Goal: Task Accomplishment & Management: Manage account settings

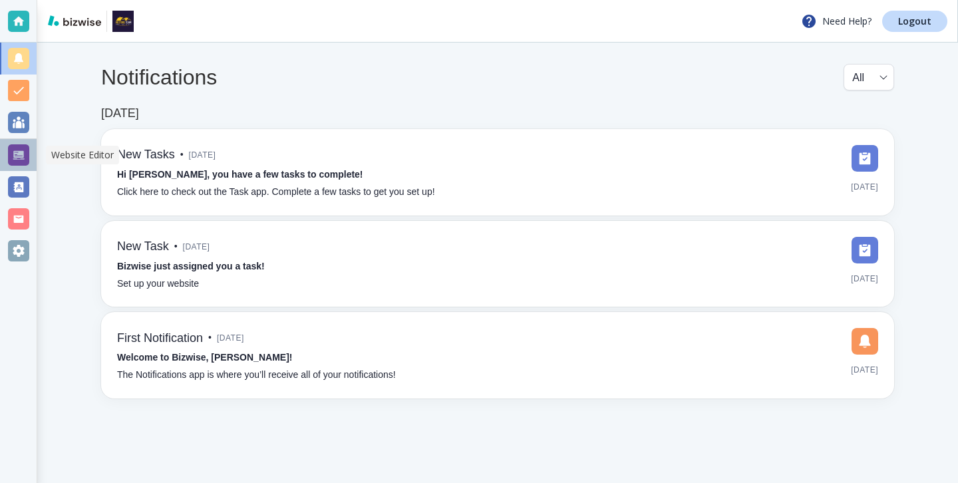
click at [12, 145] on div at bounding box center [18, 154] width 21 height 21
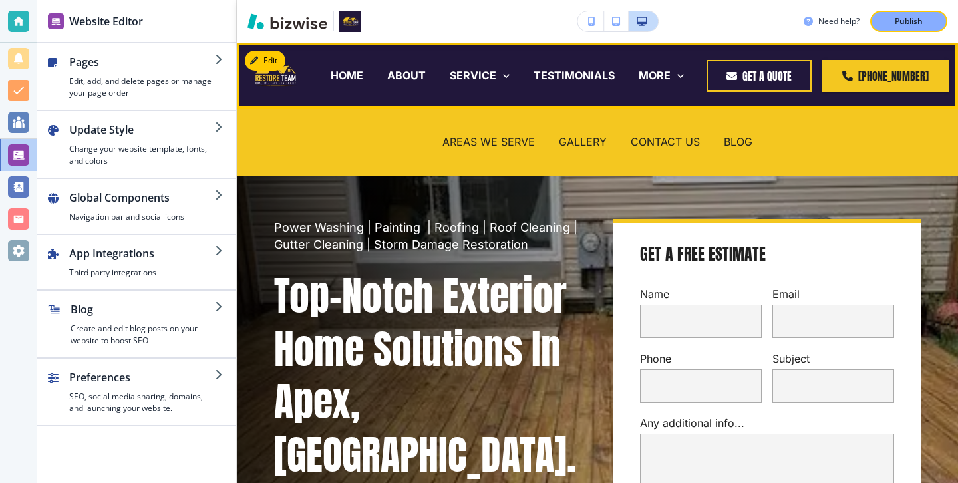
click at [747, 150] on div "BLOG" at bounding box center [738, 142] width 53 height 53
click at [747, 145] on p "BLOG" at bounding box center [738, 141] width 29 height 15
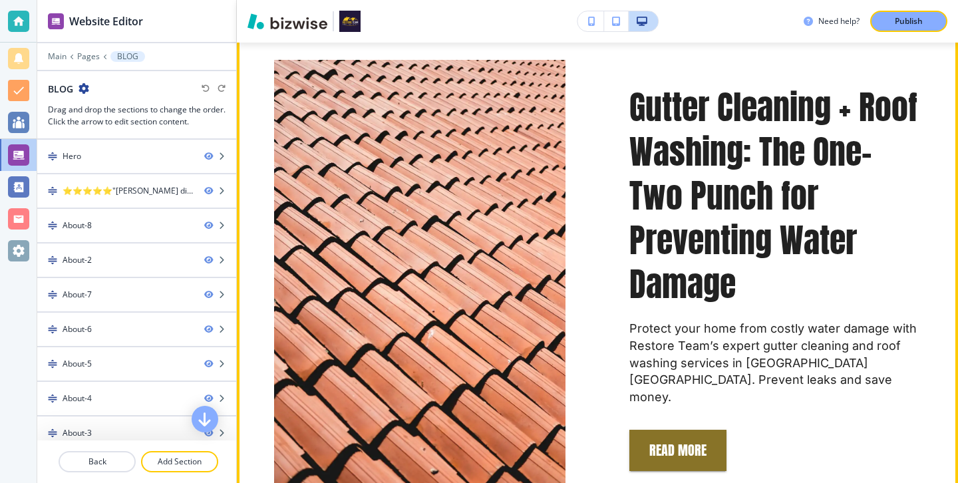
scroll to position [762, 0]
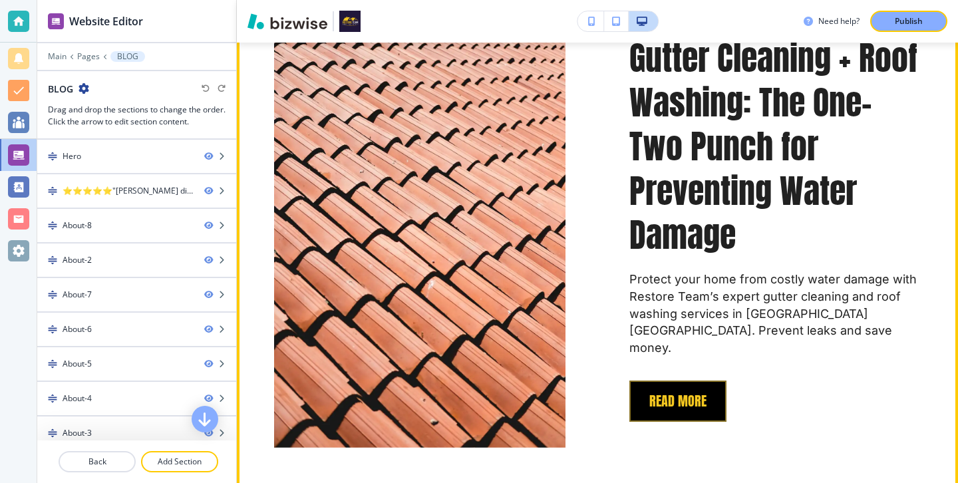
click at [696, 396] on button "REad More" at bounding box center [677, 400] width 97 height 41
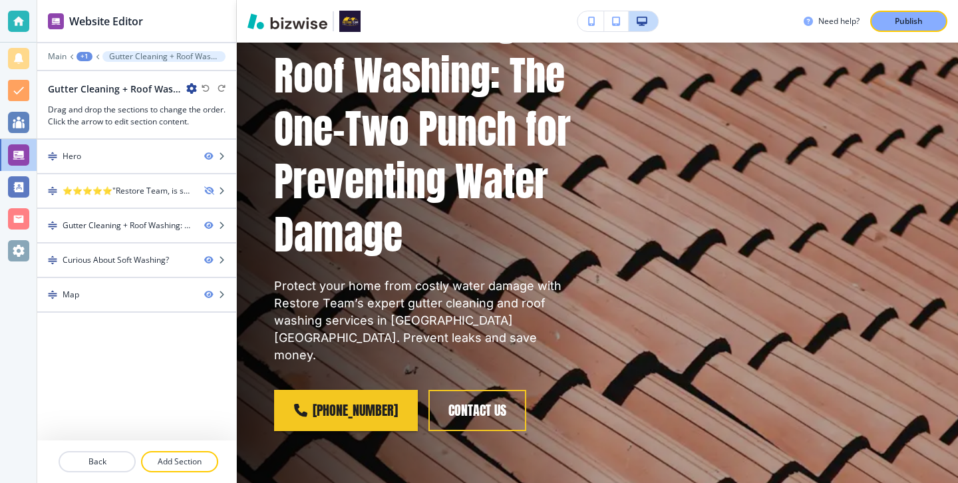
scroll to position [0, 0]
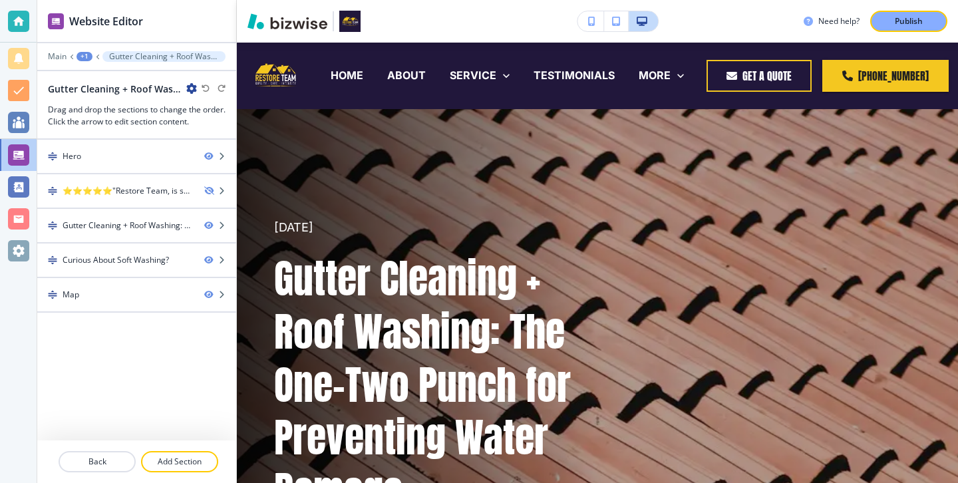
click at [192, 89] on icon "button" at bounding box center [191, 88] width 11 height 11
click at [203, 111] on p "Edit Page Settings" at bounding box center [229, 112] width 68 height 12
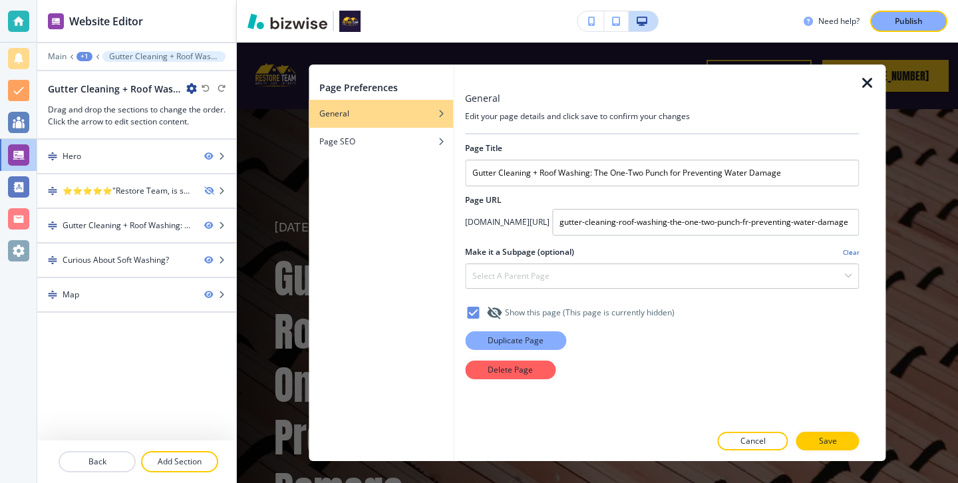
click at [512, 333] on button "Duplicate Page" at bounding box center [515, 340] width 101 height 19
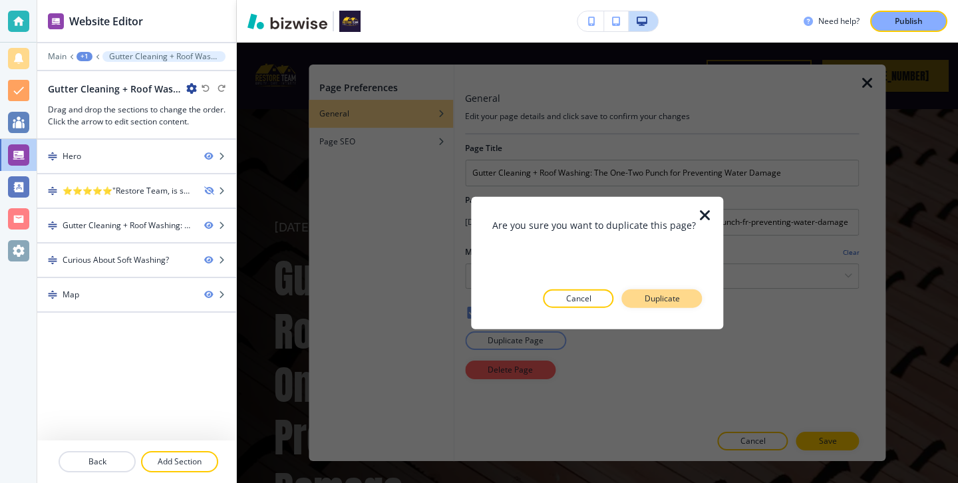
click at [673, 293] on p "Duplicate" at bounding box center [661, 298] width 35 height 12
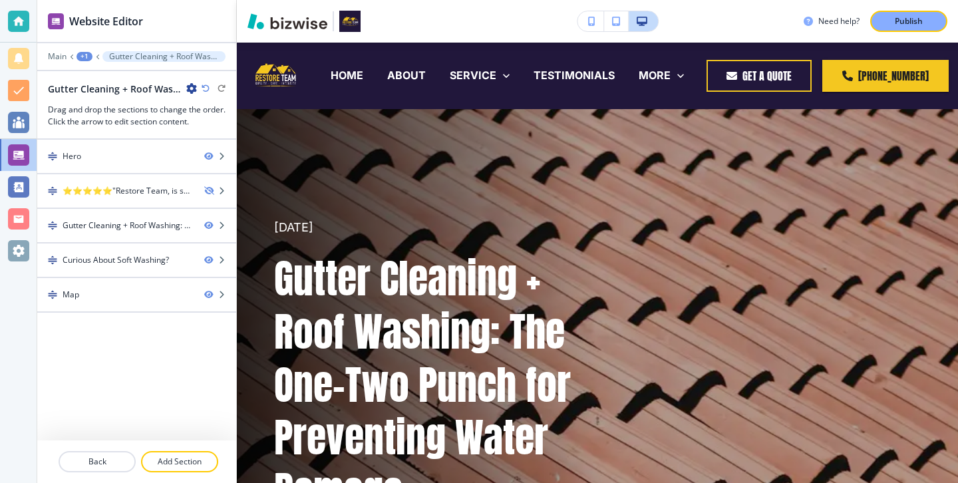
click at [188, 90] on icon "button" at bounding box center [191, 88] width 11 height 11
click at [230, 119] on button "Edit Page Settings" at bounding box center [228, 112] width 85 height 24
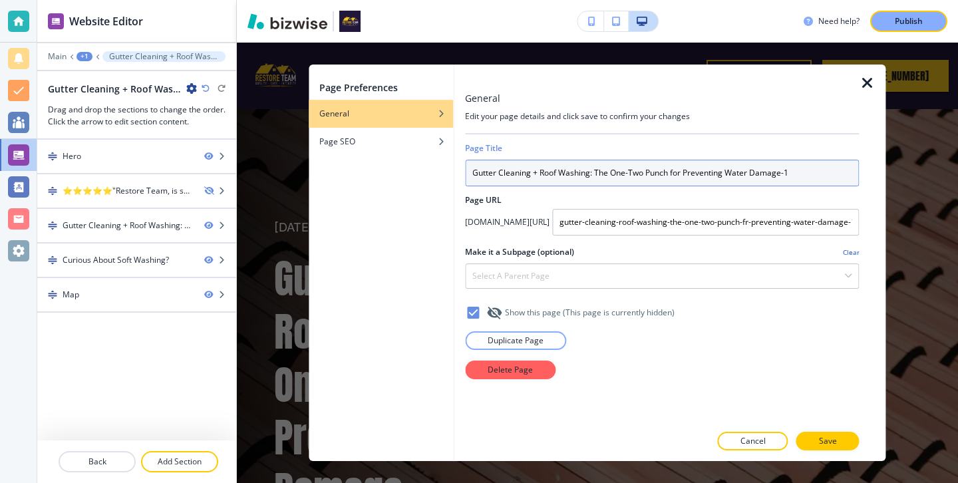
click at [565, 168] on input "Gutter Cleaning + Roof Washing: The One-Two Punch for Preventing Water Damage-1" at bounding box center [662, 173] width 394 height 27
click at [566, 168] on input "Gutter Cleaning + Roof Washing: The One-Two Punch for Preventing Water Damage-1" at bounding box center [662, 173] width 394 height 27
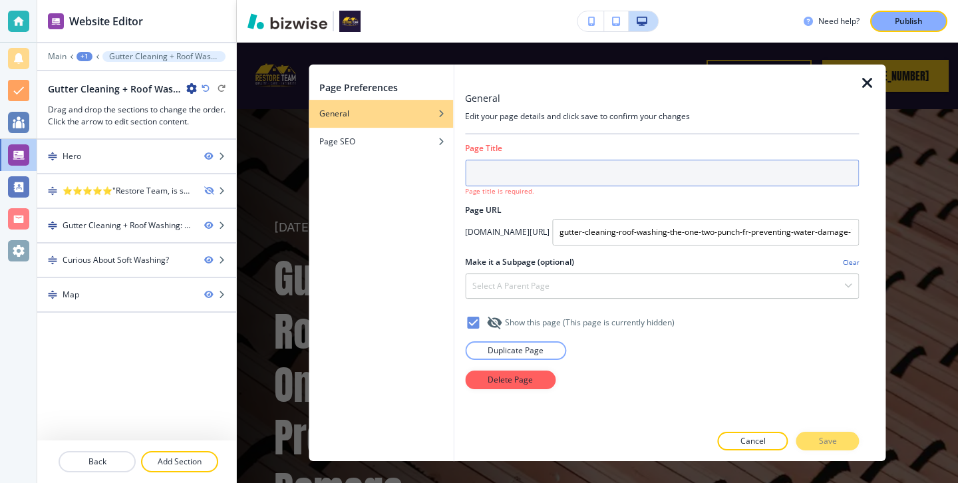
paste input "The Cost of Neglect: What Skipping Annual Power Washing Is Really Doing to Your…"
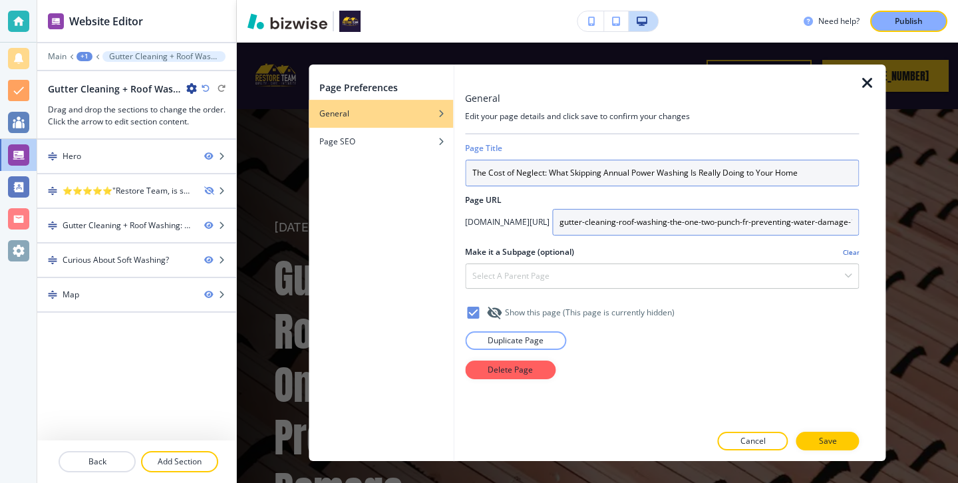
type input "The Cost of Neglect: What Skipping Annual Power Washing Is Really Doing to Your…"
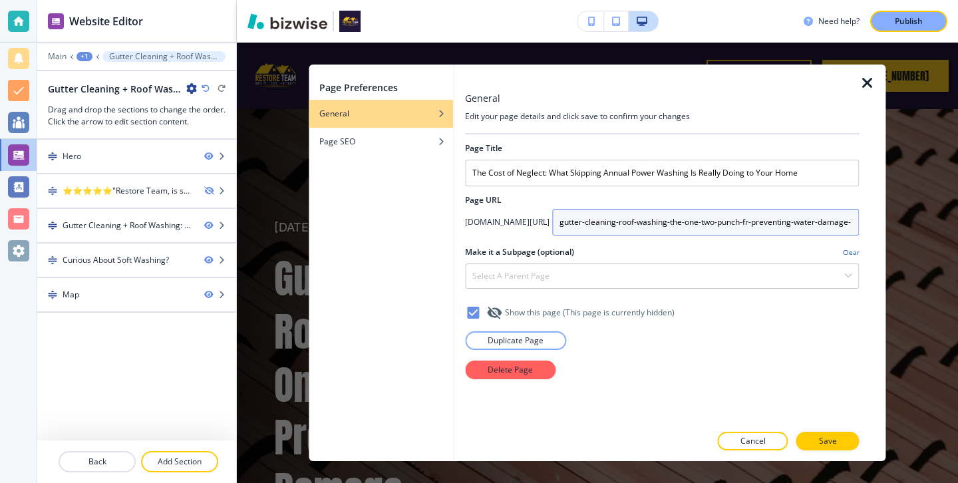
click at [613, 221] on input "gutter-cleaning-roof-washing-the-one-two-punch-fr-preventing-water-damage-1" at bounding box center [705, 222] width 307 height 27
type input "the-cost-of-neglect-what-skipping-annual-power-washing-is-reallly-doing-to-your…"
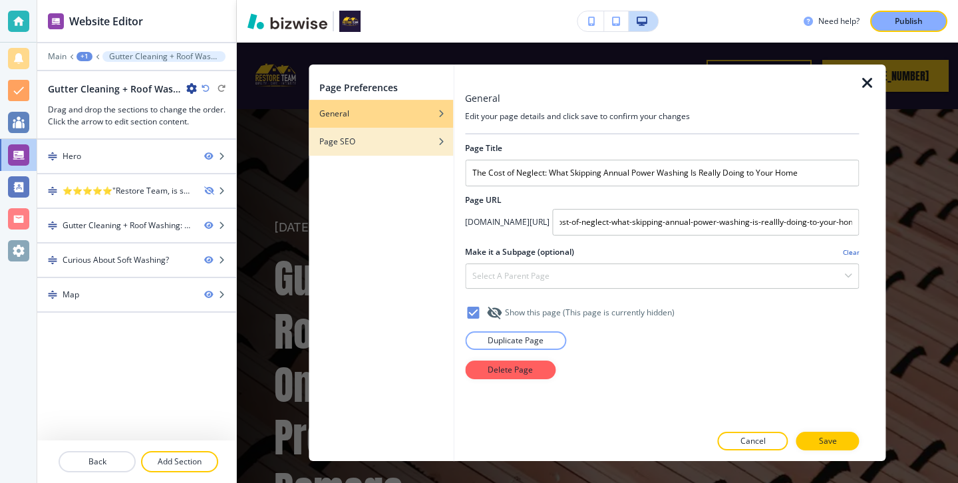
scroll to position [0, 0]
click at [426, 136] on div "Page SEO" at bounding box center [381, 142] width 144 height 12
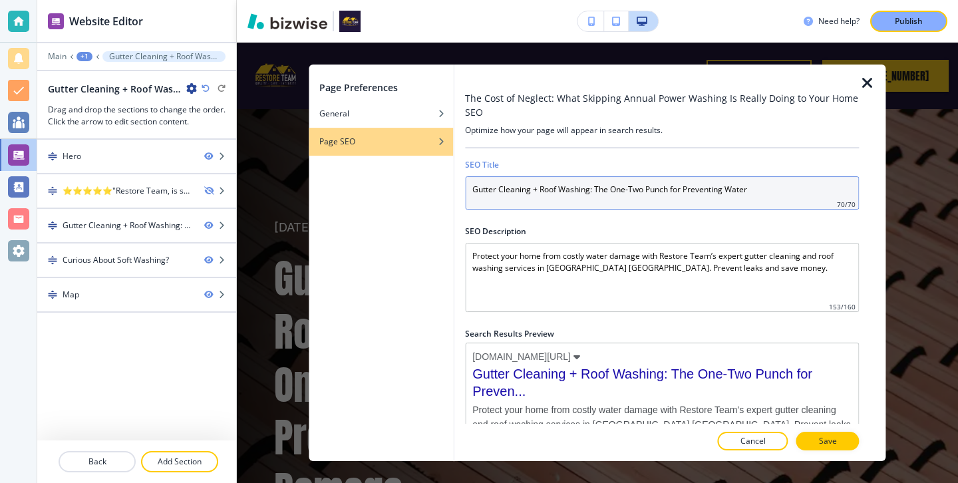
click at [558, 203] on input "Gutter Cleaning + Roof Washing: The One-Two Punch for Preventing Water" at bounding box center [662, 192] width 394 height 33
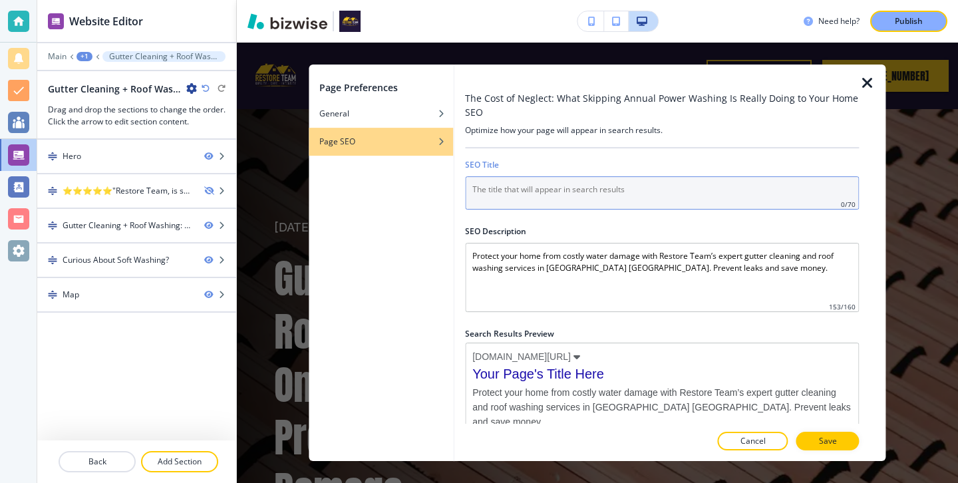
paste input "The Cost of Neglect: What Skipping Annual Power Washing Is Really Doing to Your…"
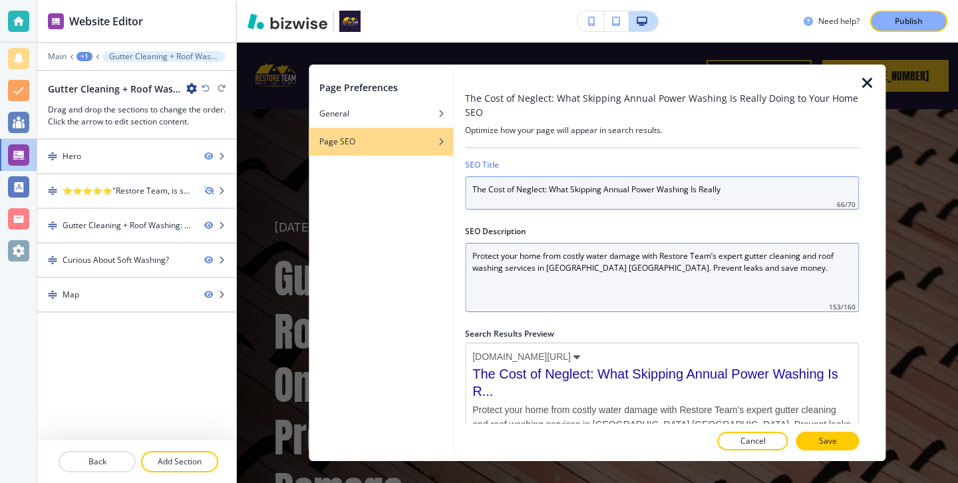
type input "The Cost of Neglect: What Skipping Annual Power Washing Is Really"
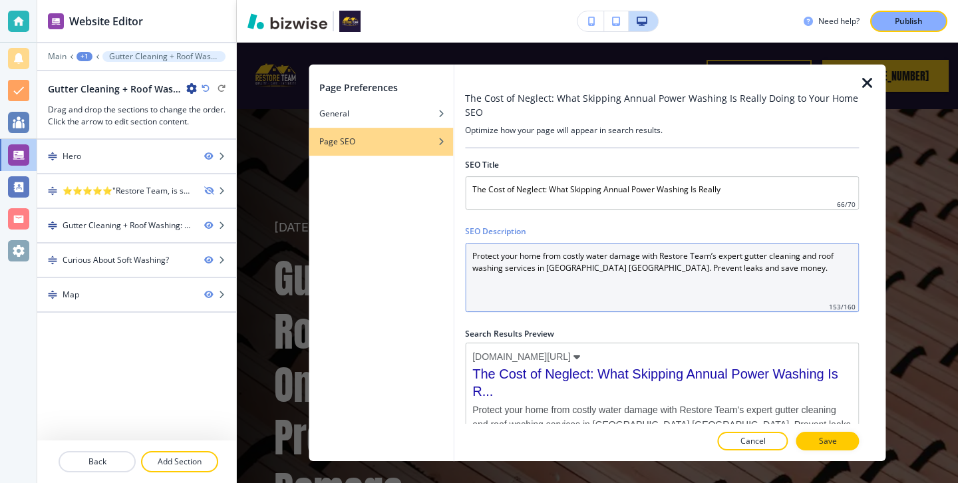
drag, startPoint x: 744, startPoint y: 288, endPoint x: 402, endPoint y: 213, distance: 350.0
click at [402, 213] on div "Page Preferences General Page SEO The Cost of Neglect: What Skipping Annual Pow…" at bounding box center [597, 263] width 577 height 396
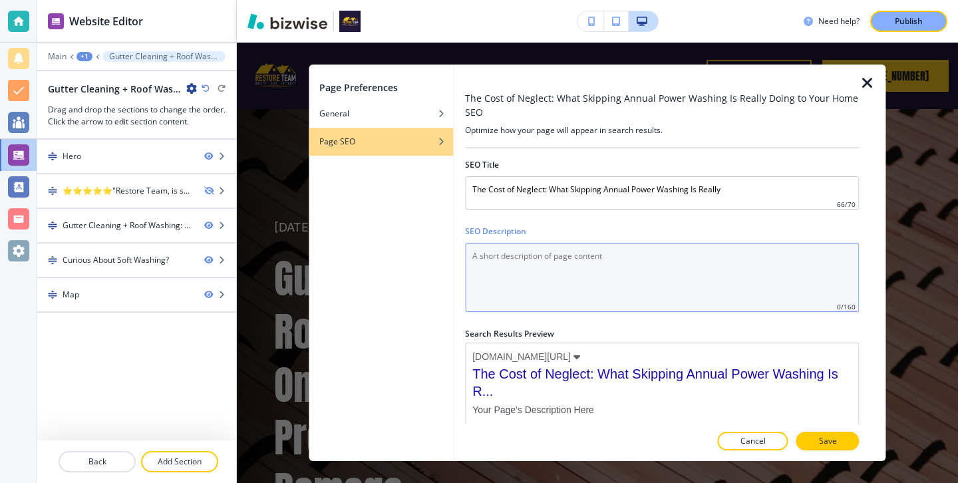
paste Description "Discover the real cost of skipping annual power washing. Learn how neglect can …"
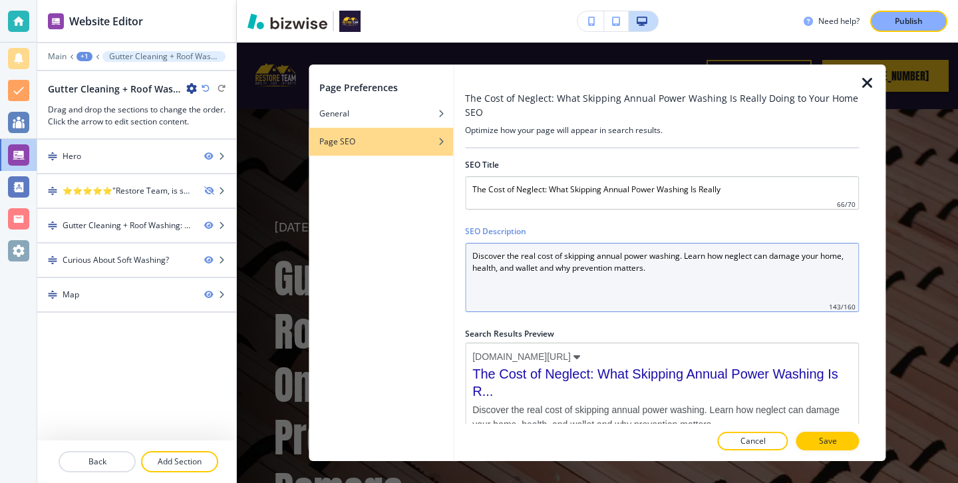
type Description "Discover the real cost of skipping annual power washing. Learn how neglect can …"
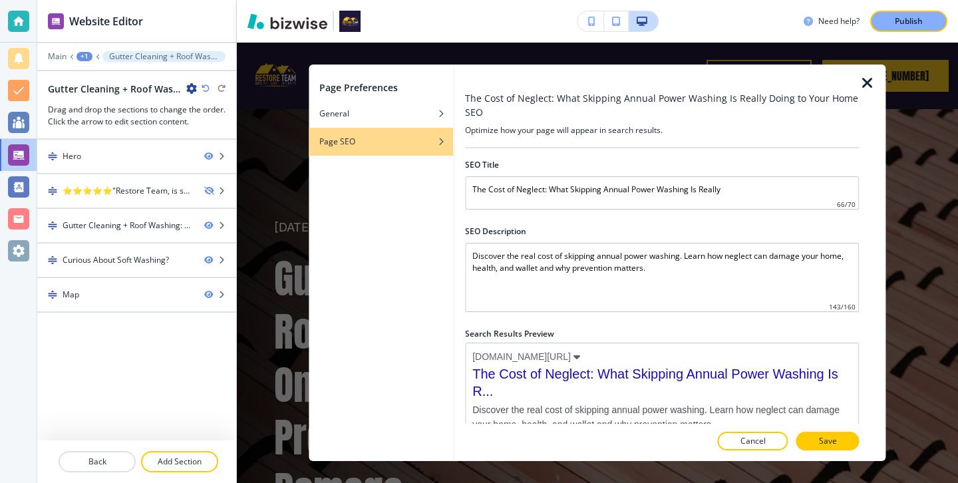
click at [834, 452] on div at bounding box center [662, 455] width 394 height 11
click at [835, 452] on div at bounding box center [662, 455] width 394 height 11
click at [835, 441] on p "Save" at bounding box center [828, 441] width 18 height 12
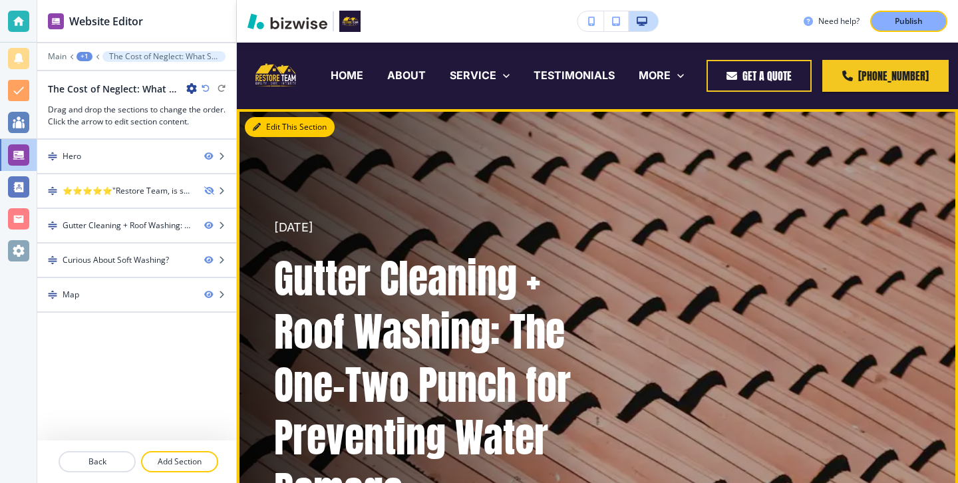
click at [268, 128] on button "Edit This Section" at bounding box center [290, 127] width 90 height 20
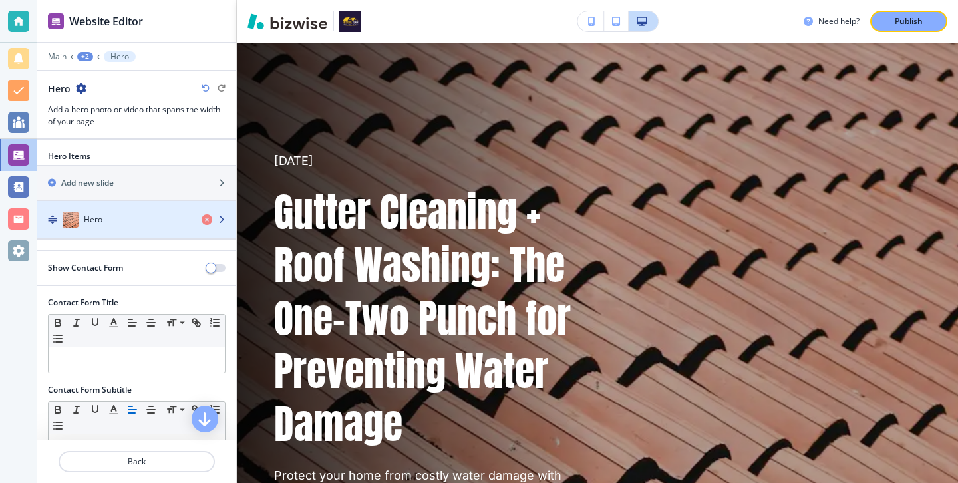
click at [159, 210] on div "button" at bounding box center [136, 206] width 199 height 11
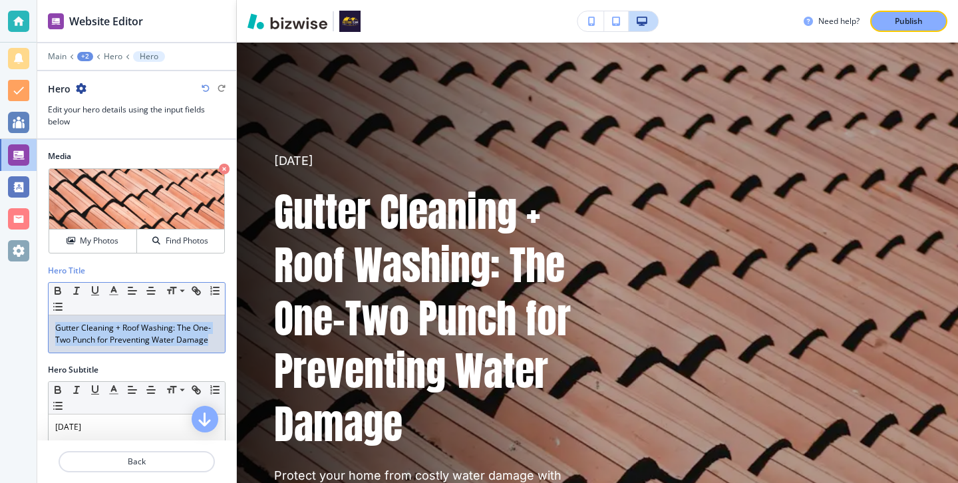
drag, startPoint x: 217, startPoint y: 343, endPoint x: 48, endPoint y: 289, distance: 178.2
click at [48, 289] on div "Small Normal Large Huge Gutter Cleaning + Roof Washing: The One-Two Punch for P…" at bounding box center [137, 317] width 178 height 71
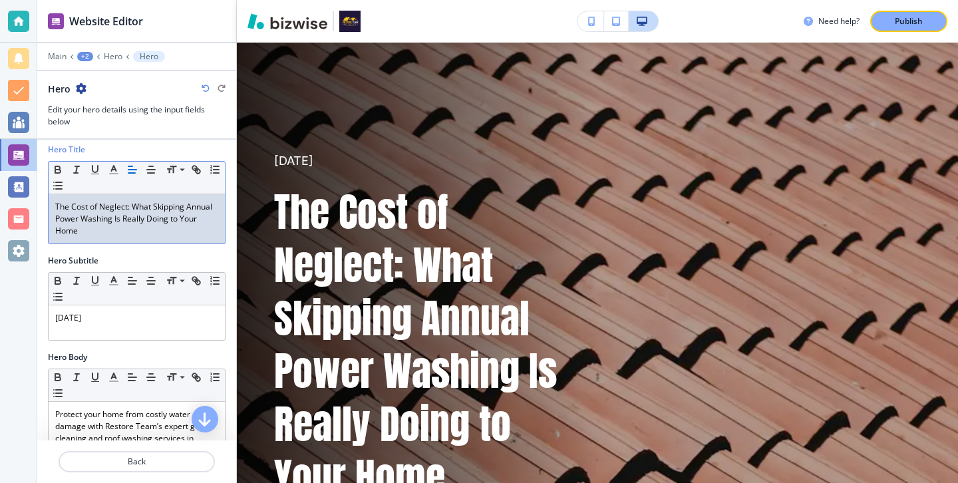
scroll to position [141, 0]
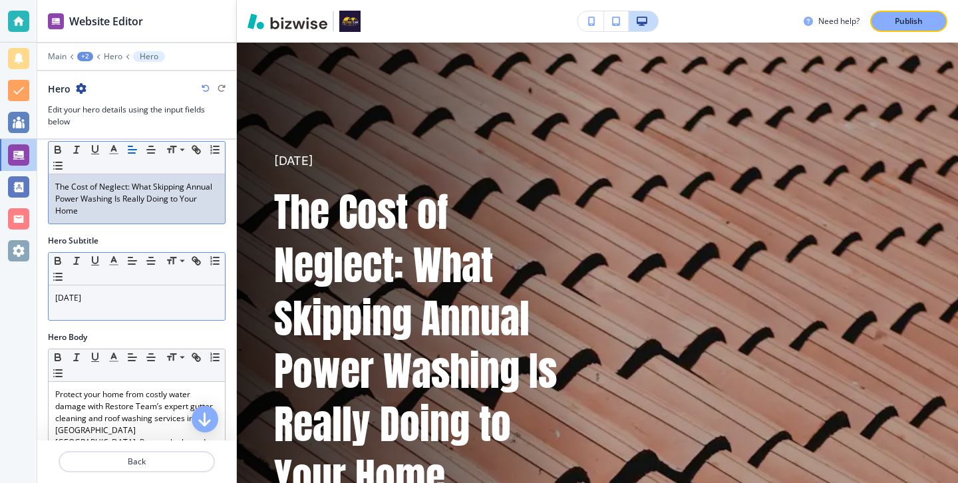
click at [102, 303] on p "September 8th 2025" at bounding box center [136, 298] width 163 height 12
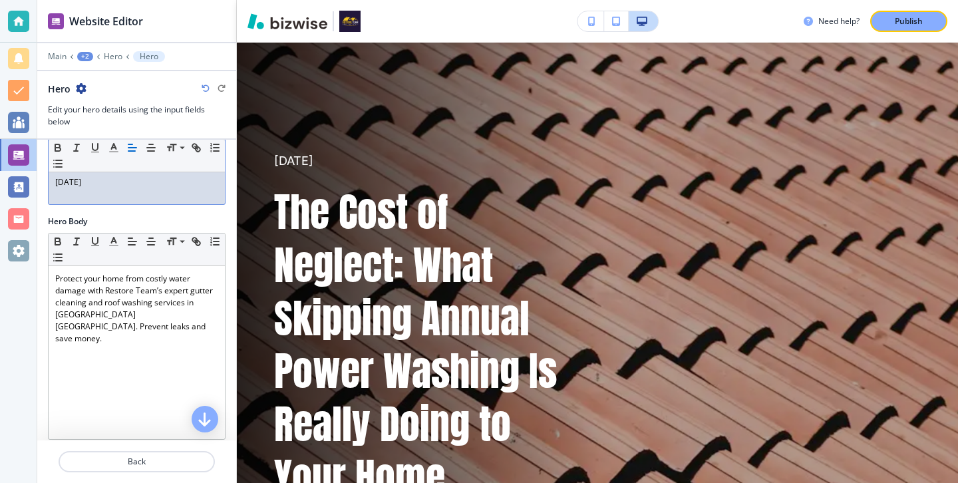
scroll to position [208, 0]
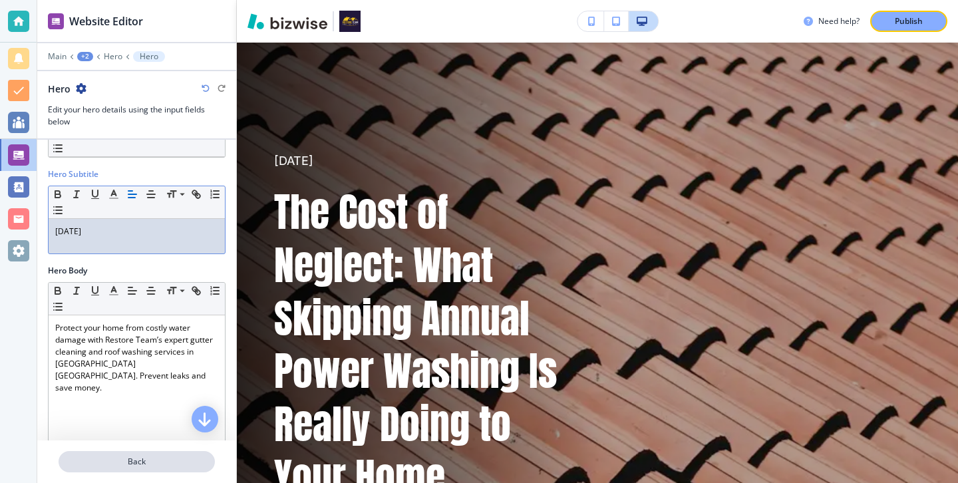
click at [150, 464] on p "Back" at bounding box center [137, 462] width 154 height 12
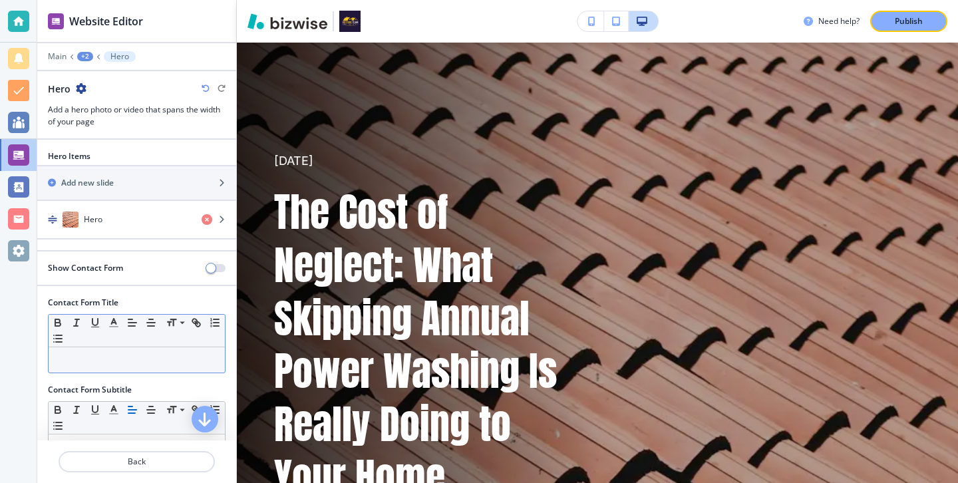
scroll to position [5, 0]
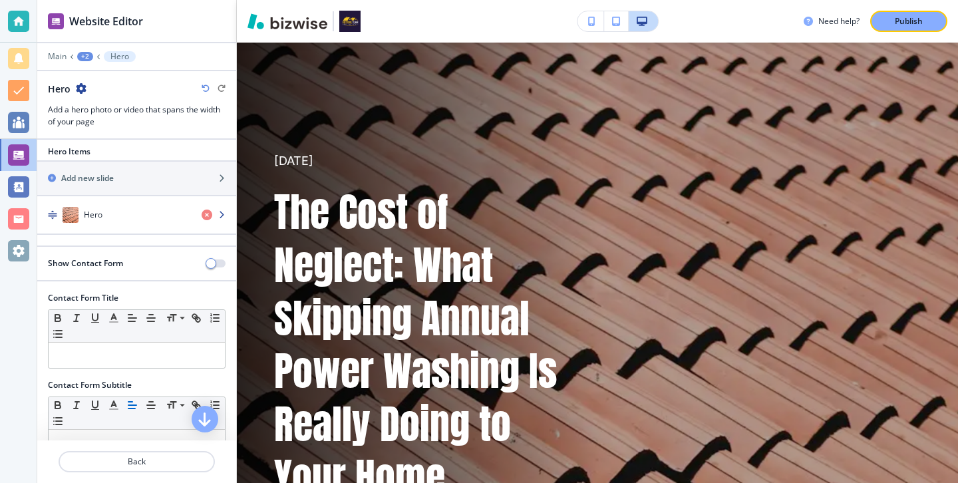
click at [130, 229] on div "button" at bounding box center [136, 228] width 199 height 11
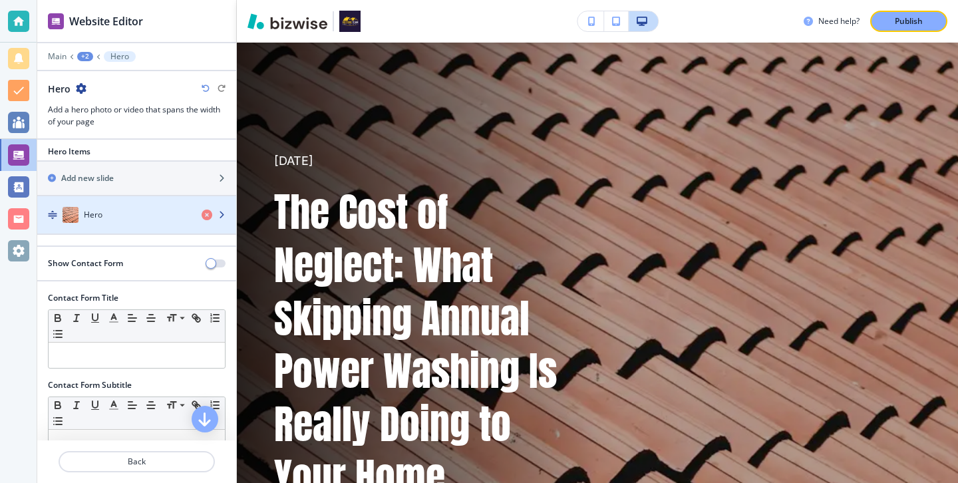
click at [130, 229] on div "button" at bounding box center [136, 228] width 199 height 11
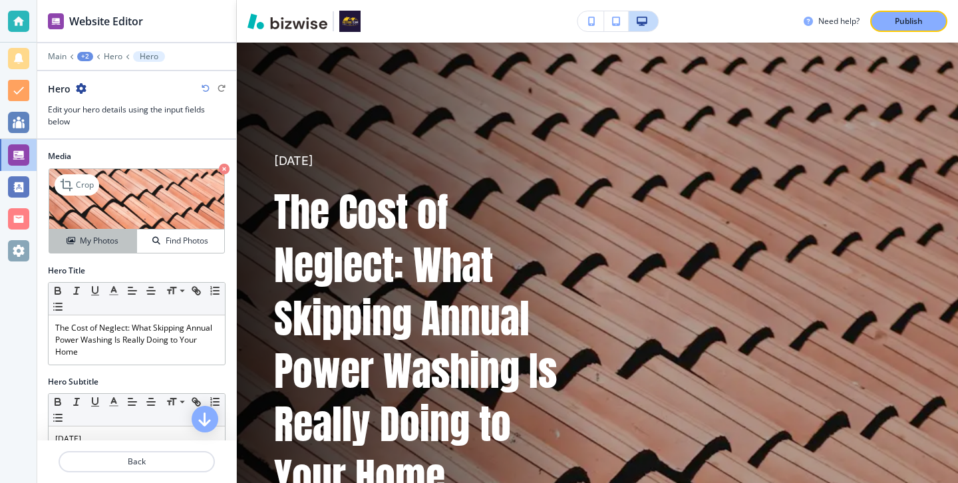
click at [130, 229] on button "My Photos" at bounding box center [93, 240] width 88 height 23
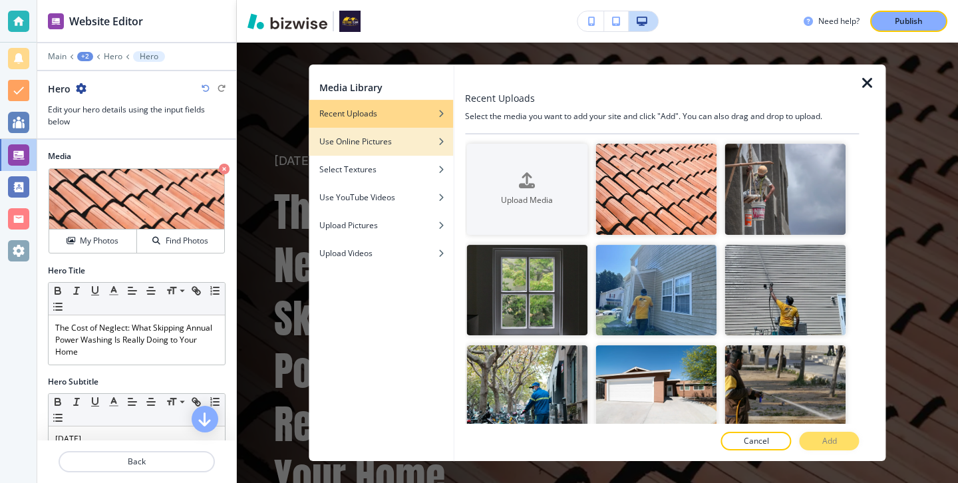
click at [394, 140] on div "Use Online Pictures" at bounding box center [381, 142] width 144 height 12
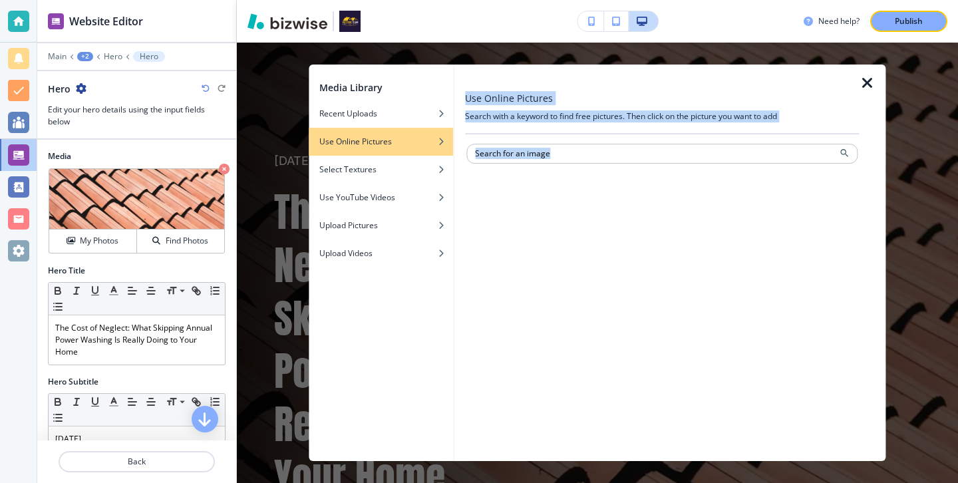
drag, startPoint x: 763, startPoint y: 83, endPoint x: 763, endPoint y: 174, distance: 90.5
click at [763, 175] on div "Use Online Pictures Search with a keyword to find free pictures. Then click on …" at bounding box center [662, 263] width 394 height 396
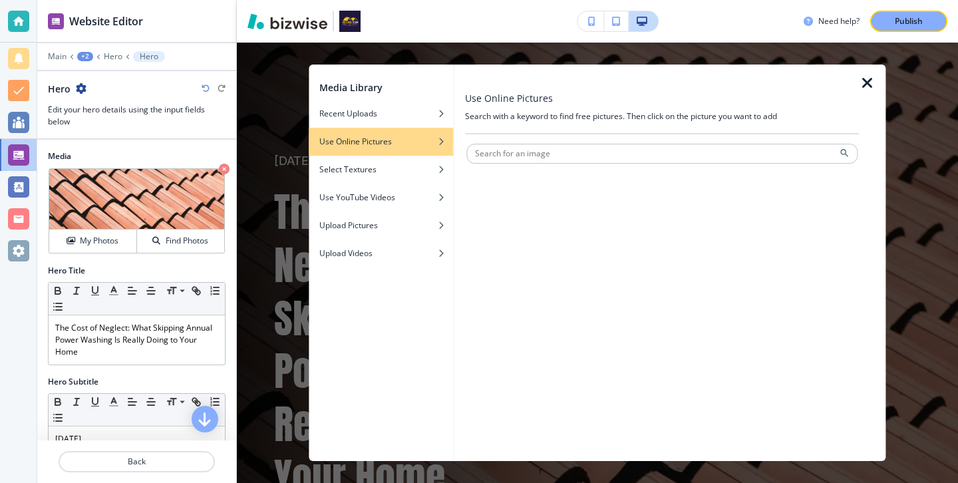
click at [710, 112] on h4 "Search with a keyword to find free pictures. Then click on the picture you want…" at bounding box center [662, 116] width 394 height 12
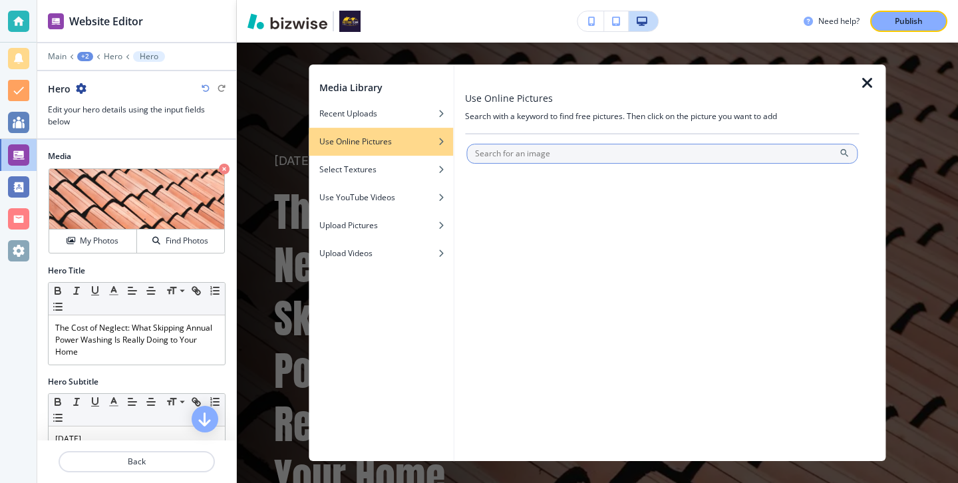
click at [603, 158] on input "text" at bounding box center [661, 154] width 391 height 20
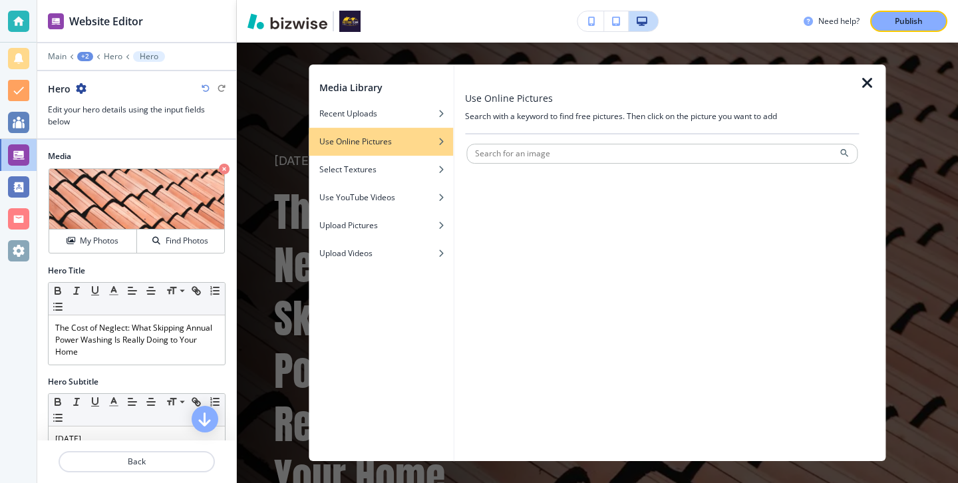
click at [363, 130] on div "button" at bounding box center [381, 132] width 144 height 8
click at [396, 120] on div "button" at bounding box center [381, 124] width 144 height 8
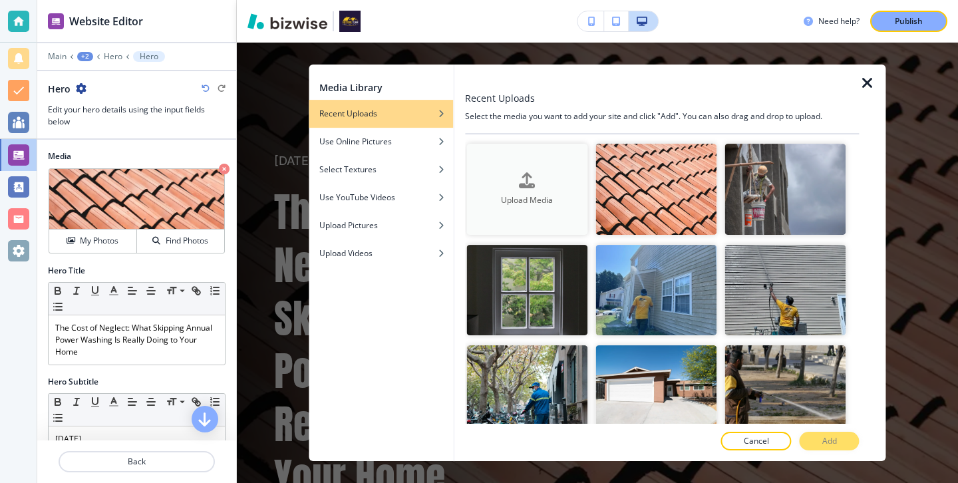
click at [517, 153] on button "Upload Media" at bounding box center [526, 189] width 121 height 91
click at [376, 133] on div "button" at bounding box center [381, 132] width 144 height 8
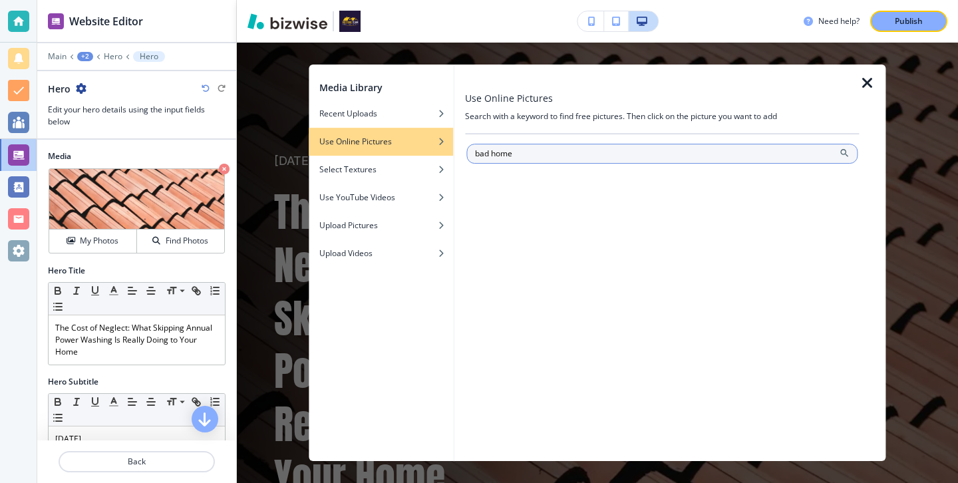
type input "bad home"
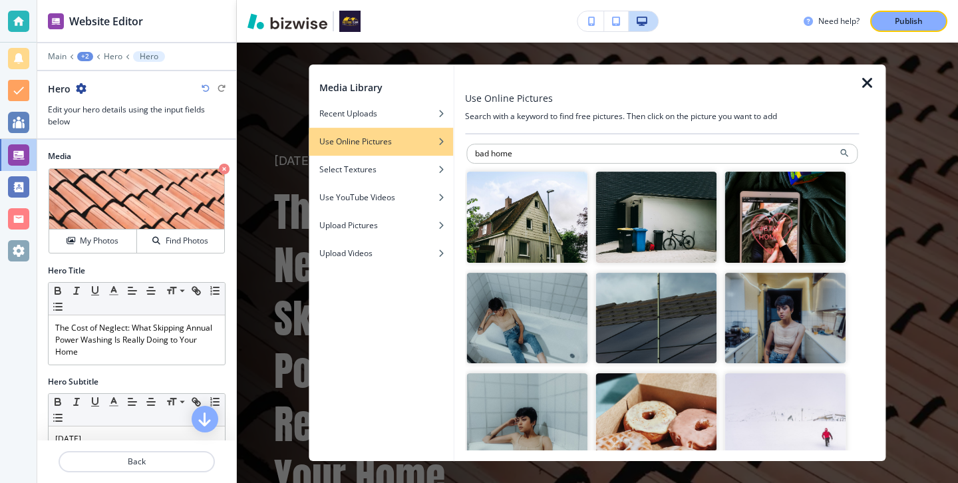
click at [565, 236] on img "button" at bounding box center [526, 217] width 121 height 91
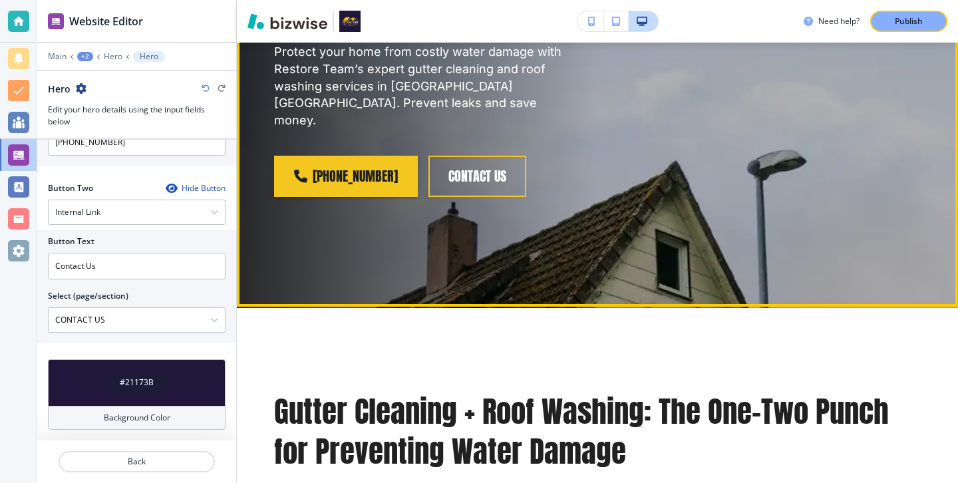
scroll to position [711, 0]
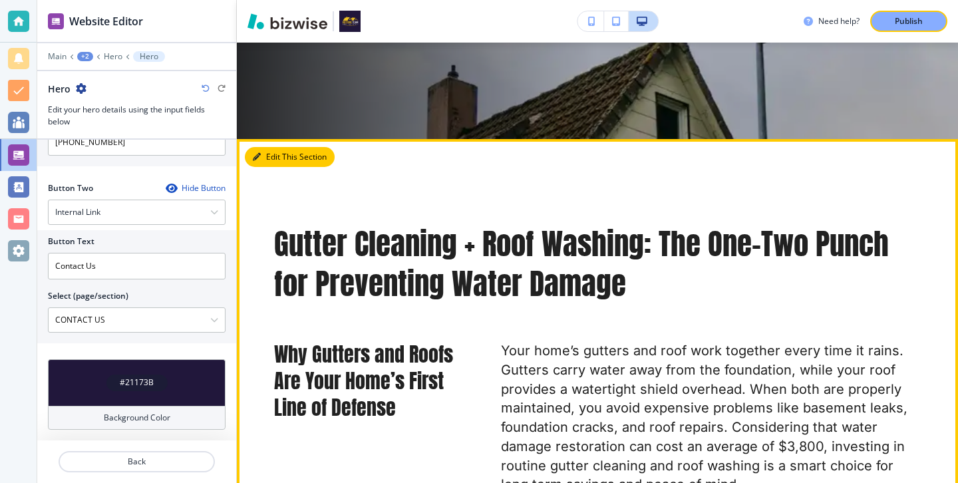
click at [267, 147] on button "Edit This Section" at bounding box center [290, 157] width 90 height 20
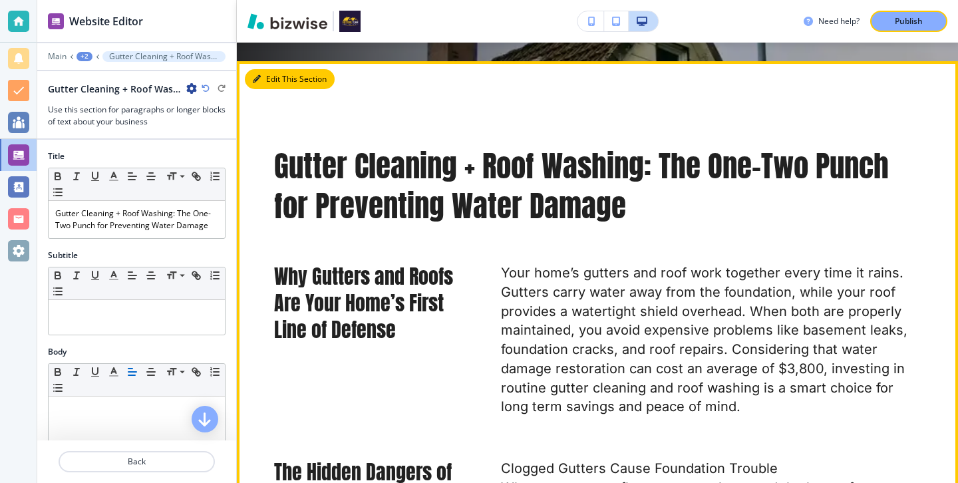
scroll to position [790, 0]
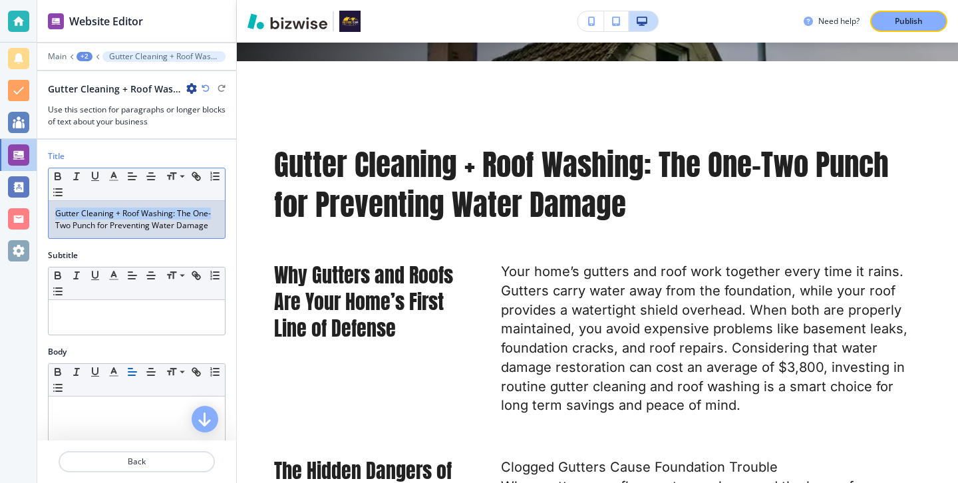
drag, startPoint x: 214, startPoint y: 218, endPoint x: 72, endPoint y: 206, distance: 142.9
click at [72, 206] on div "Gutter Cleaning + Roof Washing: The One-Two Punch for Preventing Water Damage" at bounding box center [137, 219] width 176 height 37
click at [128, 210] on p "Gutter Cleaning + Roof Washing: The One-Two Punch for Preventing Water Damage" at bounding box center [136, 220] width 163 height 24
drag, startPoint x: 215, startPoint y: 223, endPoint x: 33, endPoint y: 207, distance: 182.3
click at [33, 206] on div "Website Editor Main +2 Gutter Cleaning + Roof Washing: The One-Two Punch for Pr…" at bounding box center [479, 241] width 958 height 483
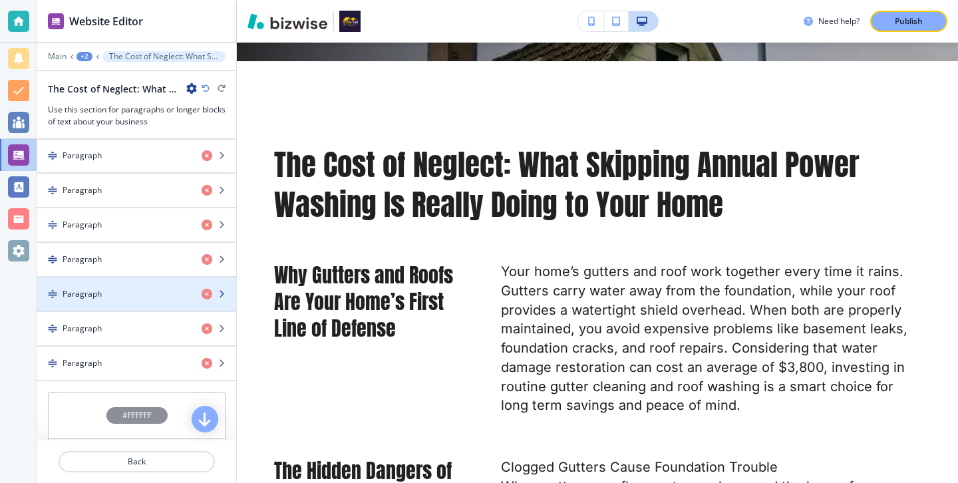
scroll to position [437, 0]
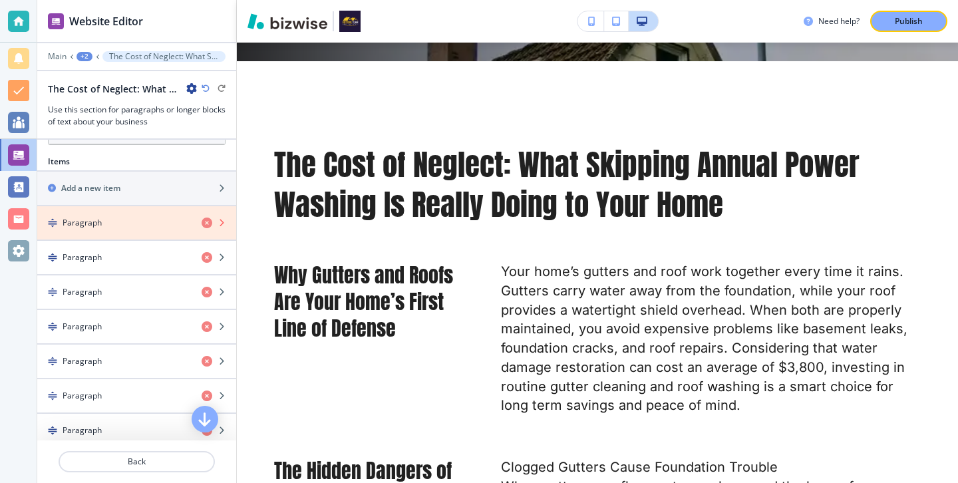
click at [206, 227] on icon "button" at bounding box center [207, 222] width 11 height 11
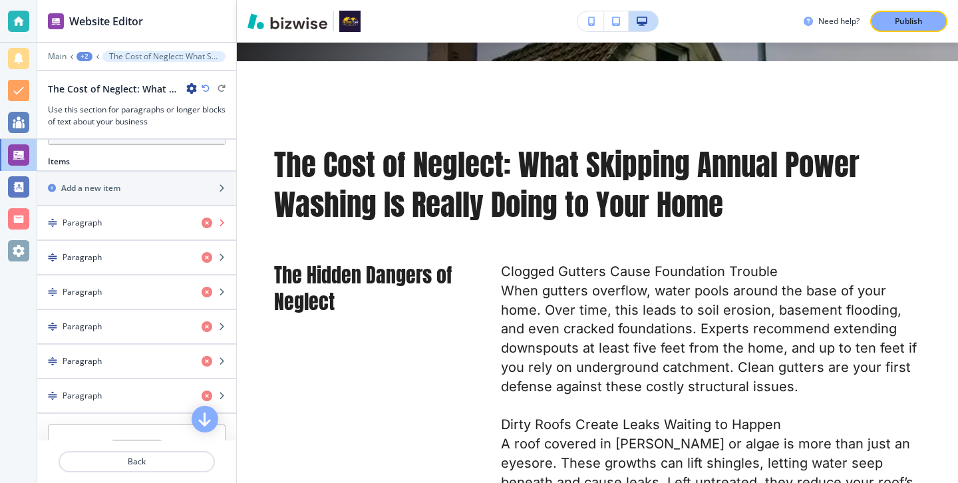
click at [206, 227] on icon "button" at bounding box center [207, 222] width 11 height 11
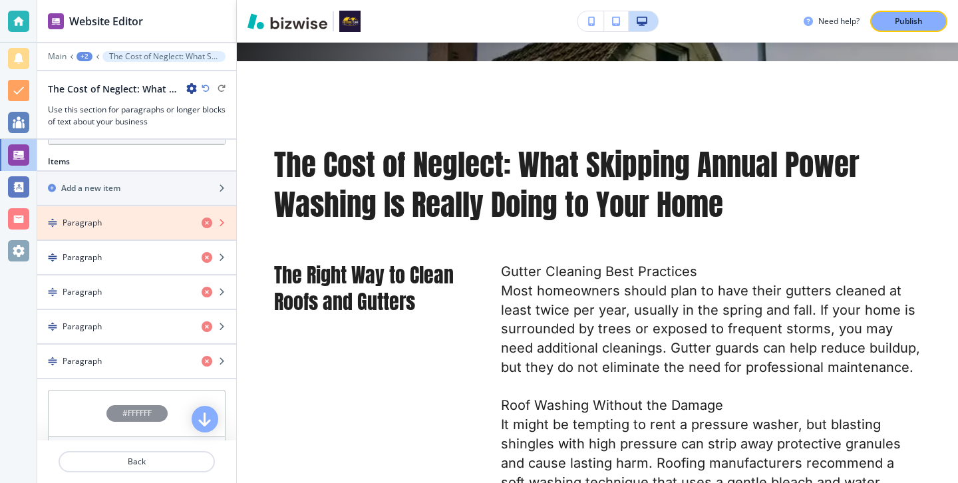
click at [206, 227] on icon "button" at bounding box center [207, 222] width 11 height 11
click at [206, 252] on icon "button" at bounding box center [207, 257] width 11 height 11
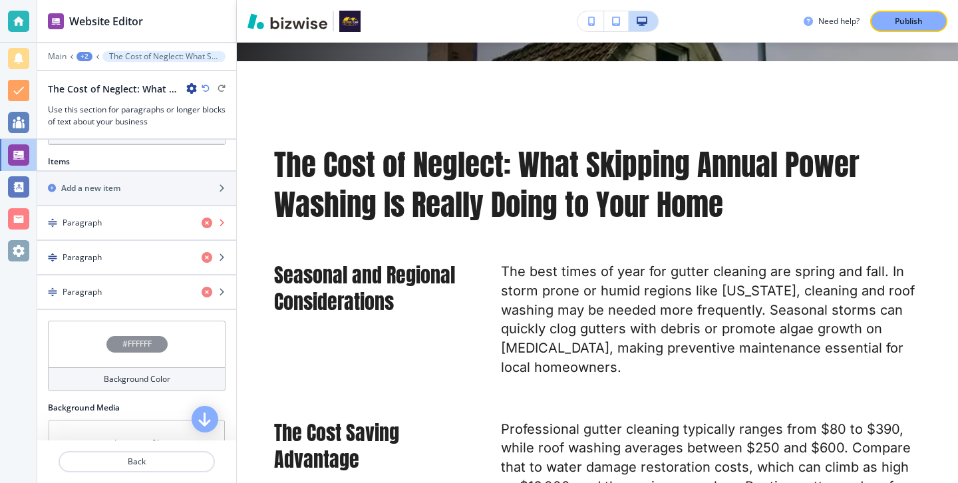
click at [206, 227] on icon "button" at bounding box center [207, 222] width 11 height 11
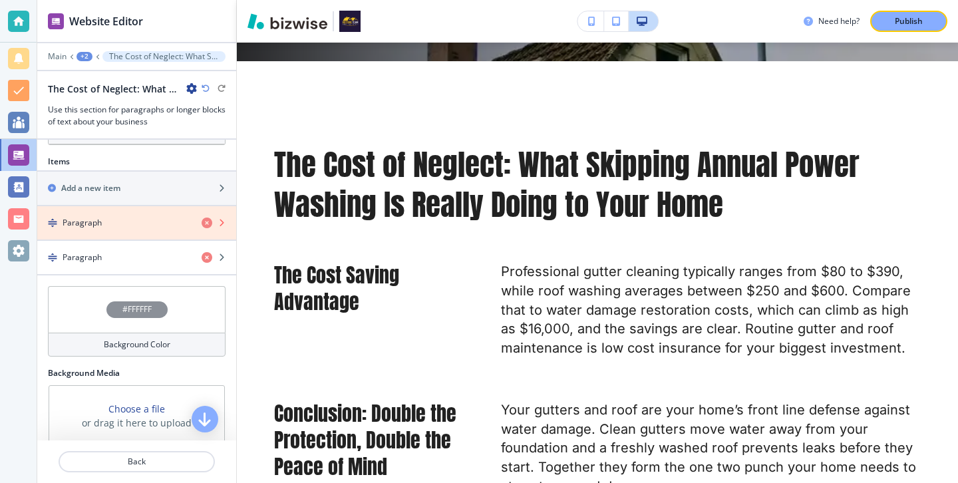
click at [206, 227] on icon "button" at bounding box center [207, 222] width 11 height 11
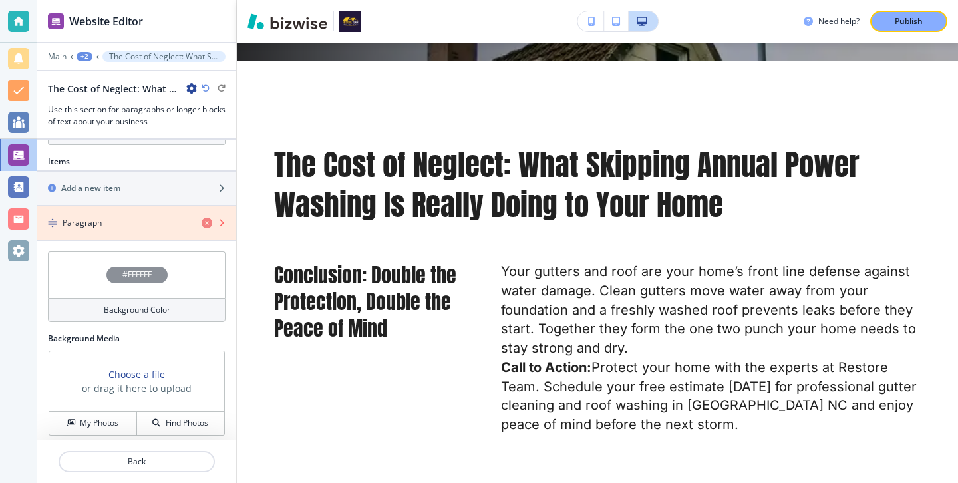
click at [206, 227] on icon "button" at bounding box center [207, 222] width 11 height 11
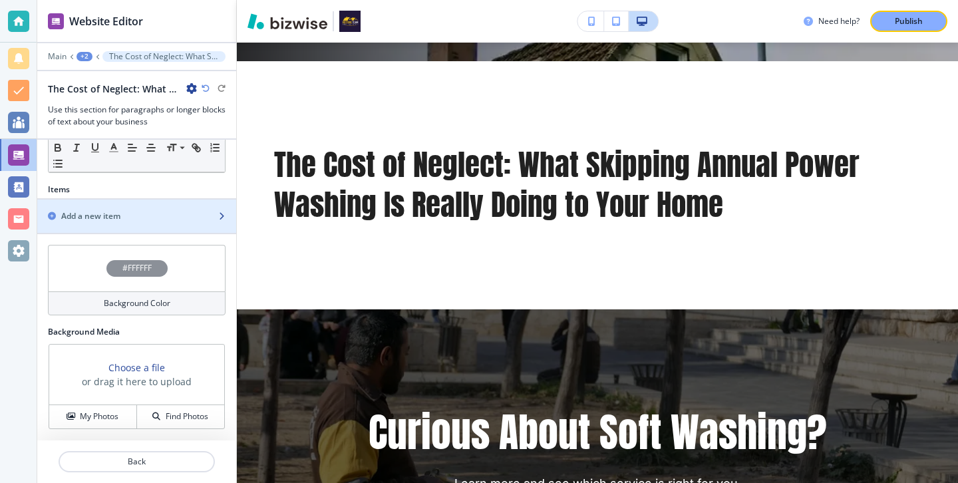
click at [186, 230] on div "button" at bounding box center [136, 227] width 199 height 11
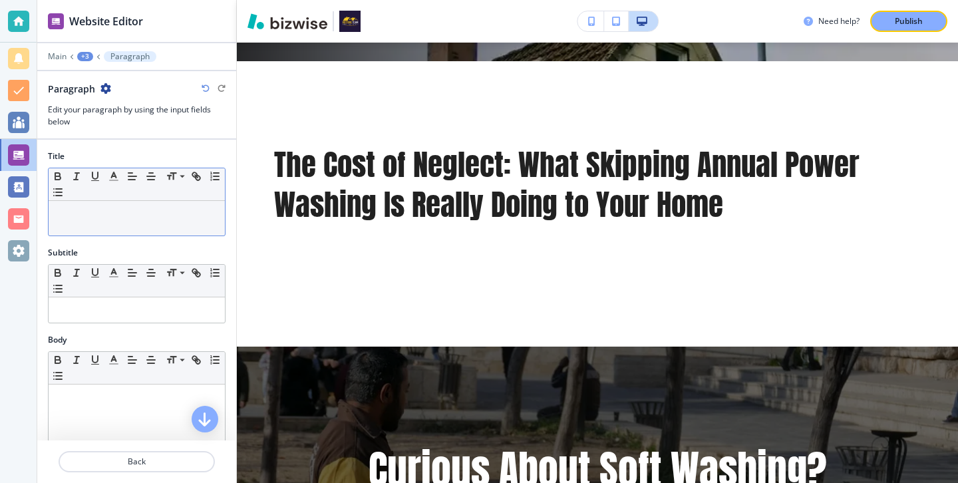
click at [146, 231] on div at bounding box center [137, 218] width 176 height 35
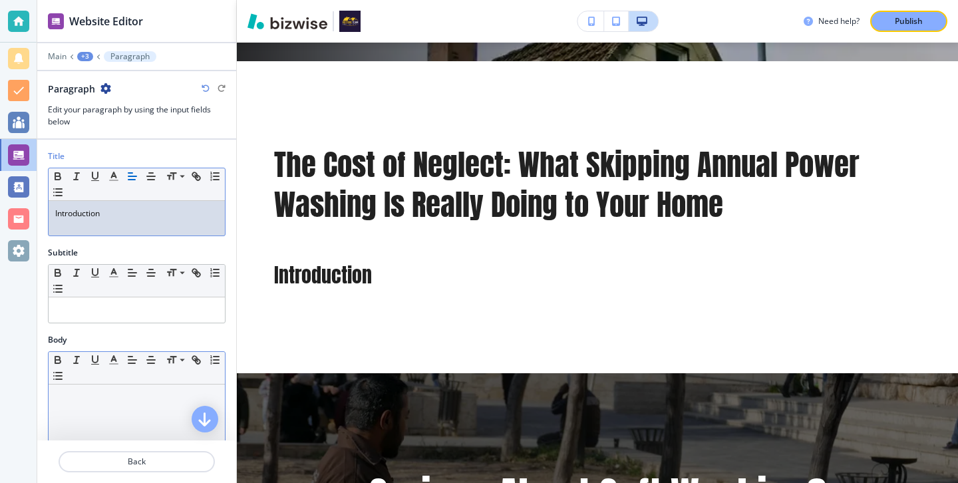
click at [135, 419] on div at bounding box center [137, 470] width 176 height 173
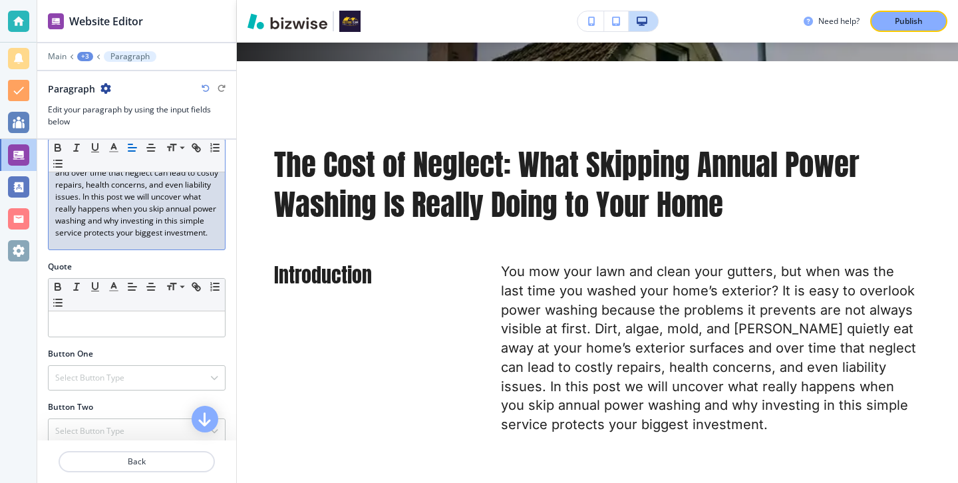
scroll to position [362, 0]
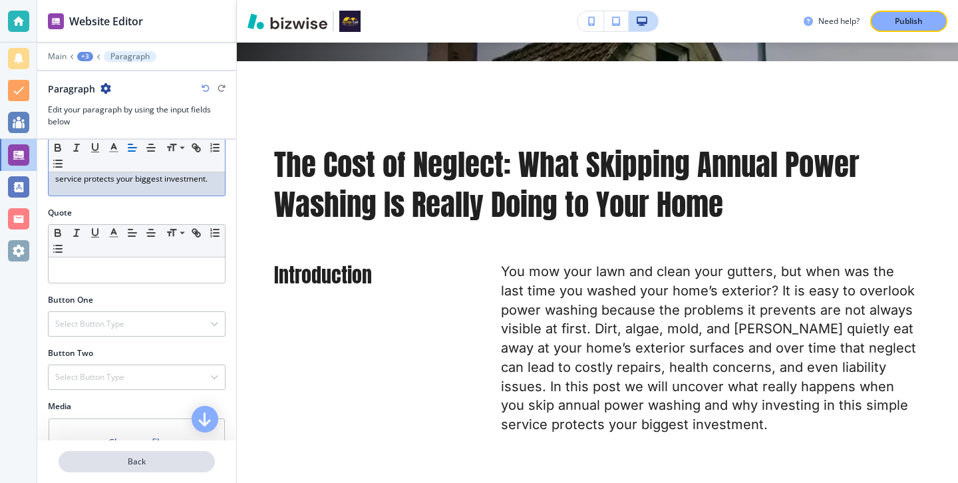
click at [160, 462] on p "Back" at bounding box center [137, 462] width 154 height 12
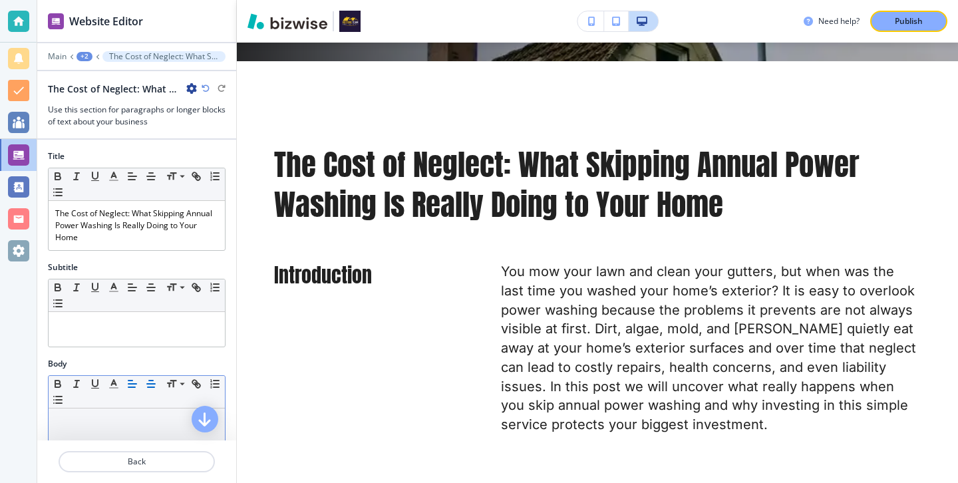
scroll to position [444, 0]
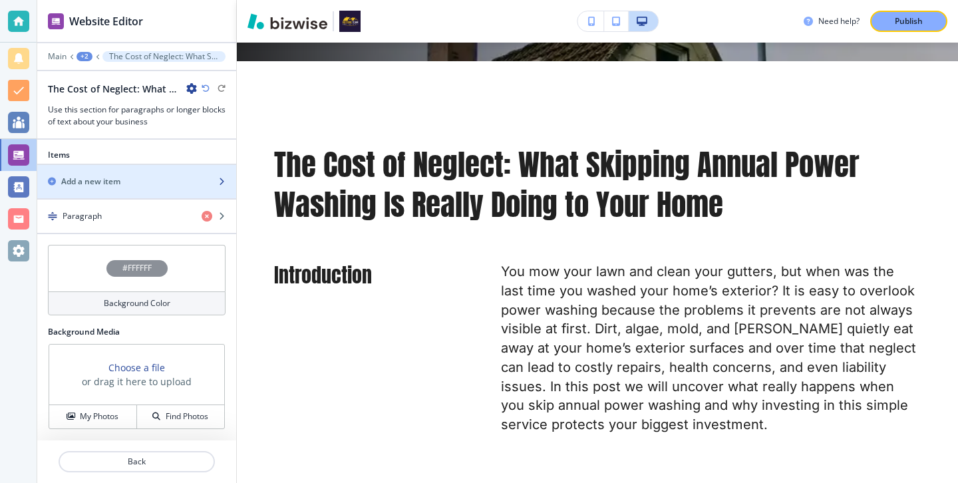
click at [168, 177] on div "Add a new item" at bounding box center [122, 182] width 170 height 12
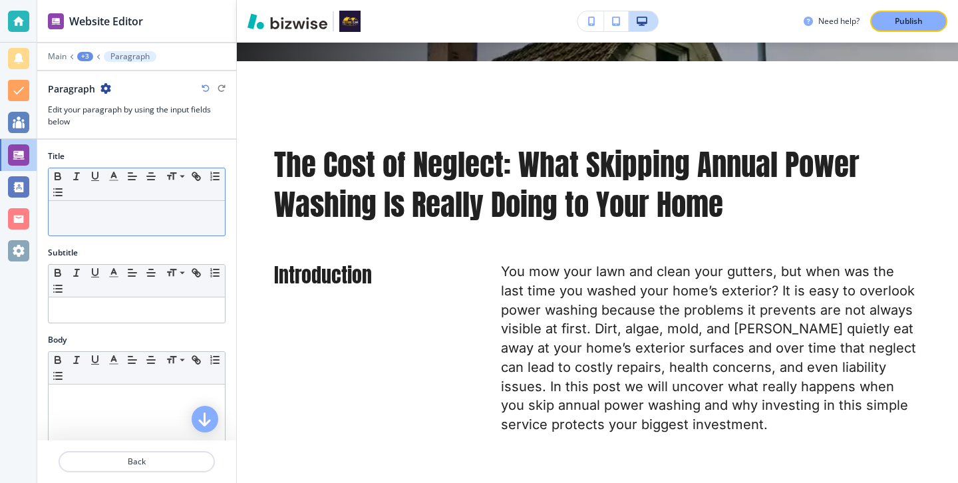
click at [160, 224] on div at bounding box center [137, 218] width 176 height 35
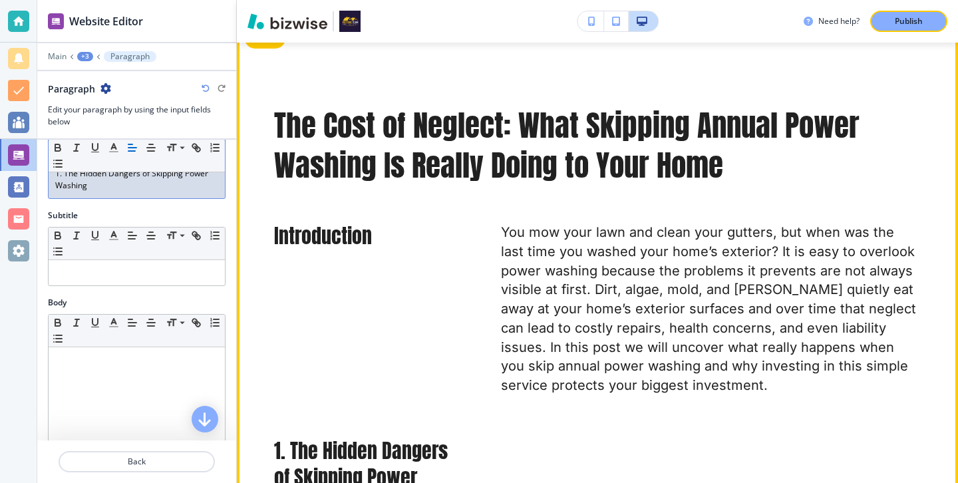
scroll to position [844, 0]
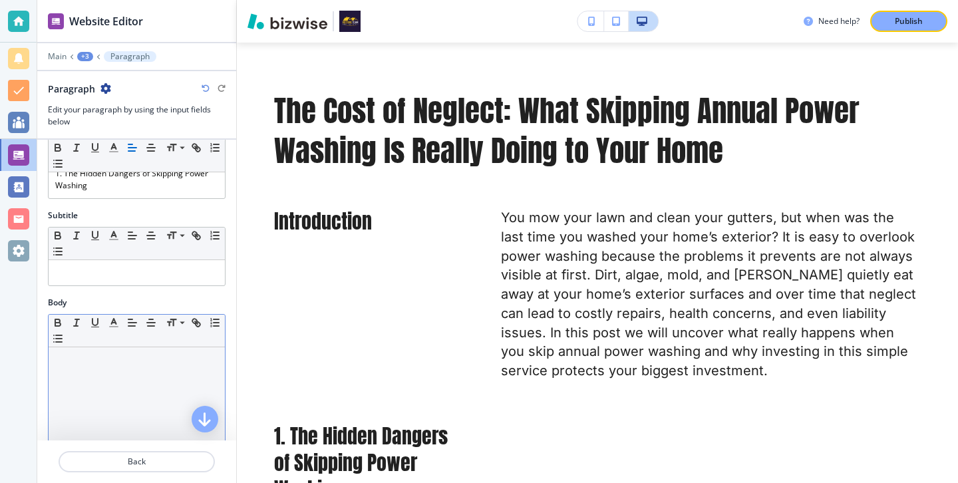
click at [134, 341] on div "Small Normal Large Huge" at bounding box center [137, 331] width 176 height 33
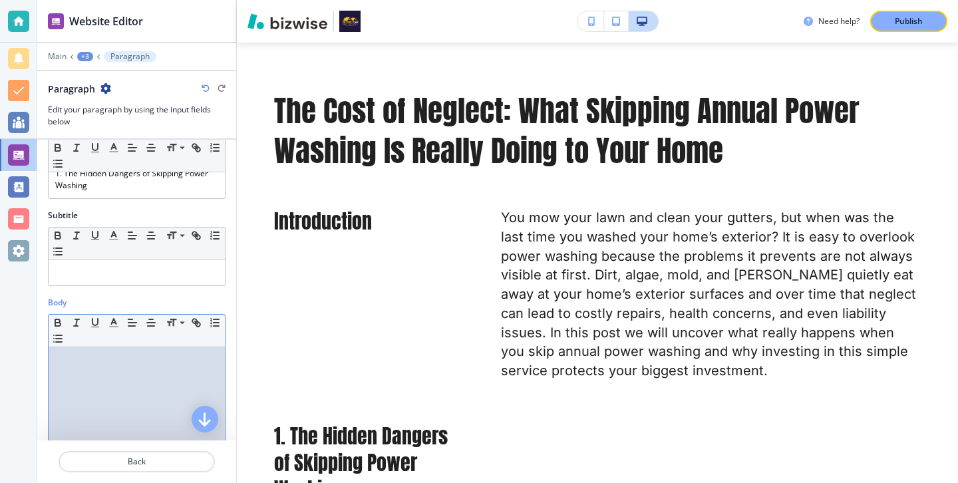
click at [134, 361] on p at bounding box center [136, 360] width 163 height 12
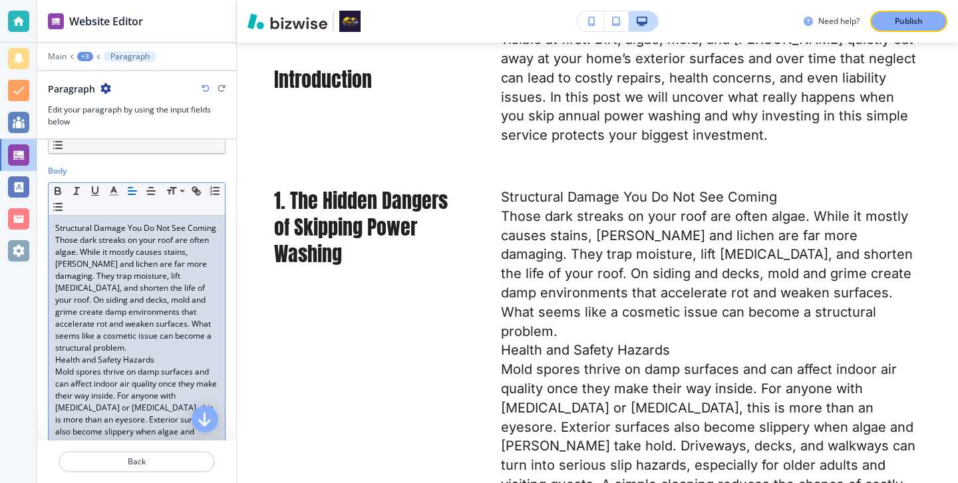
scroll to position [213, 0]
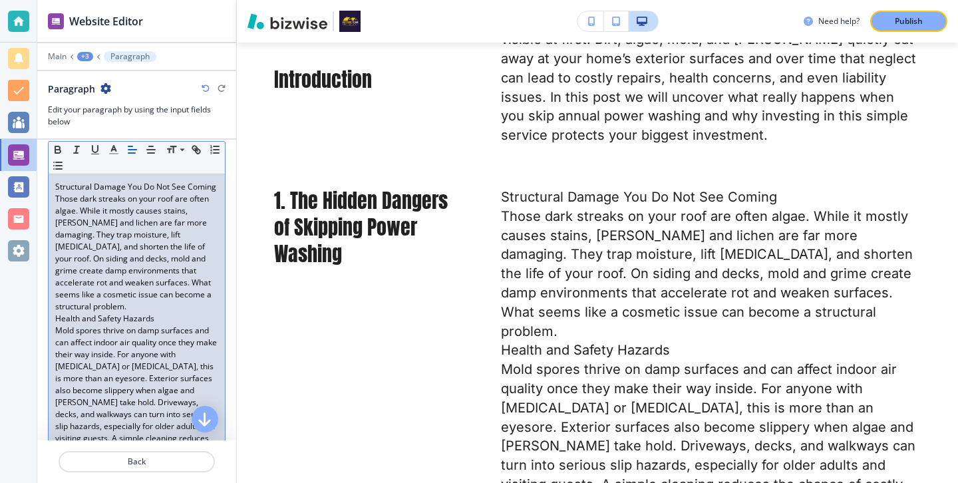
click at [158, 296] on p "Those dark streaks on your roof are often algae. While it mostly causes stains,…" at bounding box center [136, 253] width 163 height 120
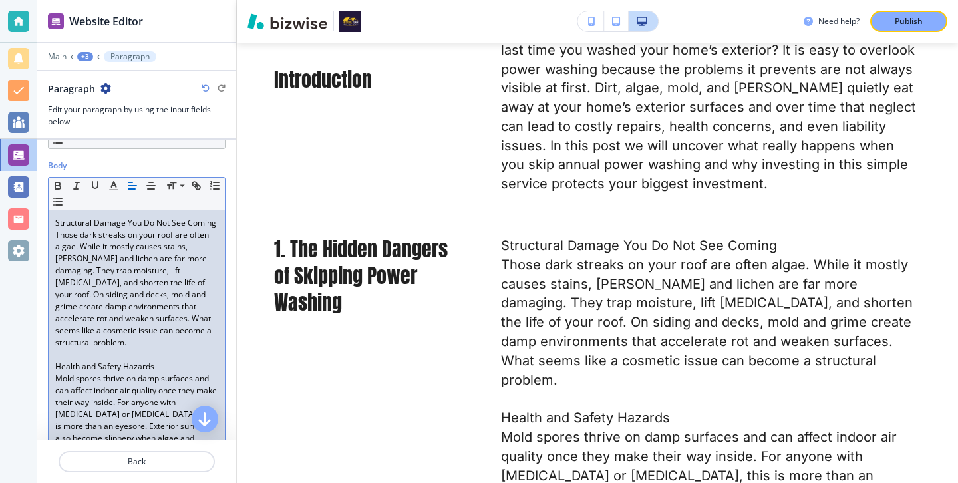
scroll to position [0, 0]
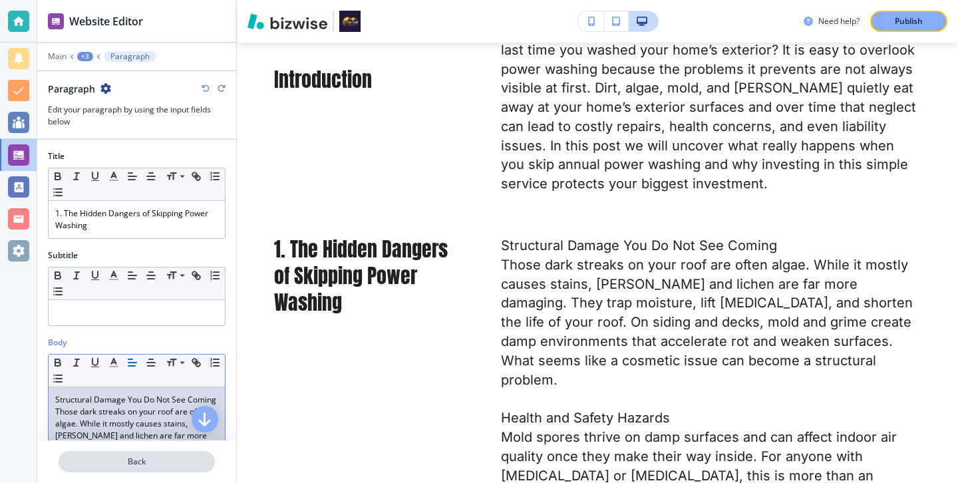
click at [205, 466] on p "Back" at bounding box center [137, 462] width 154 height 12
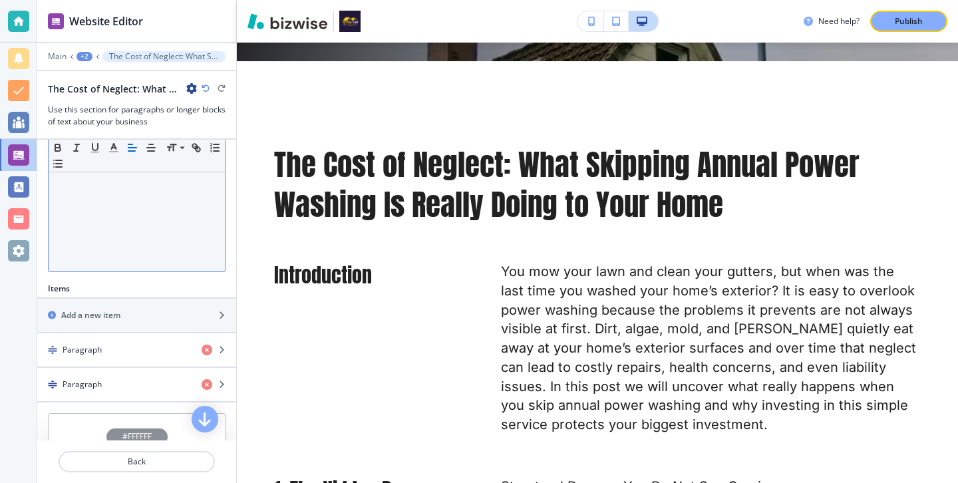
scroll to position [478, 0]
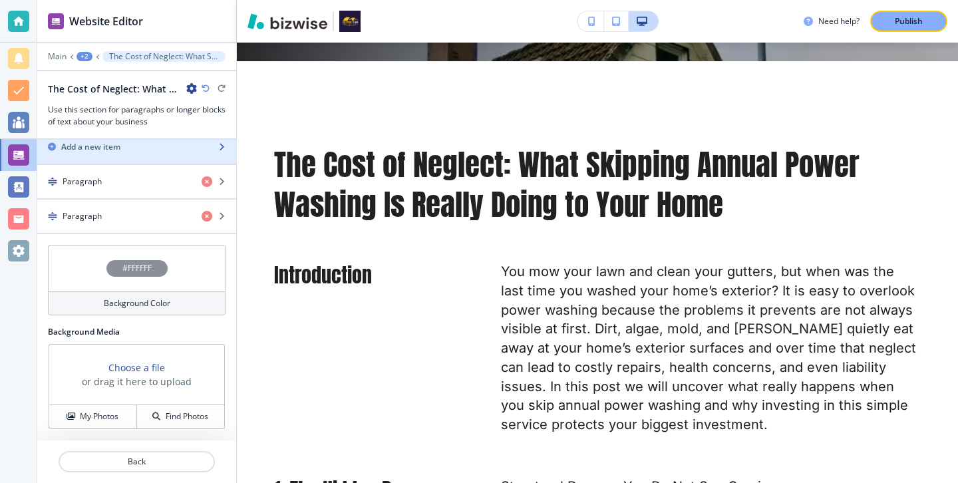
click at [135, 154] on div "button" at bounding box center [136, 158] width 199 height 11
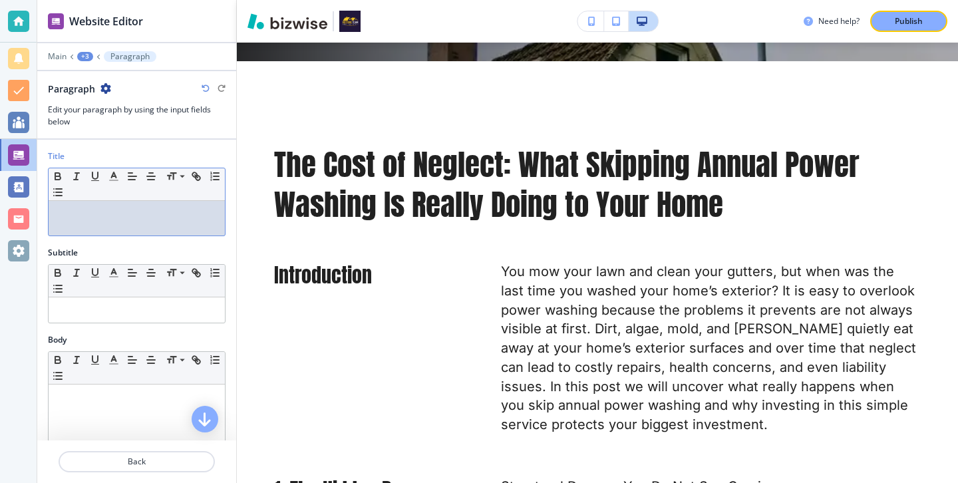
click at [186, 208] on p at bounding box center [136, 214] width 163 height 12
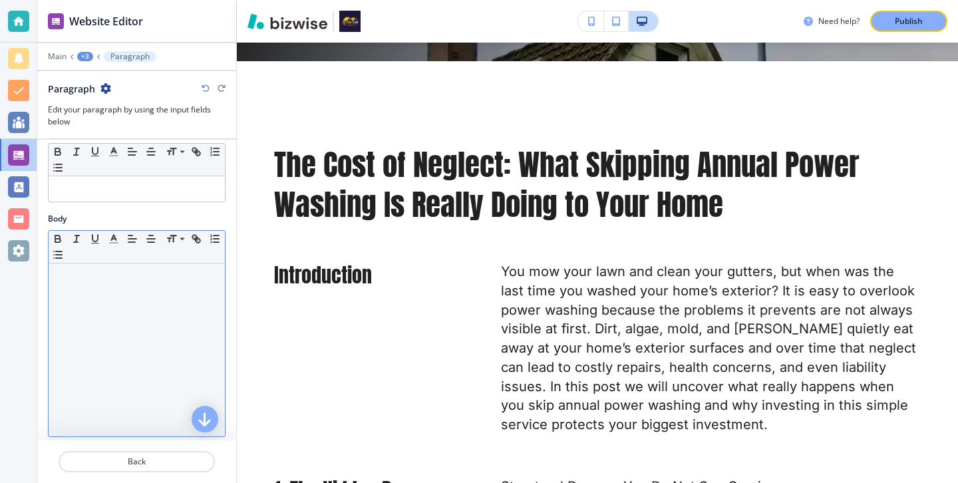
scroll to position [143, 0]
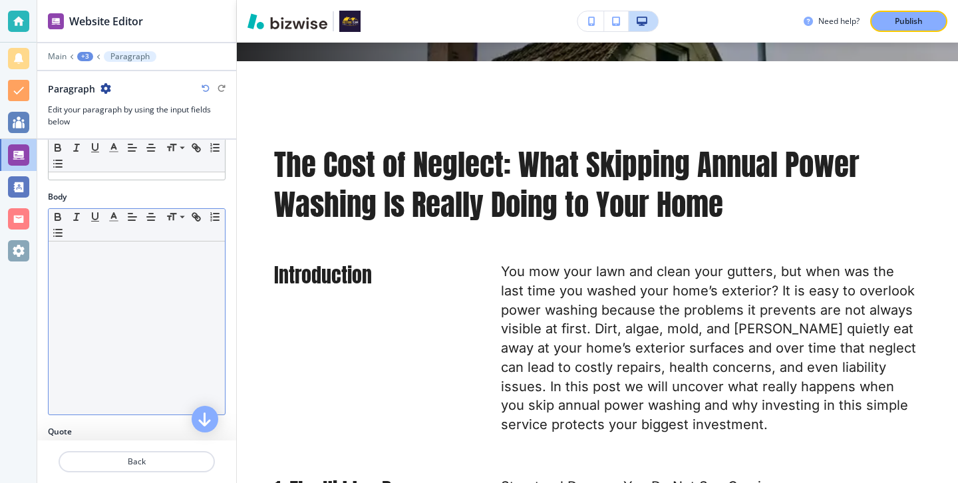
click at [128, 315] on div at bounding box center [137, 327] width 176 height 173
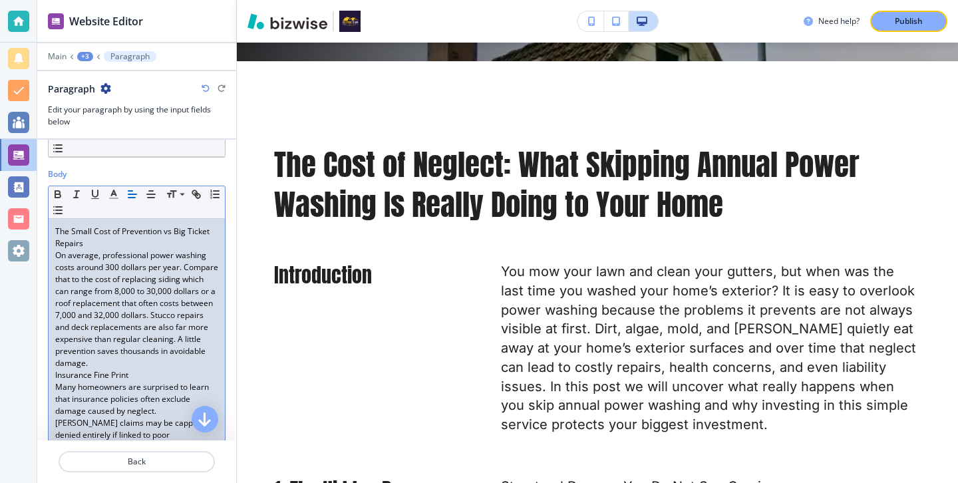
scroll to position [186, 0]
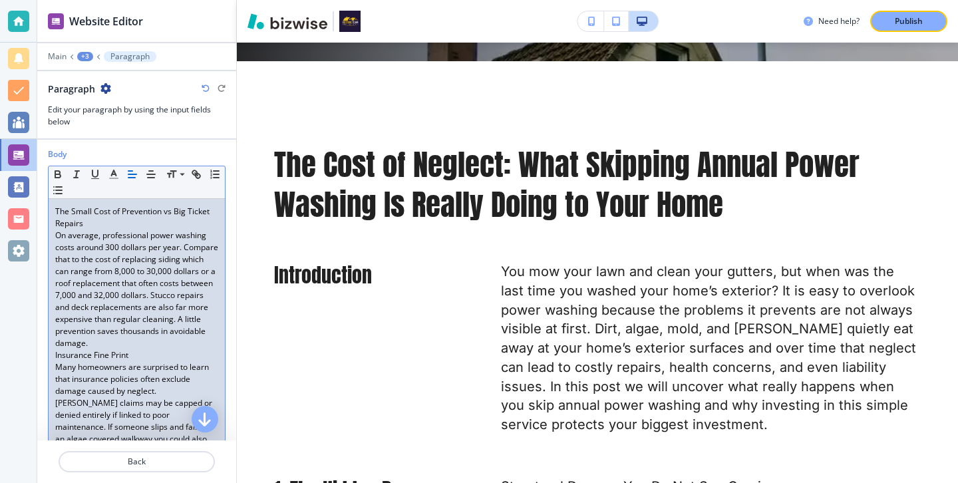
click at [122, 326] on p "On average, professional power washing costs around 300 dollars per year. Compa…" at bounding box center [136, 289] width 163 height 120
click at [114, 344] on p "On average, professional power washing costs around 300 dollars per year. Compa…" at bounding box center [136, 289] width 163 height 120
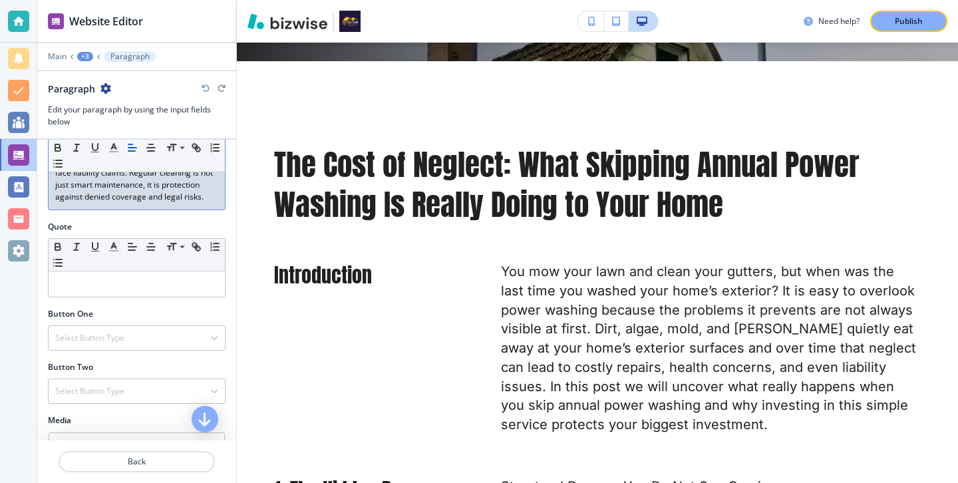
scroll to position [487, 0]
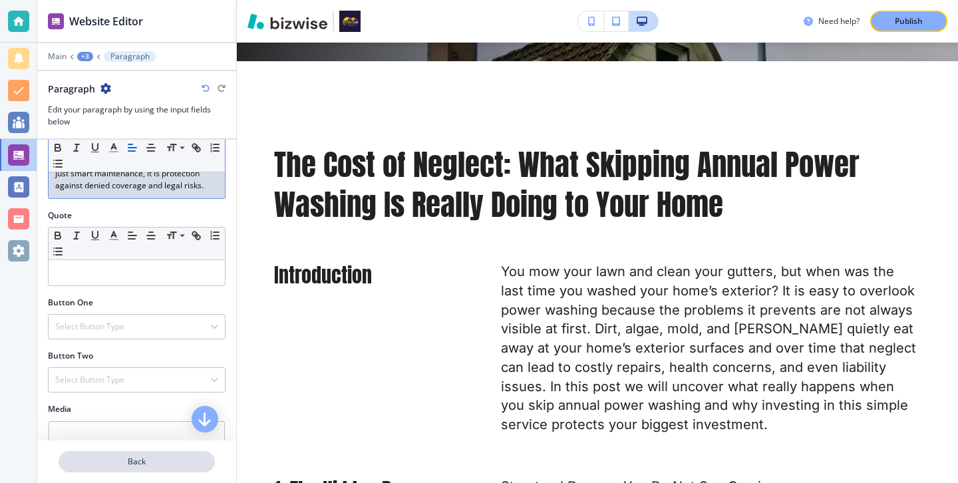
click at [120, 453] on button "Back" at bounding box center [137, 461] width 156 height 21
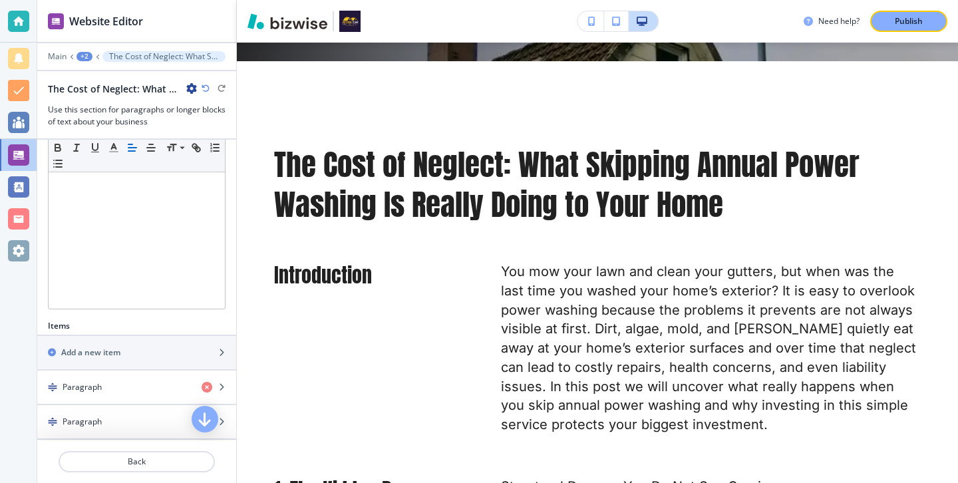
scroll to position [464, 0]
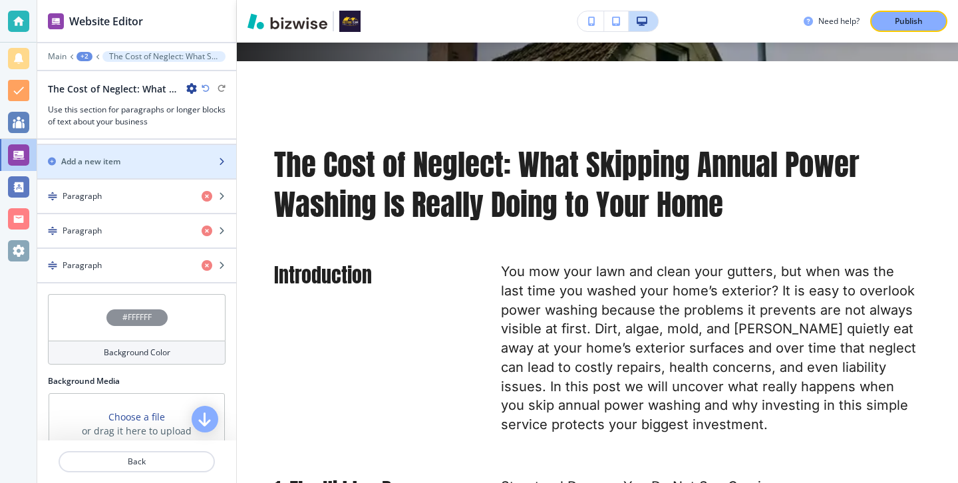
click at [129, 172] on div "button" at bounding box center [136, 173] width 199 height 11
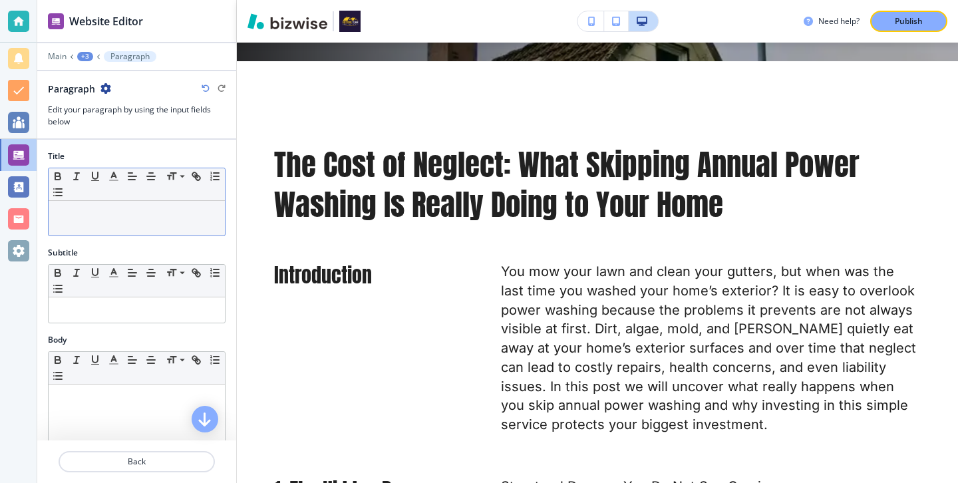
click at [128, 209] on p at bounding box center [136, 214] width 163 height 12
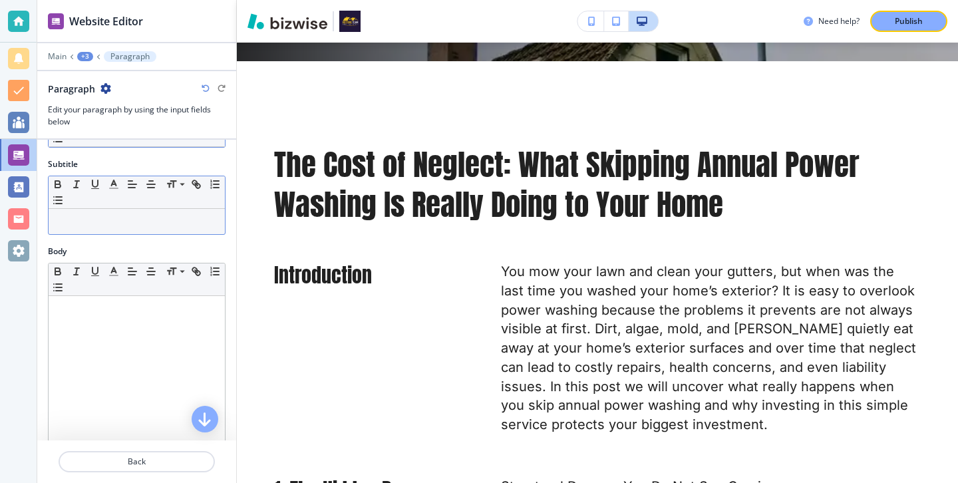
scroll to position [235, 0]
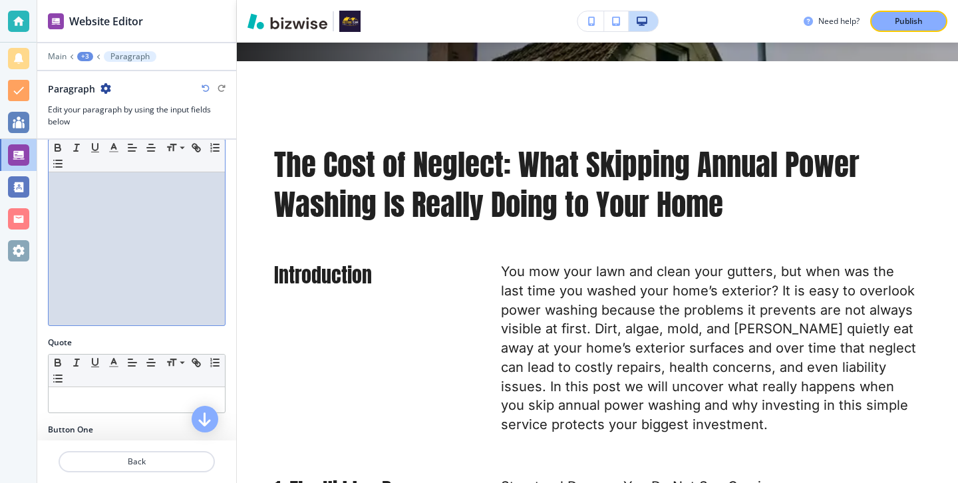
click at [152, 283] on div at bounding box center [137, 238] width 176 height 173
click at [100, 329] on div "Body Small Normal Large Huge" at bounding box center [136, 219] width 199 height 235
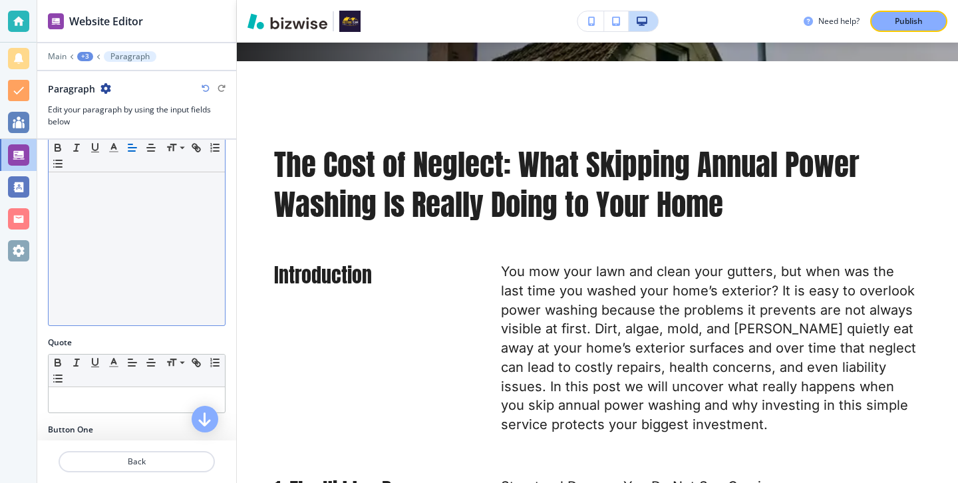
click at [139, 307] on div at bounding box center [137, 238] width 176 height 173
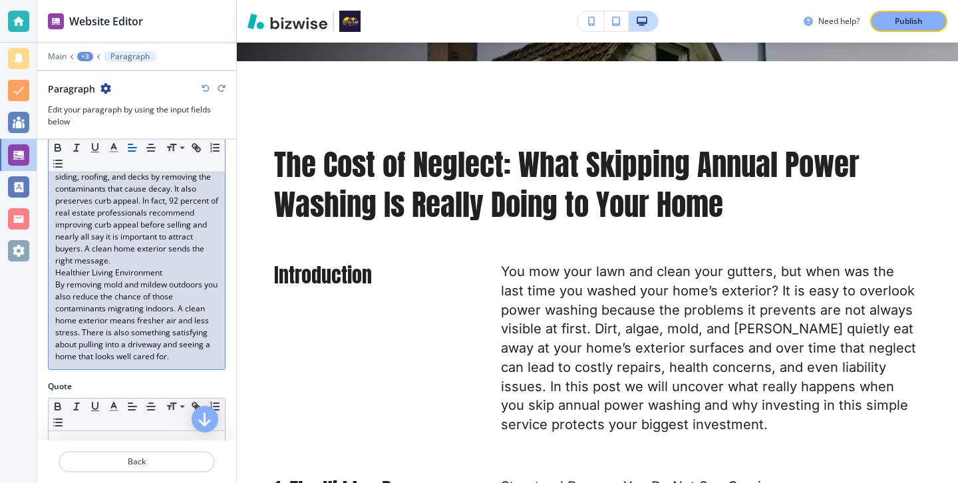
scroll to position [483, 0]
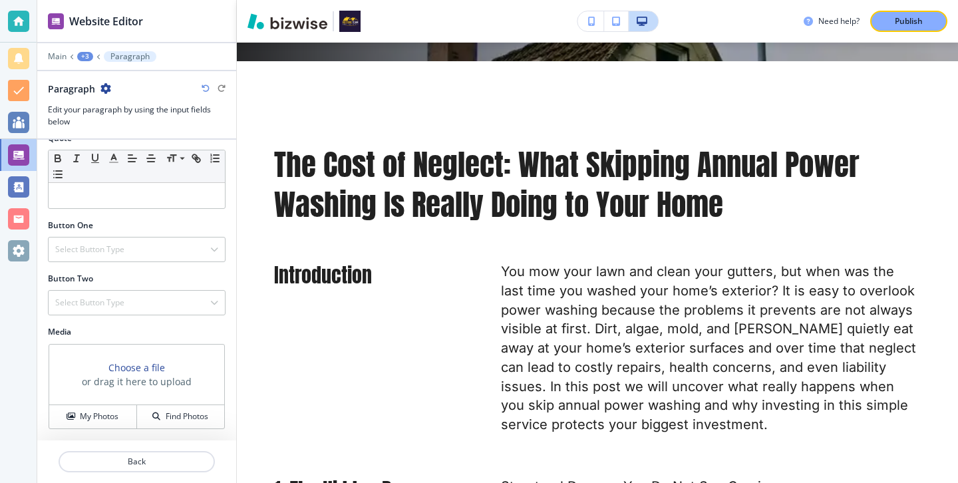
click at [160, 450] on div at bounding box center [136, 445] width 199 height 11
click at [160, 460] on p "Back" at bounding box center [137, 462] width 154 height 12
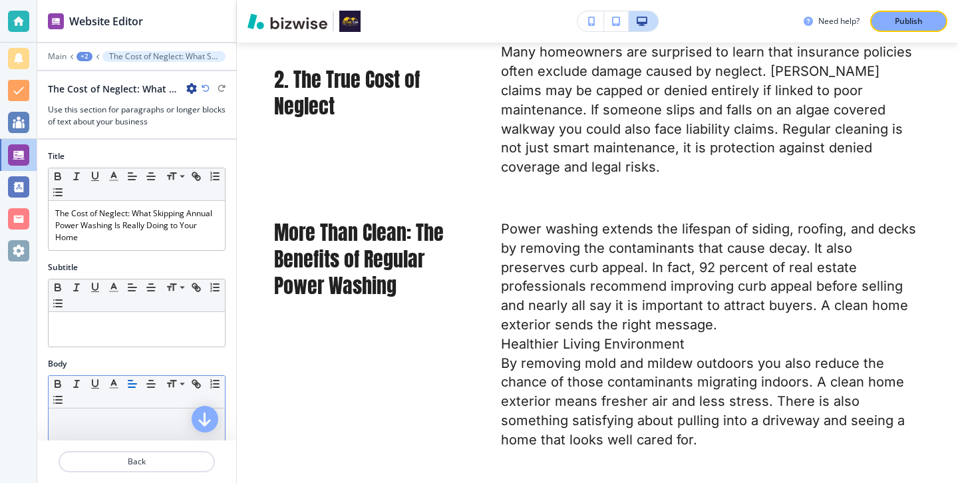
scroll to position [547, 0]
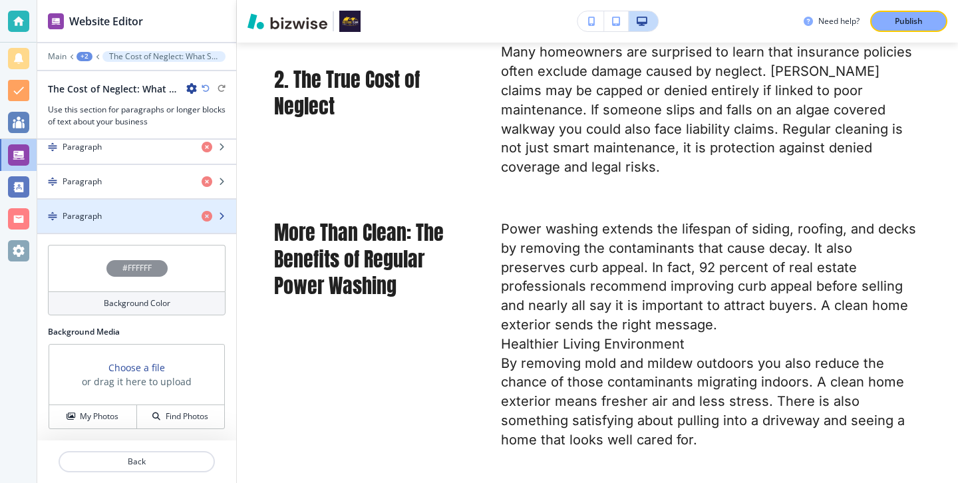
click at [93, 221] on h4 "Paragraph" at bounding box center [82, 216] width 39 height 12
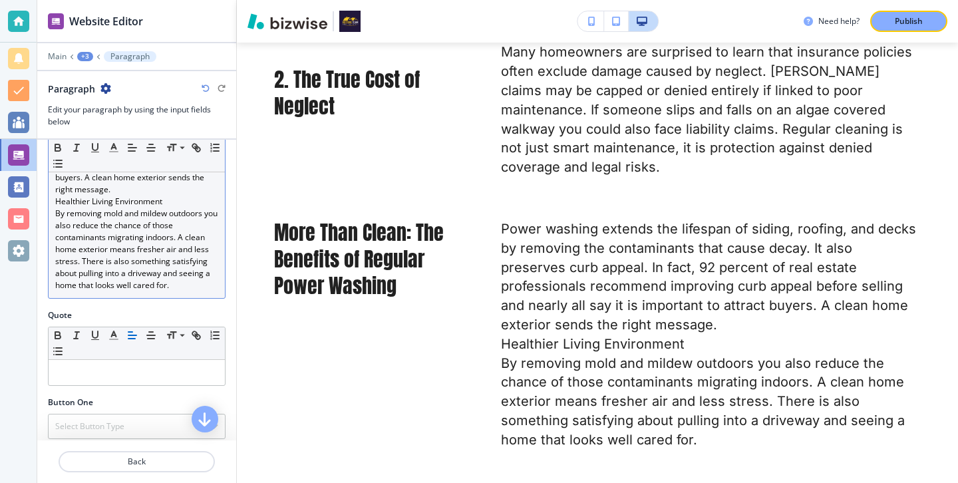
scroll to position [297, 0]
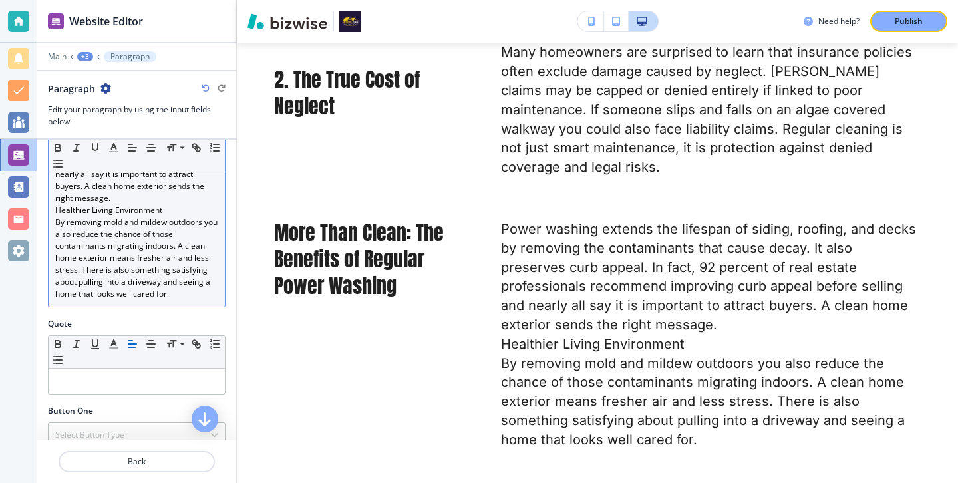
click at [117, 210] on p "Healthier Living Environment" at bounding box center [136, 210] width 163 height 12
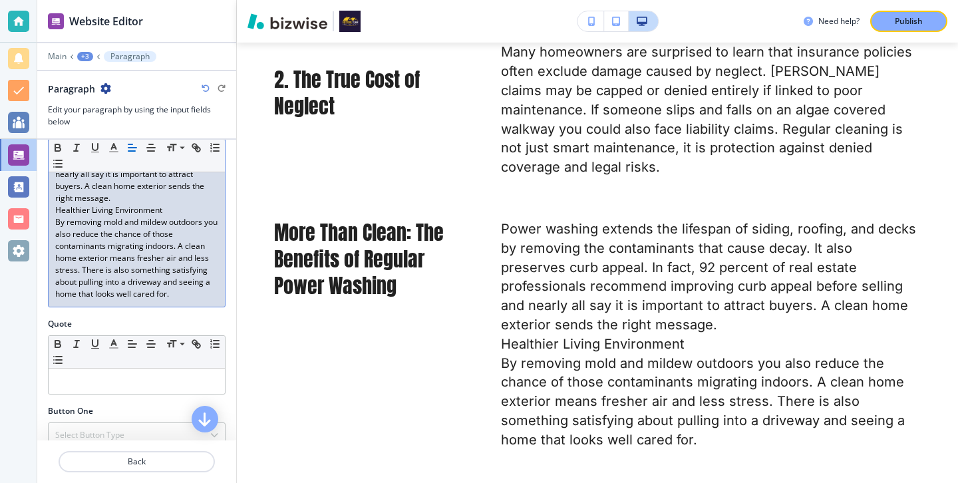
click at [117, 201] on p "Power washing extends the lifespan of siding, roofing, and decks by removing th…" at bounding box center [136, 150] width 163 height 108
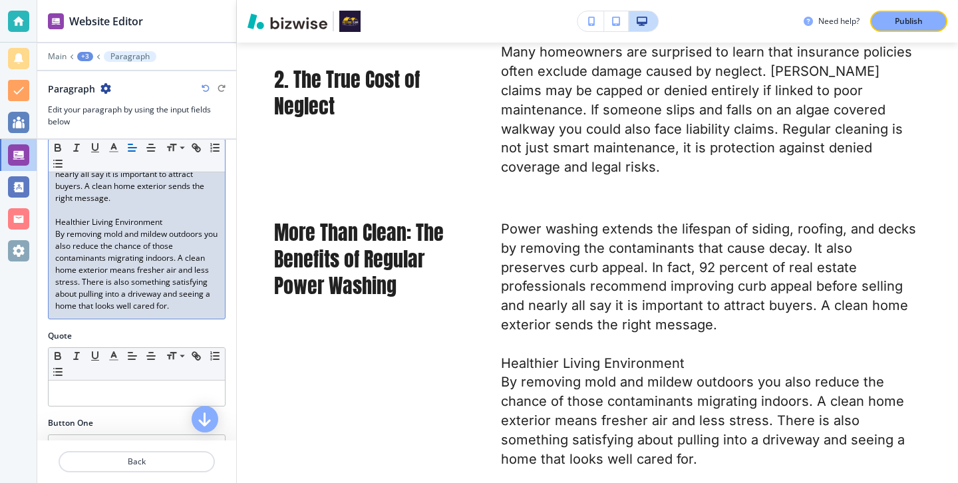
scroll to position [495, 0]
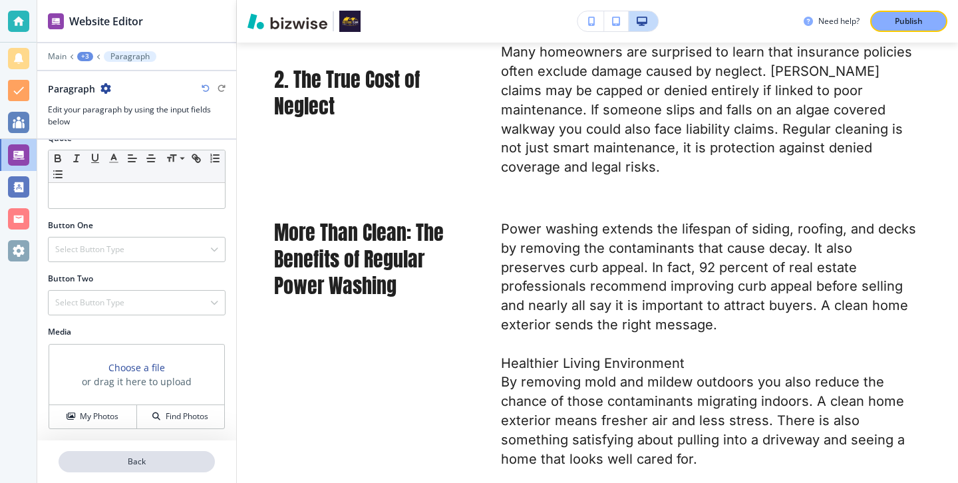
click at [148, 458] on p "Back" at bounding box center [137, 462] width 154 height 12
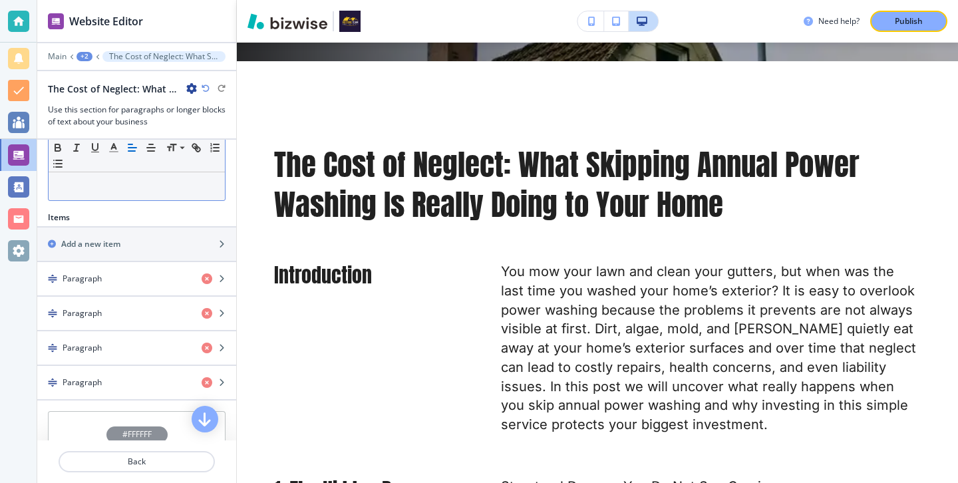
scroll to position [454, 0]
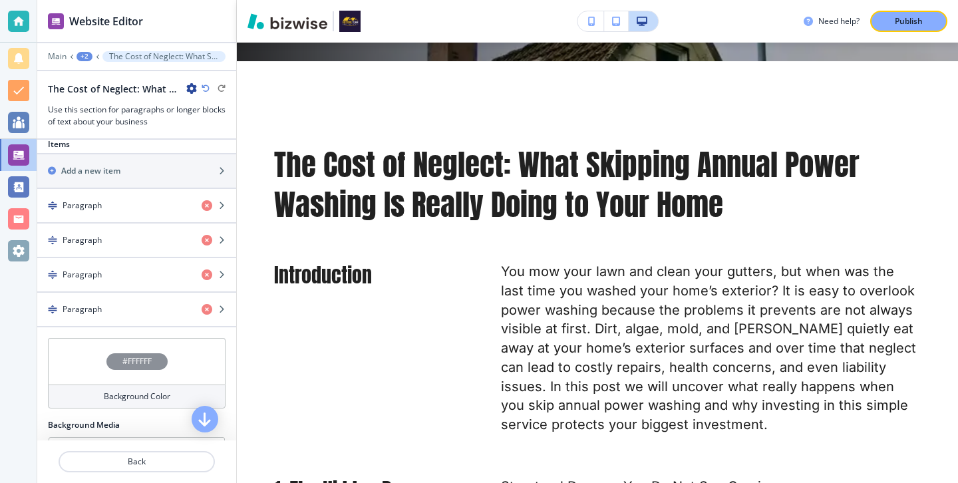
click at [146, 188] on div at bounding box center [136, 188] width 199 height 1
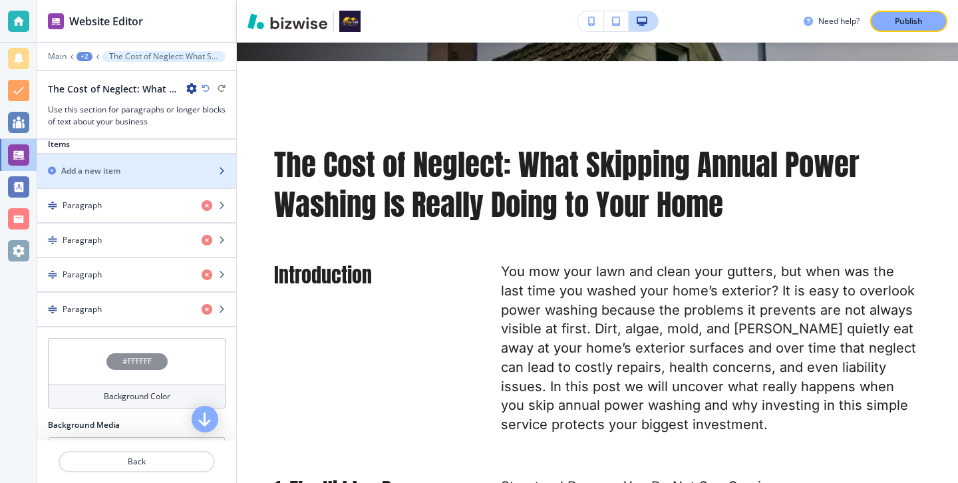
click at [146, 184] on div "button" at bounding box center [136, 182] width 199 height 11
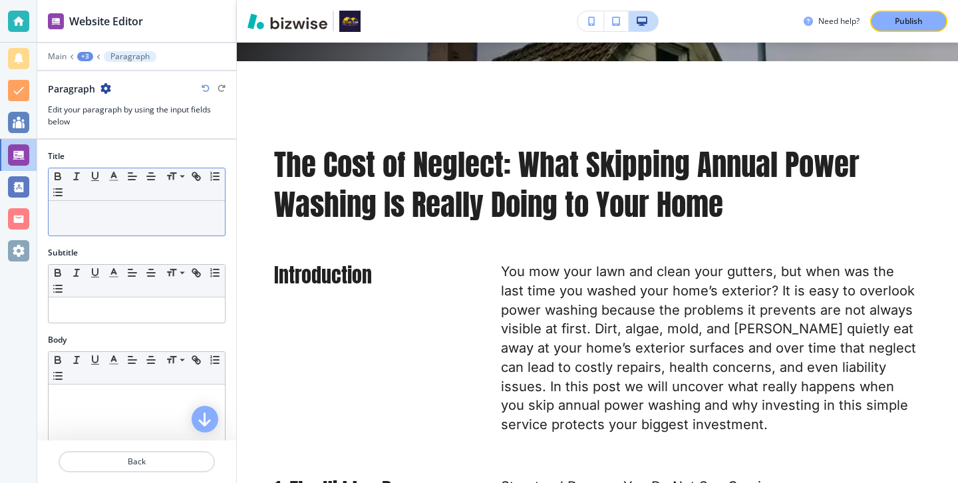
click at [208, 213] on p at bounding box center [136, 214] width 163 height 12
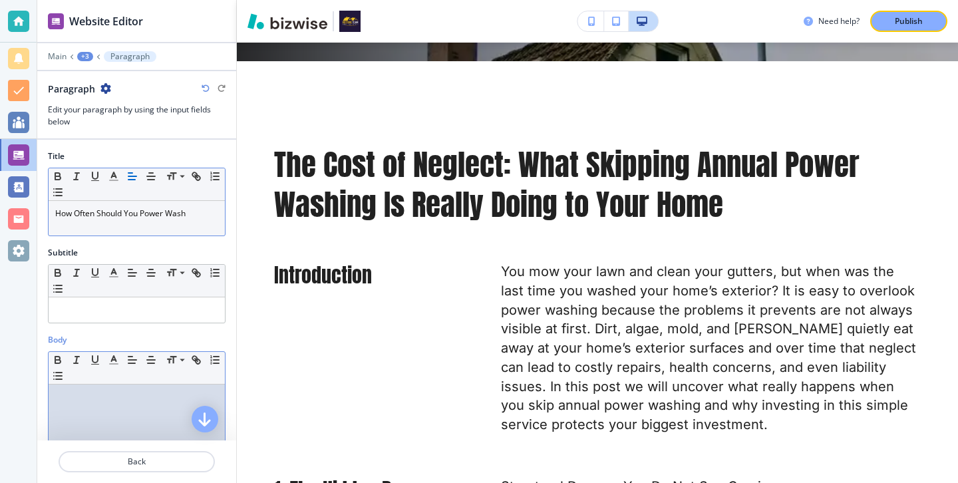
click at [185, 410] on div at bounding box center [137, 470] width 176 height 173
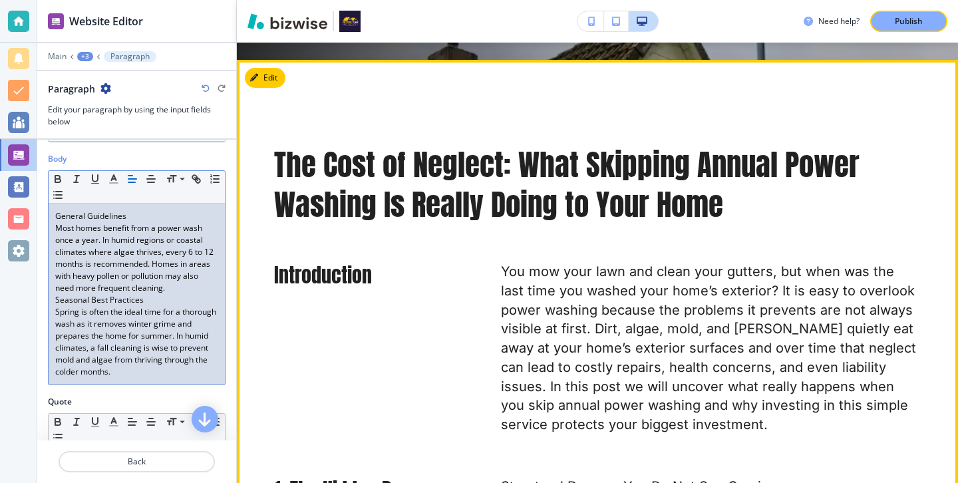
scroll to position [1003, 0]
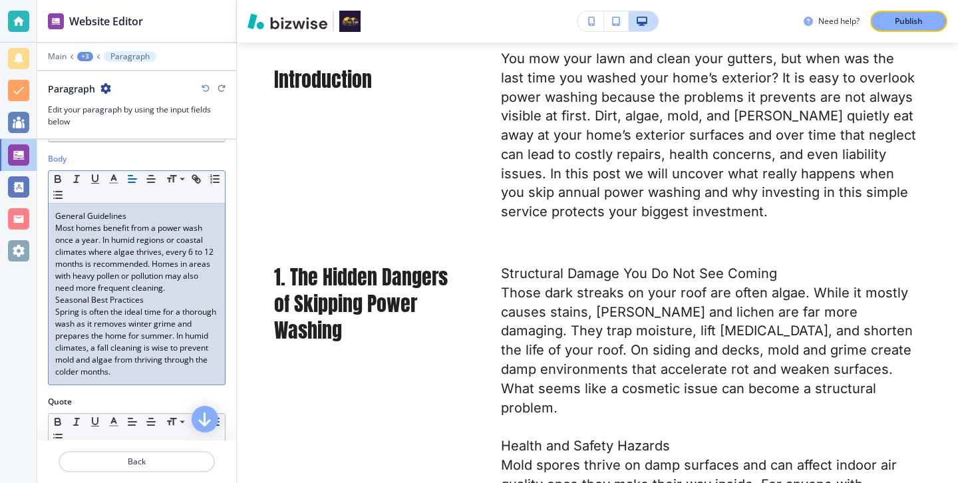
click at [182, 297] on p "Seasonal Best Practices" at bounding box center [136, 300] width 163 height 12
click at [181, 284] on p "Most homes benefit from a power wash once a year. In humid regions or coastal c…" at bounding box center [136, 258] width 163 height 72
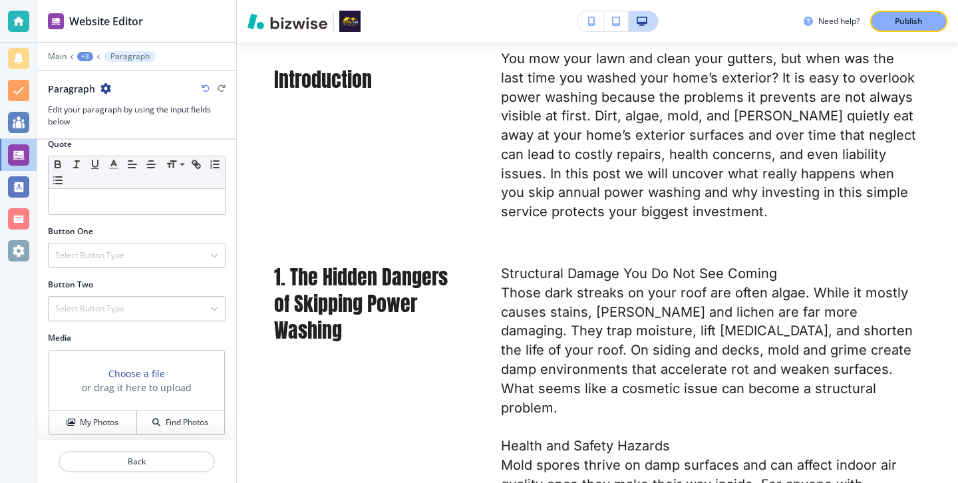
scroll to position [456, 0]
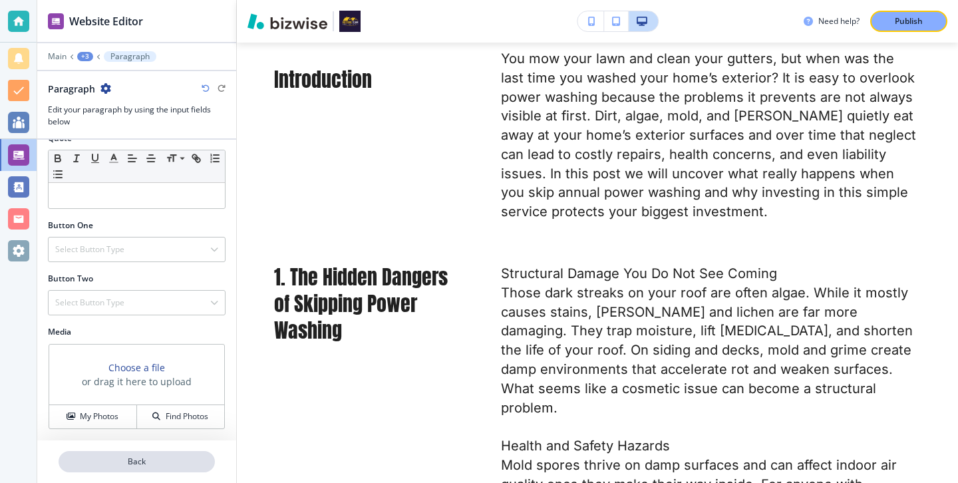
click at [154, 471] on button "Back" at bounding box center [137, 461] width 156 height 21
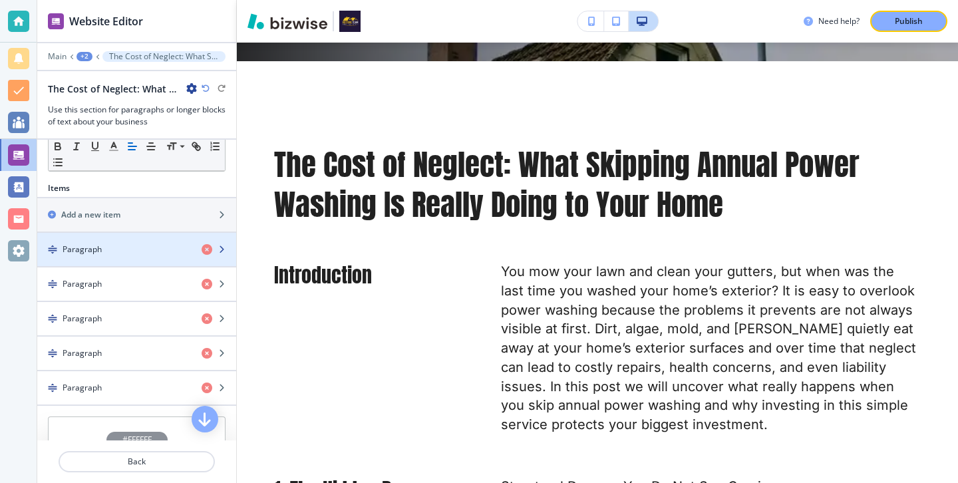
scroll to position [411, 0]
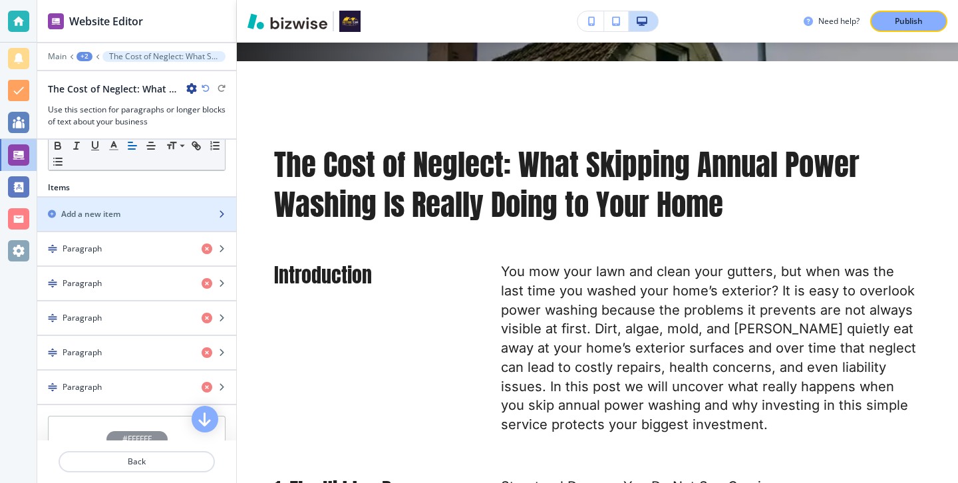
click at [170, 220] on div "button" at bounding box center [136, 225] width 199 height 11
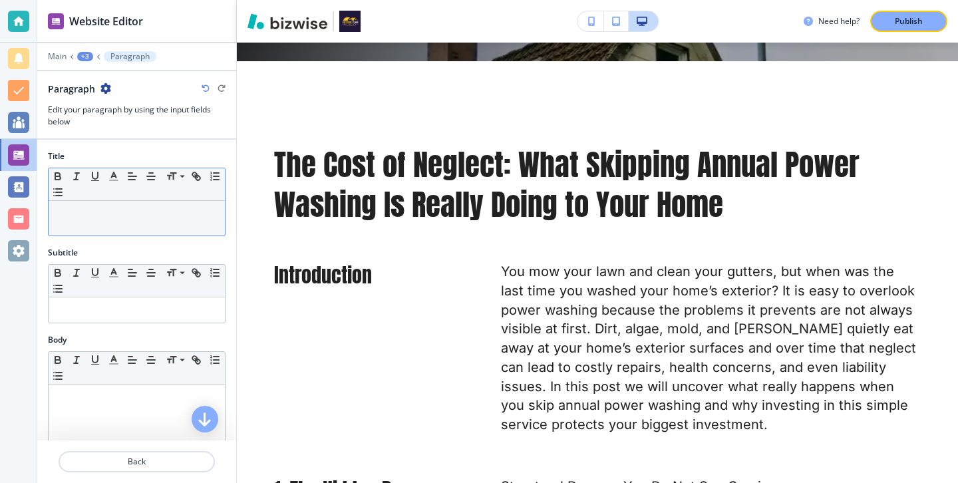
click at [150, 194] on div "Small Normal Large Huge" at bounding box center [137, 184] width 176 height 33
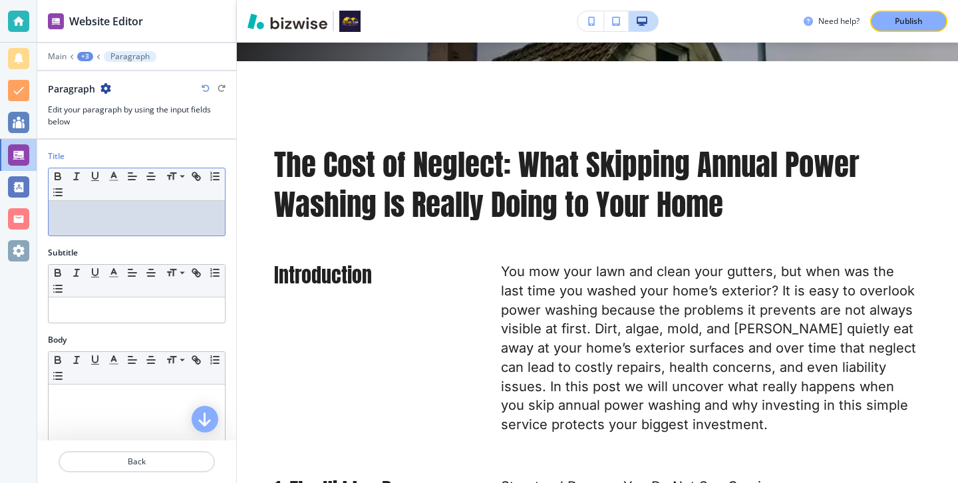
click at [150, 213] on p at bounding box center [136, 214] width 163 height 12
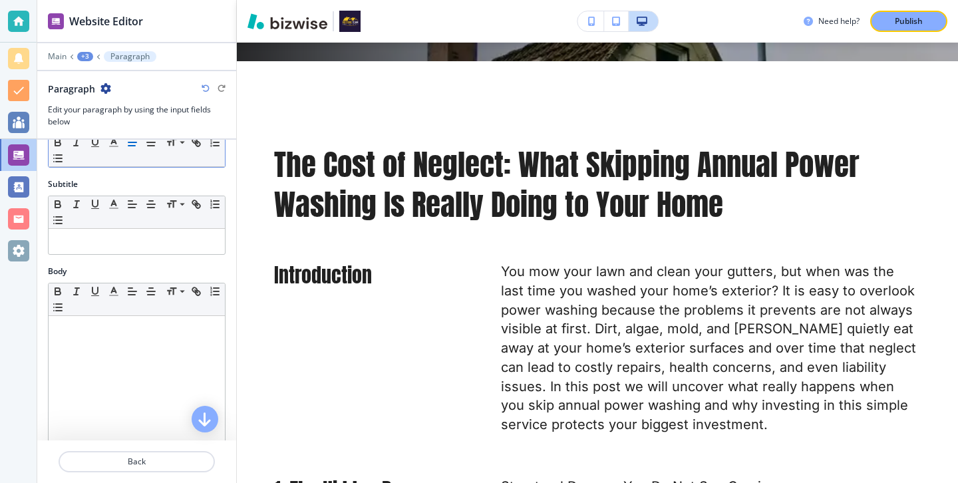
scroll to position [255, 0]
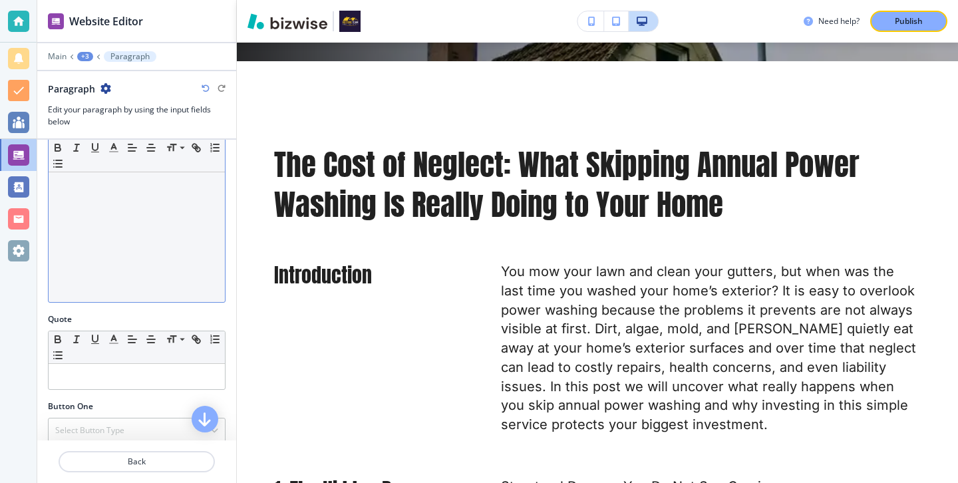
click at [146, 262] on div at bounding box center [137, 215] width 176 height 173
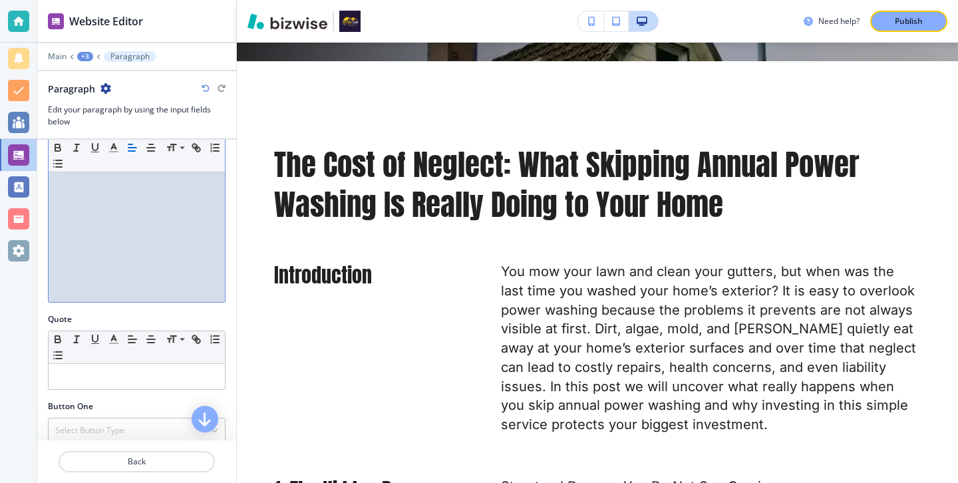
click at [169, 257] on div at bounding box center [137, 215] width 176 height 173
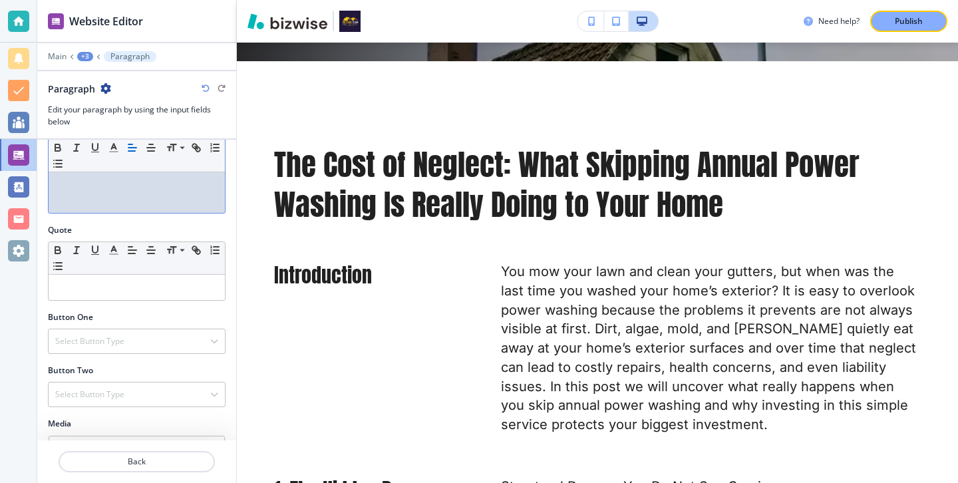
scroll to position [431, 0]
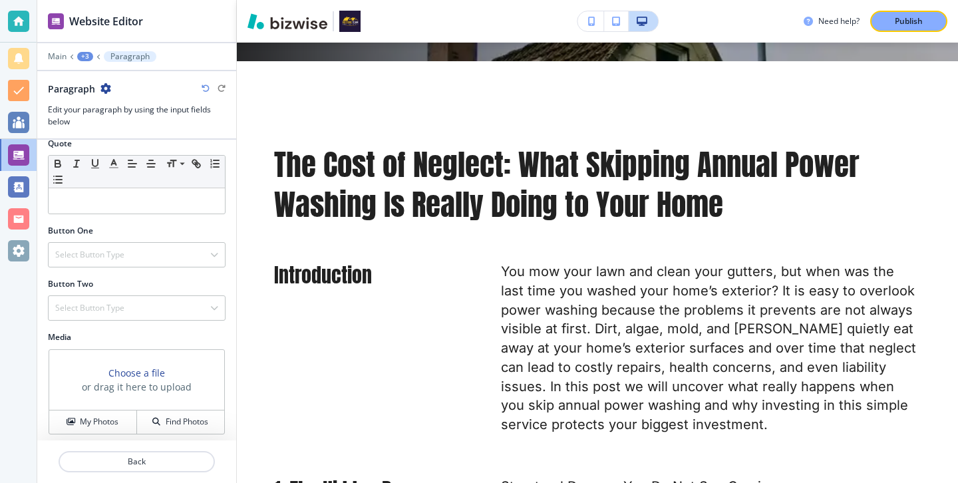
click at [164, 476] on div at bounding box center [136, 477] width 199 height 11
click at [164, 470] on button "Back" at bounding box center [137, 461] width 156 height 21
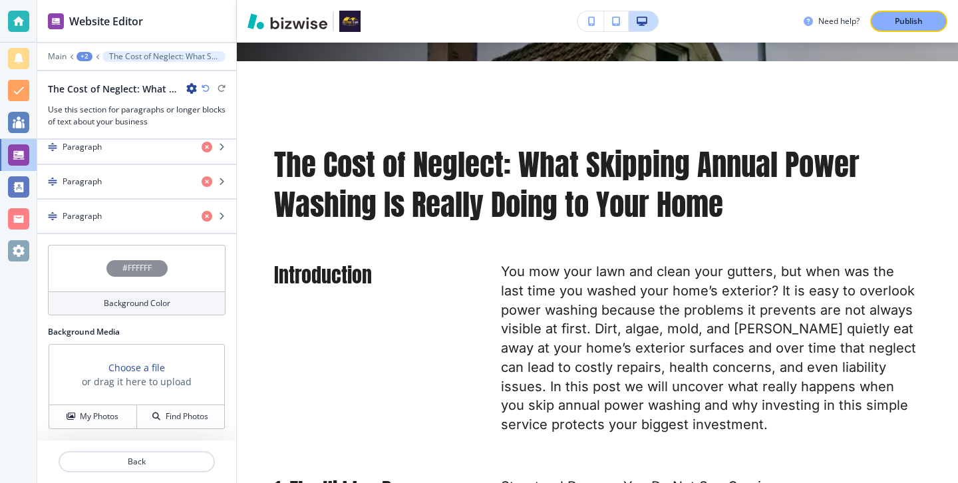
scroll to position [436, 0]
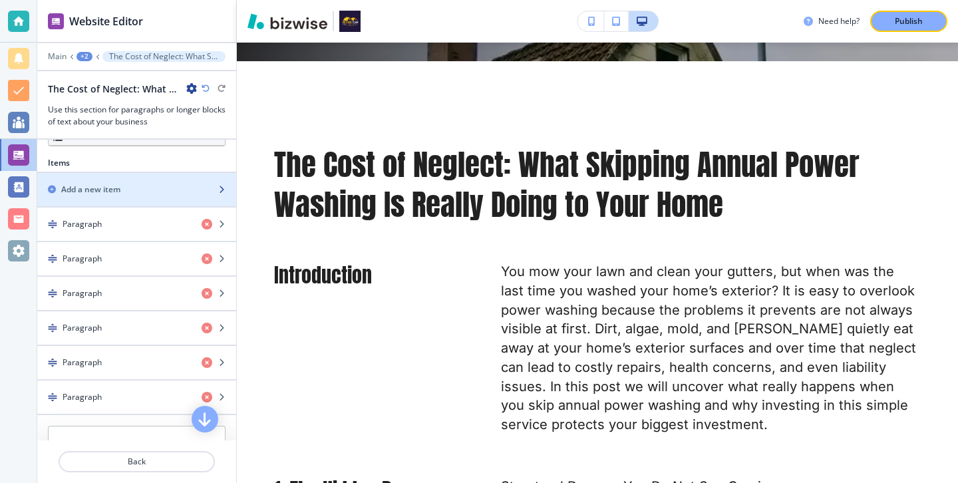
click at [112, 205] on div "button" at bounding box center [136, 201] width 199 height 11
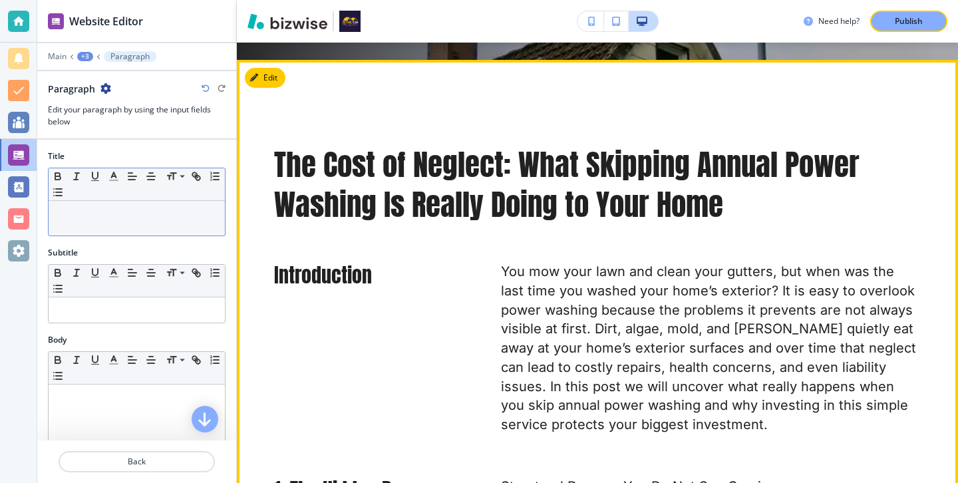
click at [221, 220] on div at bounding box center [137, 218] width 176 height 35
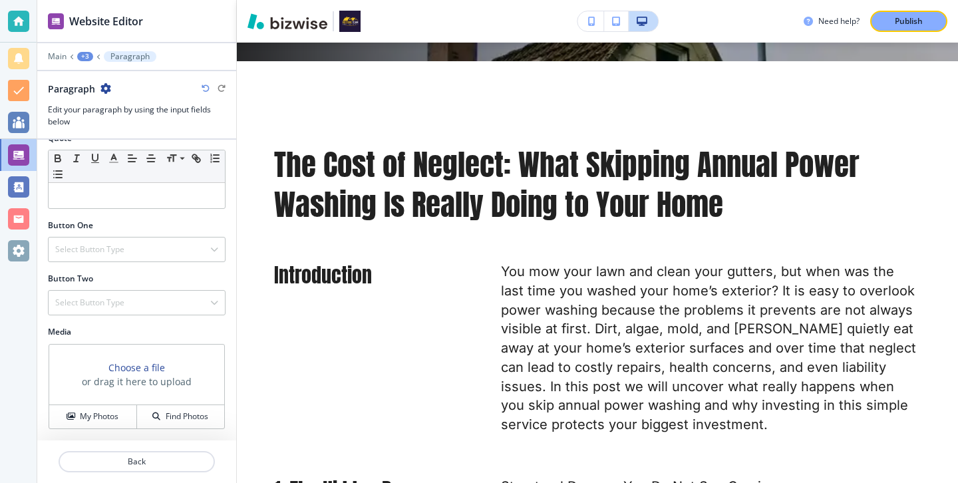
scroll to position [134, 0]
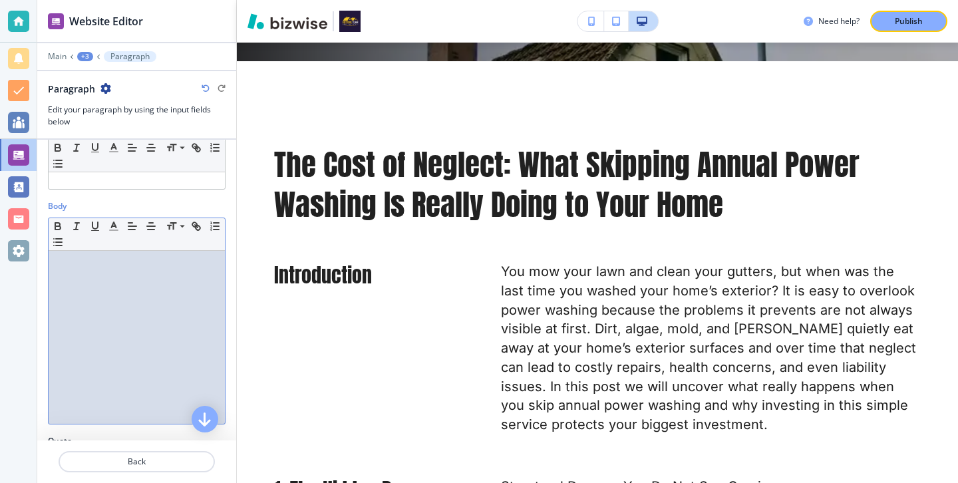
click at [158, 309] on div at bounding box center [137, 337] width 176 height 173
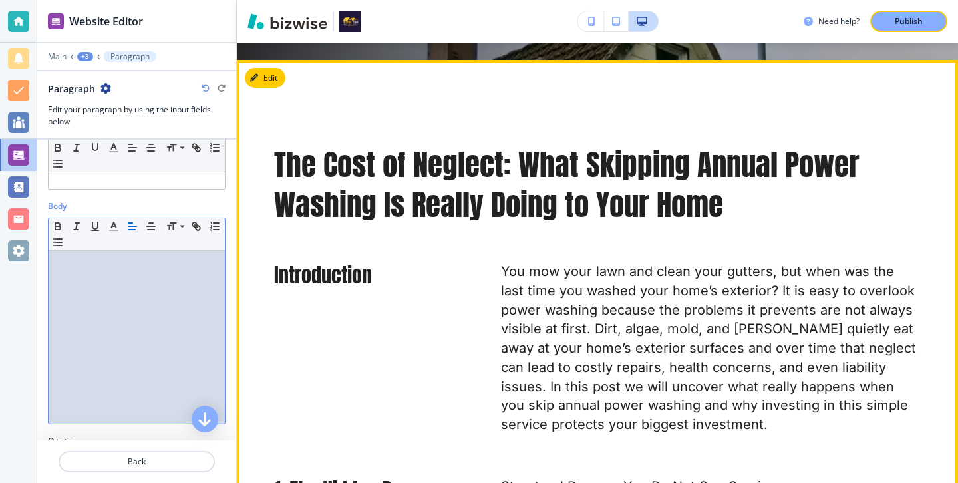
paste div
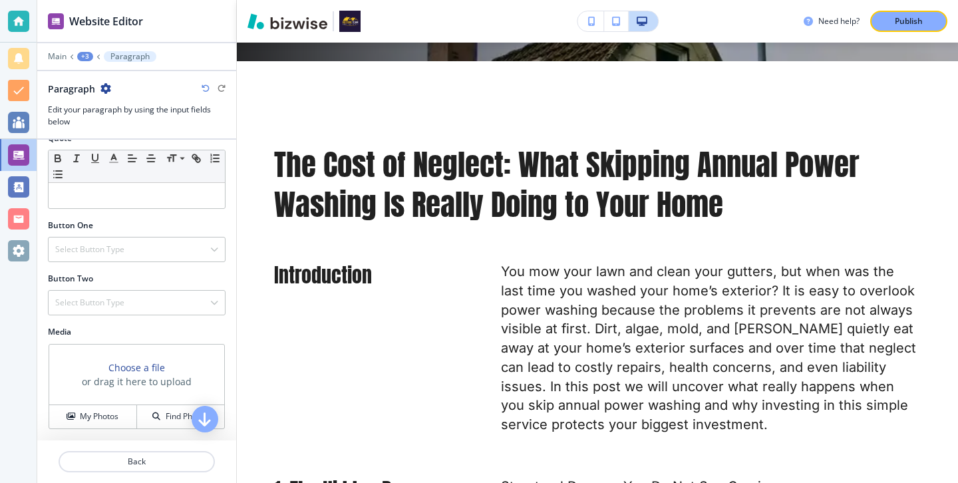
scroll to position [200, 0]
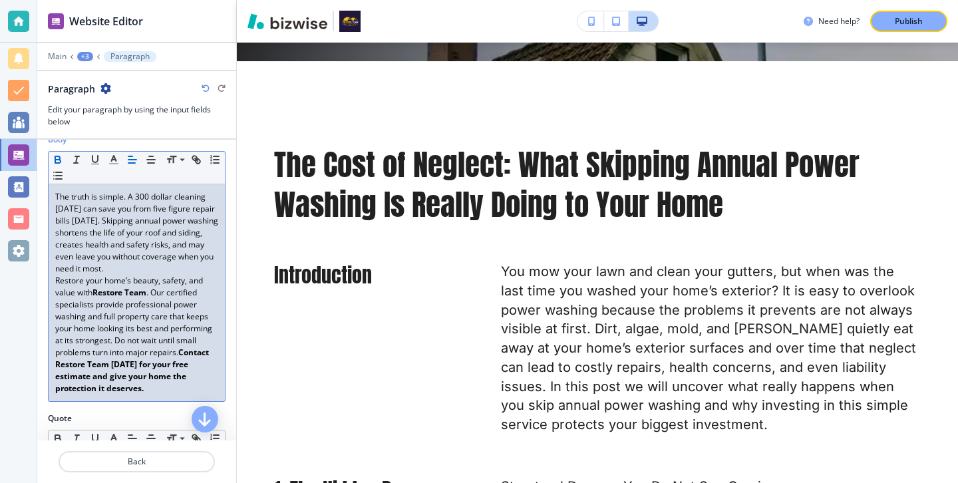
click at [132, 267] on p "The truth is simple. A 300 dollar cleaning today can save you from five figure …" at bounding box center [136, 233] width 163 height 84
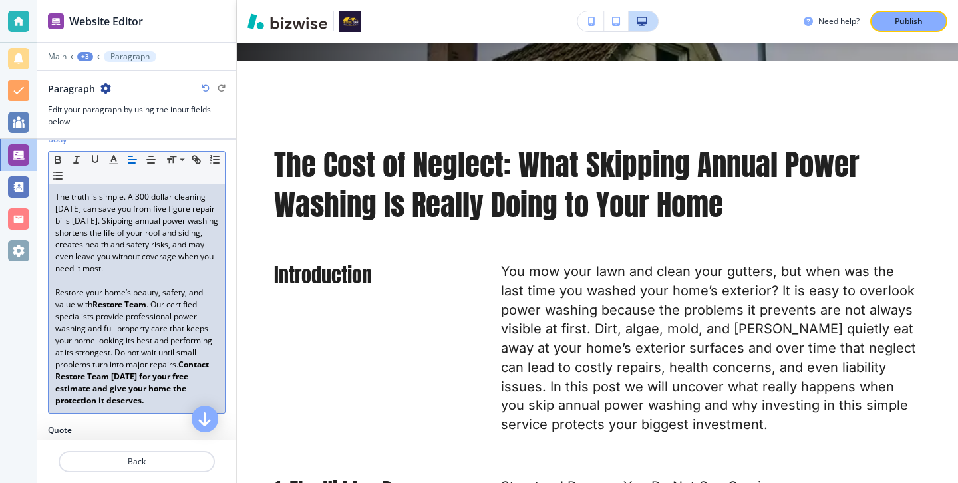
click at [201, 350] on p "Restore your home’s beauty, safety, and value with Restore Team . Our certified…" at bounding box center [136, 347] width 163 height 120
click at [180, 364] on p "Restore your home’s beauty, safety, and value with Restore Team . Our certified…" at bounding box center [136, 347] width 163 height 120
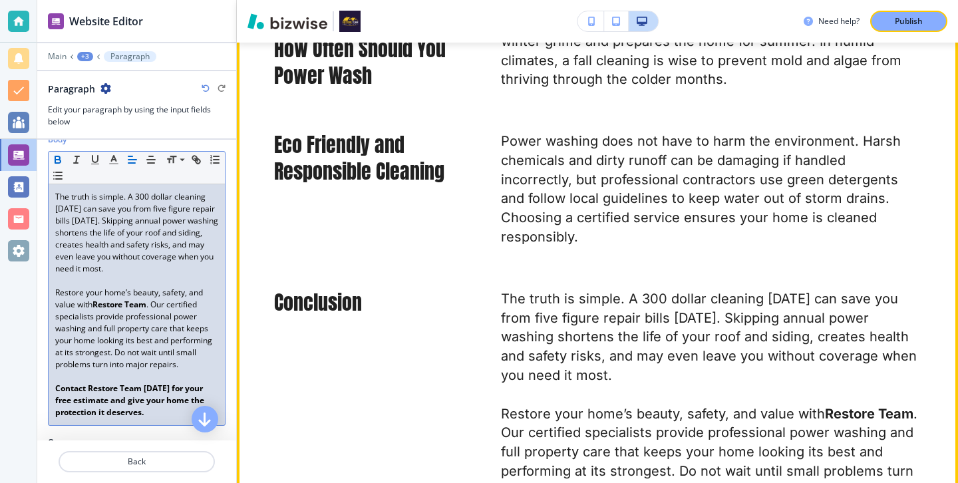
scroll to position [2390, 0]
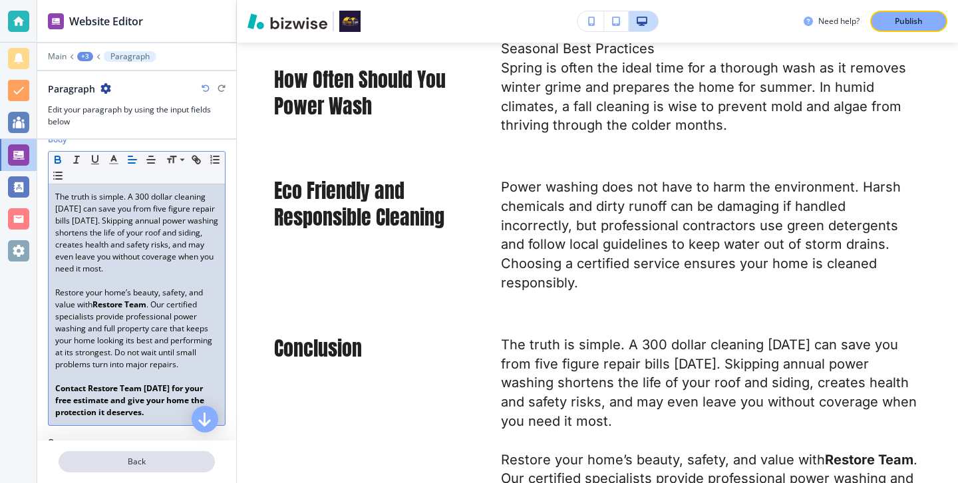
click at [122, 466] on p "Back" at bounding box center [137, 462] width 154 height 12
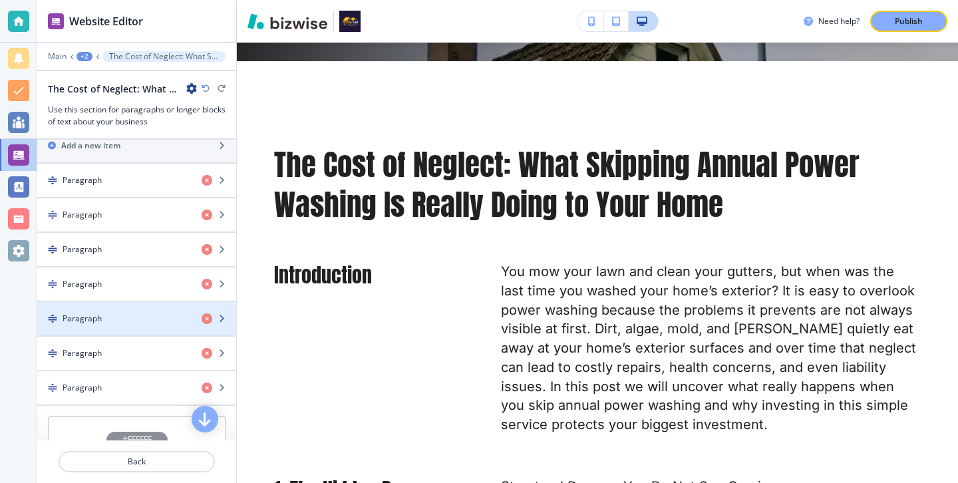
scroll to position [464, 0]
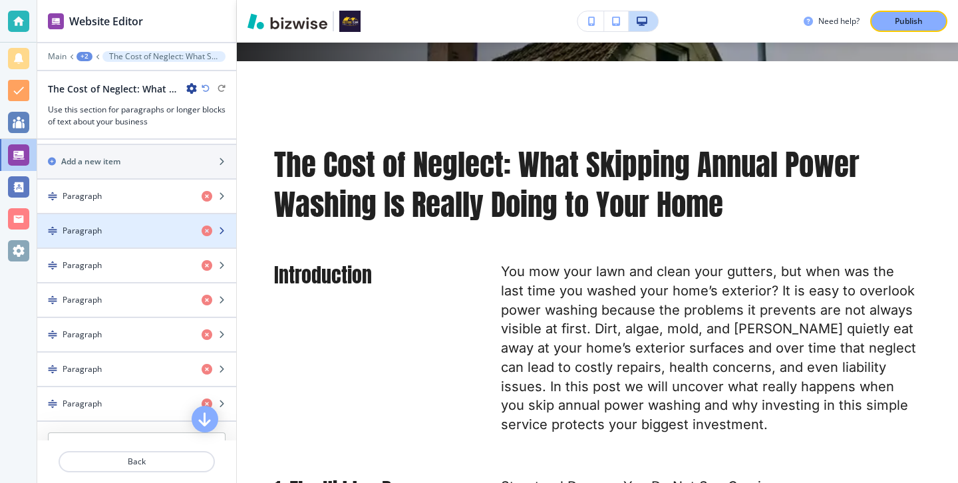
click at [126, 228] on div "Paragraph" at bounding box center [114, 231] width 154 height 12
click at [126, 229] on div "Paragraph" at bounding box center [114, 231] width 154 height 12
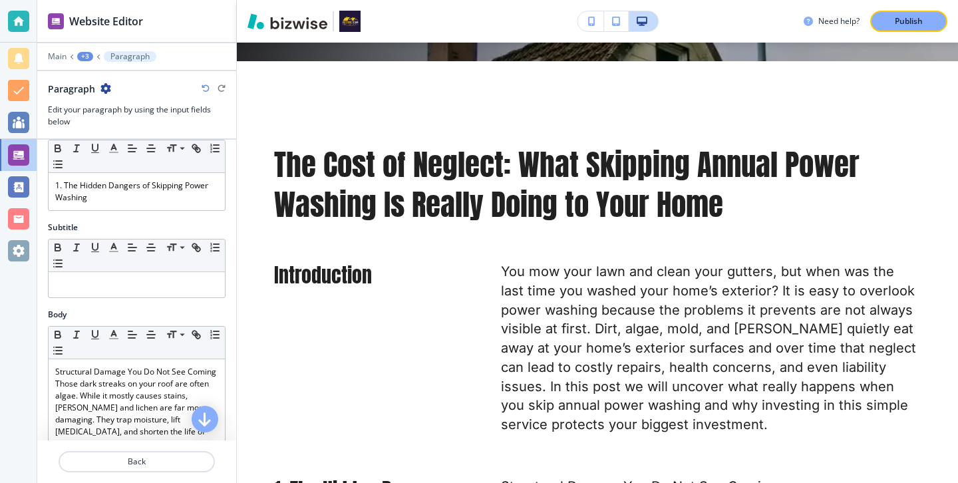
scroll to position [0, 0]
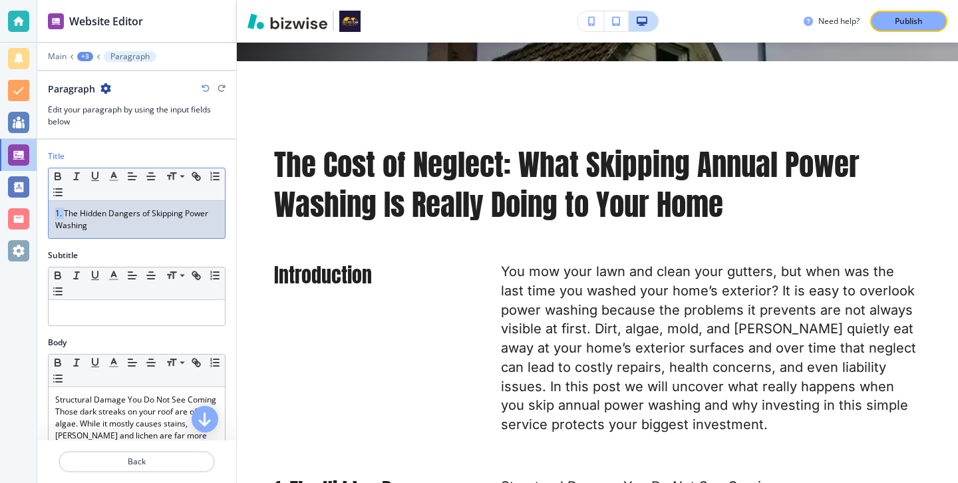
drag, startPoint x: 65, startPoint y: 215, endPoint x: 3, endPoint y: 215, distance: 61.2
click at [8, 215] on div "Website Editor Main +3 Paragraph Paragraph Edit your paragraph by using the inp…" at bounding box center [479, 241] width 958 height 483
click at [162, 461] on p "Back" at bounding box center [137, 462] width 154 height 12
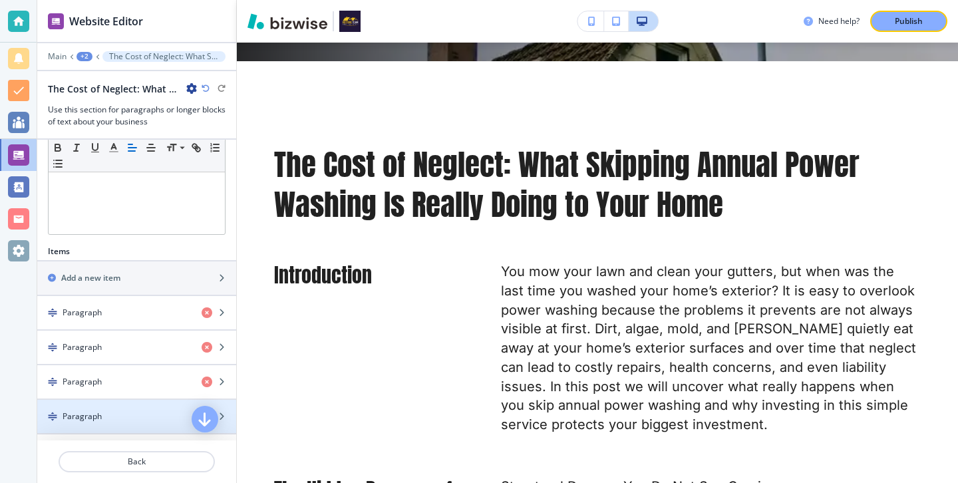
scroll to position [422, 0]
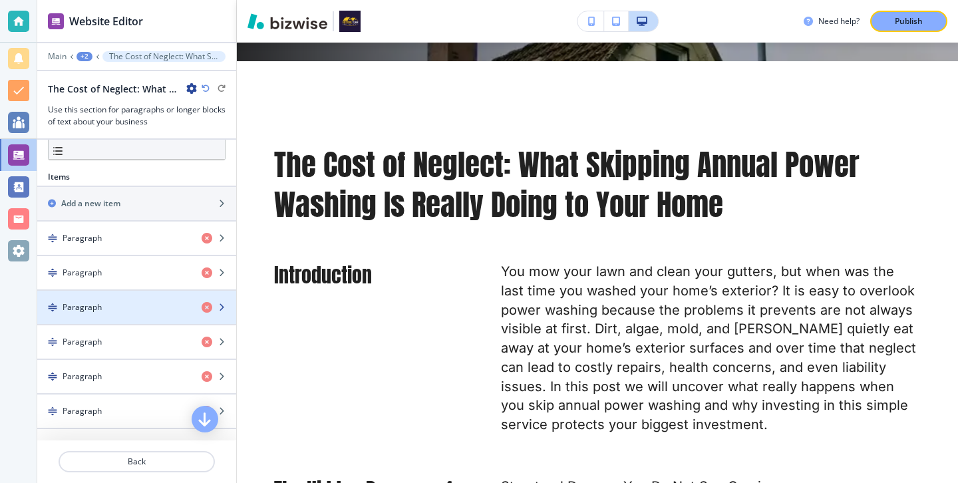
click at [135, 313] on div "button" at bounding box center [136, 318] width 199 height 11
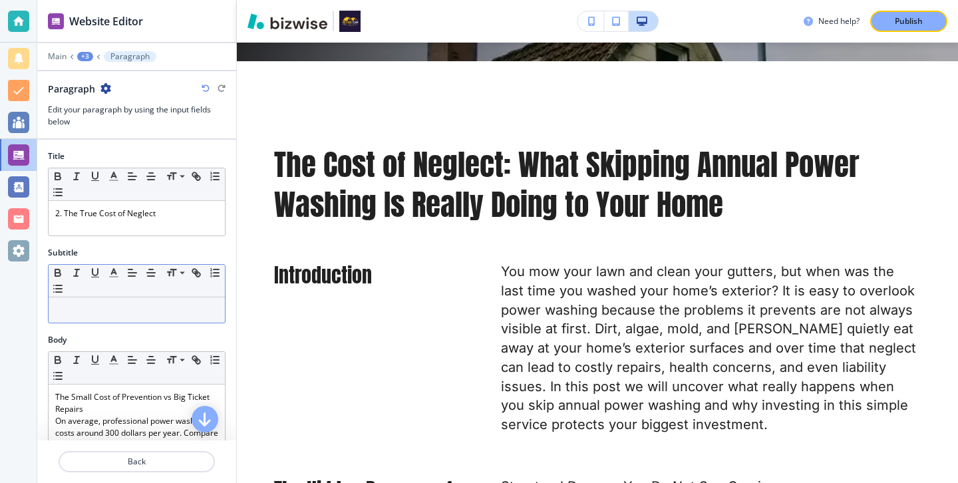
scroll to position [34, 0]
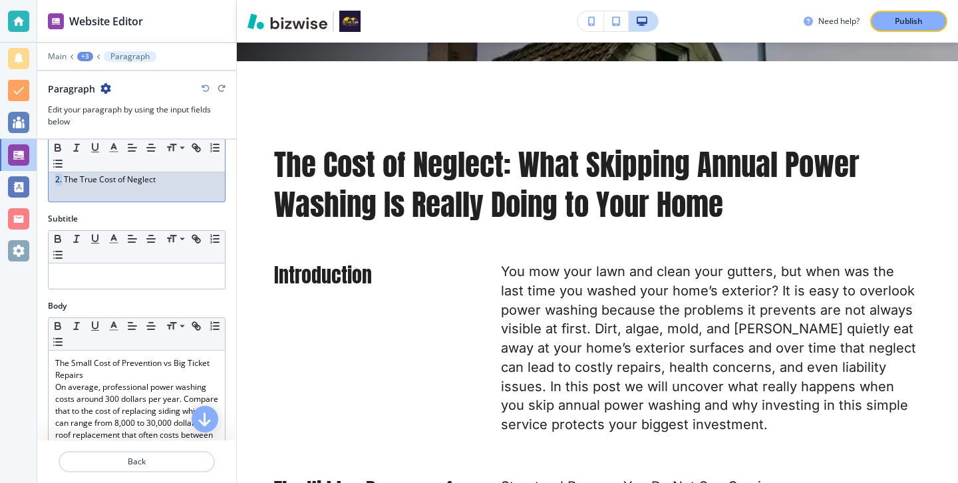
drag, startPoint x: 63, startPoint y: 185, endPoint x: 18, endPoint y: 185, distance: 44.6
click at [18, 185] on div "Website Editor Main +3 Paragraph Paragraph Edit your paragraph by using the inp…" at bounding box center [479, 241] width 958 height 483
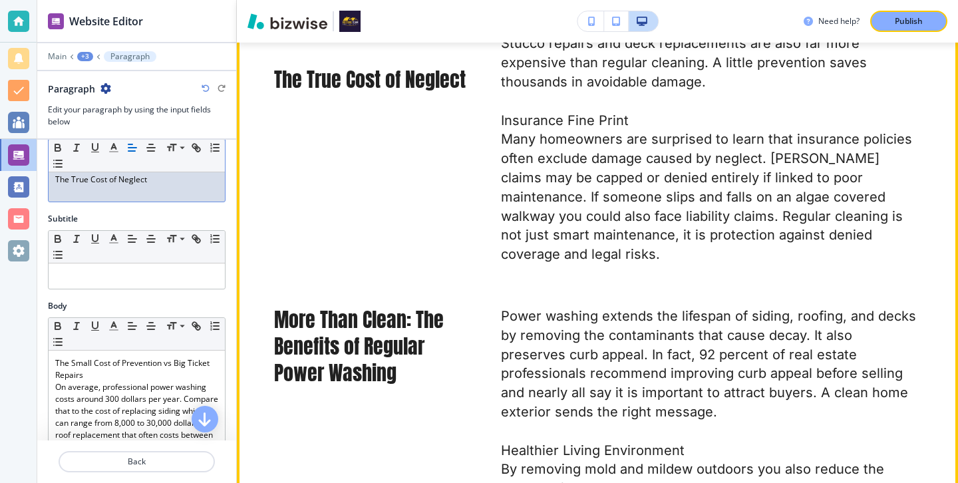
scroll to position [1310, 0]
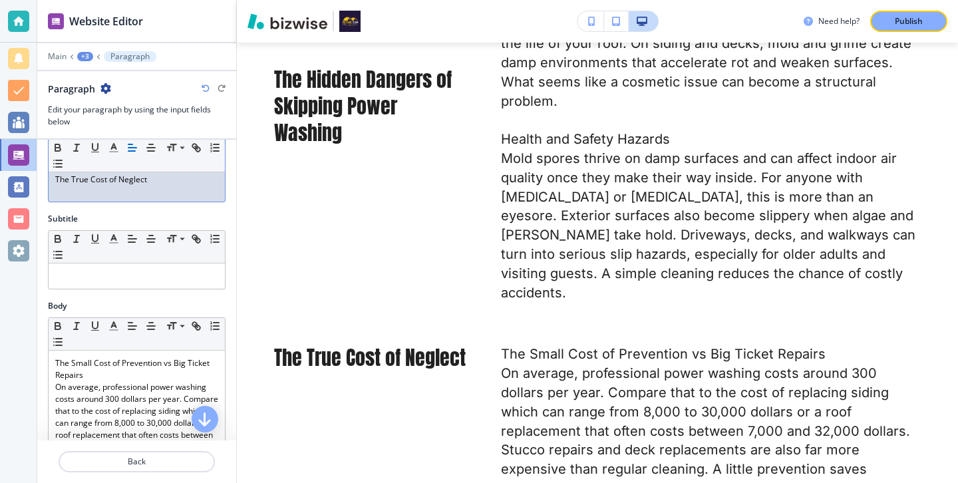
click at [56, 175] on p "The True Cost of Neglect" at bounding box center [136, 180] width 163 height 12
click at [62, 182] on p "The True Cost of Neglect" at bounding box center [136, 180] width 163 height 12
click at [57, 181] on p "The True Cost of Neglect" at bounding box center [136, 180] width 163 height 12
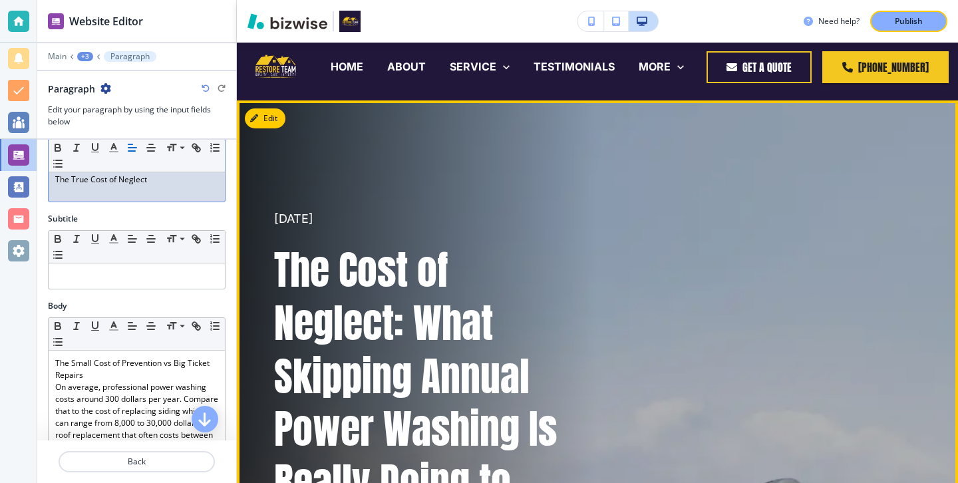
scroll to position [9, 0]
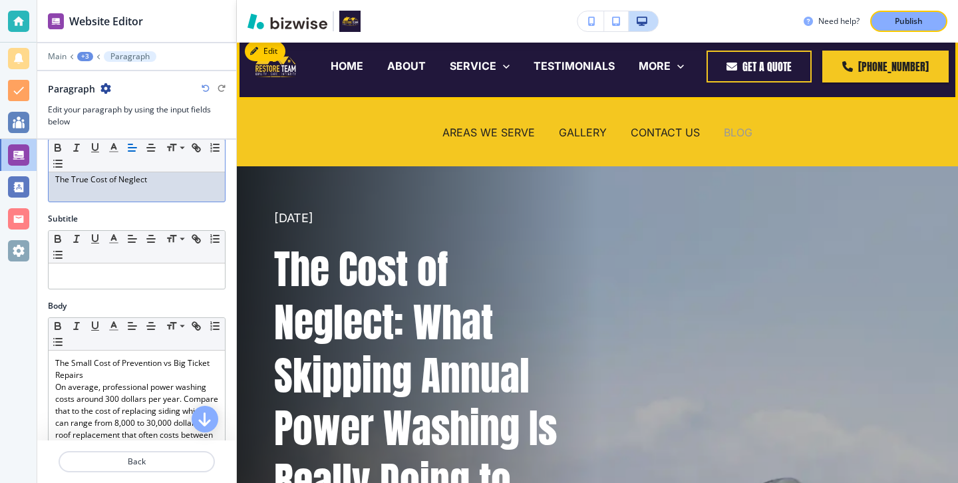
click at [734, 134] on p "BLOG" at bounding box center [738, 132] width 29 height 15
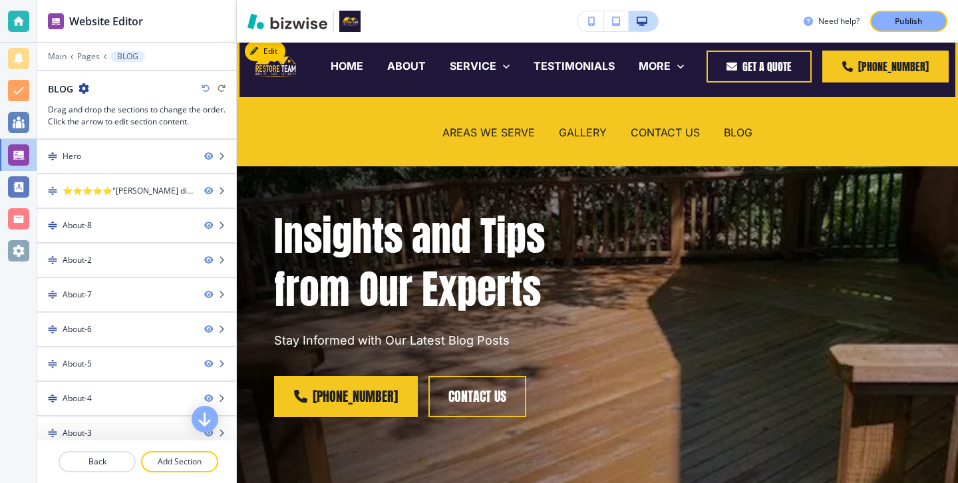
scroll to position [0, 0]
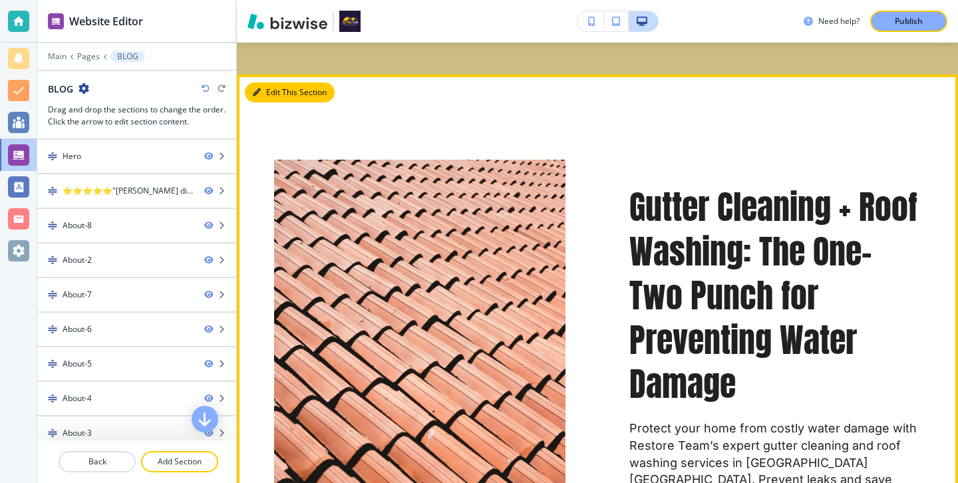
click at [272, 88] on button "Edit This Section" at bounding box center [290, 92] width 90 height 20
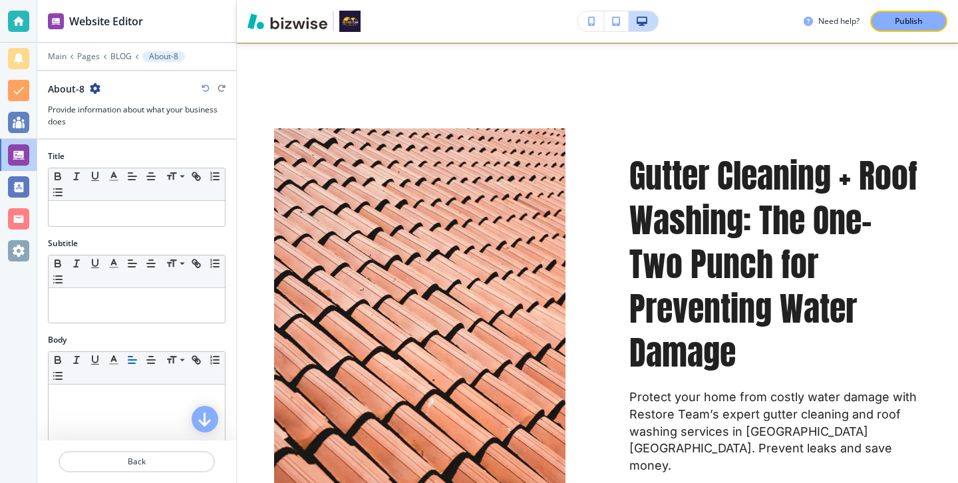
click at [96, 90] on icon "button" at bounding box center [95, 88] width 11 height 11
click at [132, 136] on p "Duplicate Section" at bounding box center [132, 135] width 68 height 12
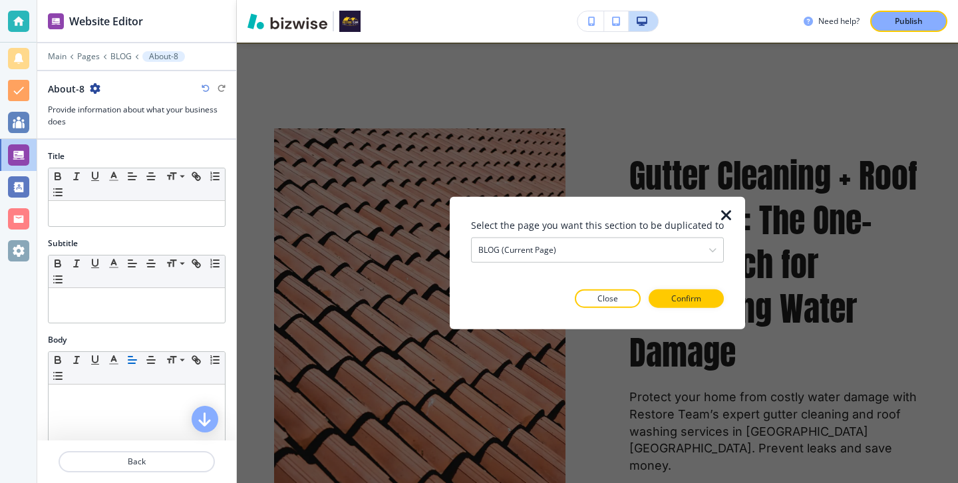
click at [725, 213] on icon "button" at bounding box center [726, 216] width 16 height 16
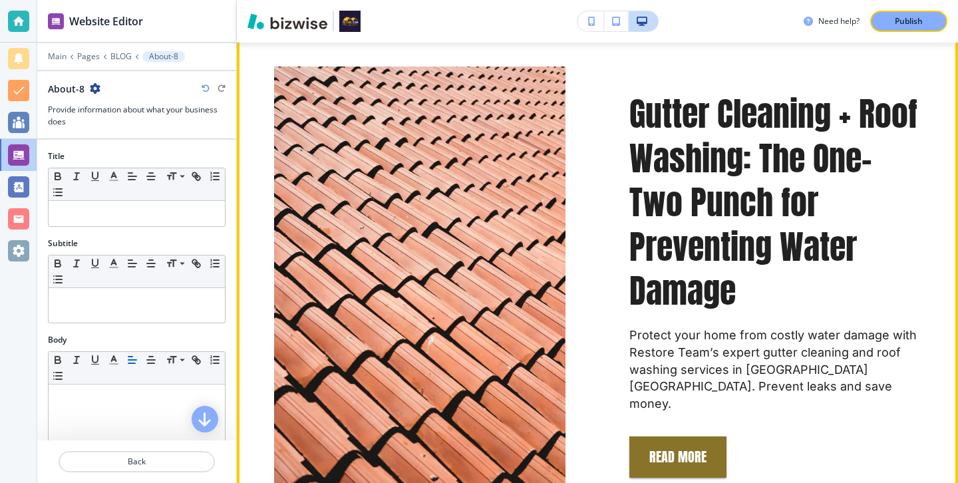
scroll to position [535, 0]
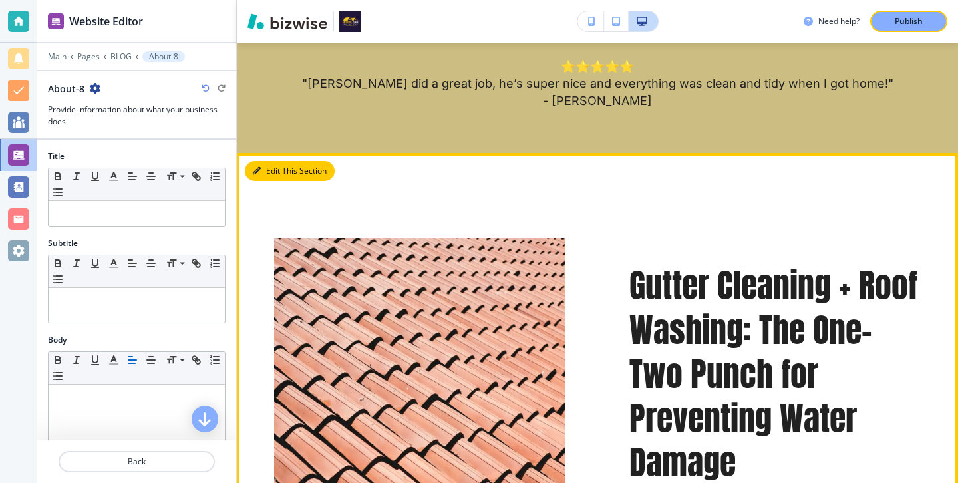
click at [263, 174] on button "Edit This Section" at bounding box center [290, 171] width 90 height 20
click at [263, 168] on button "Edit This Section" at bounding box center [290, 171] width 90 height 20
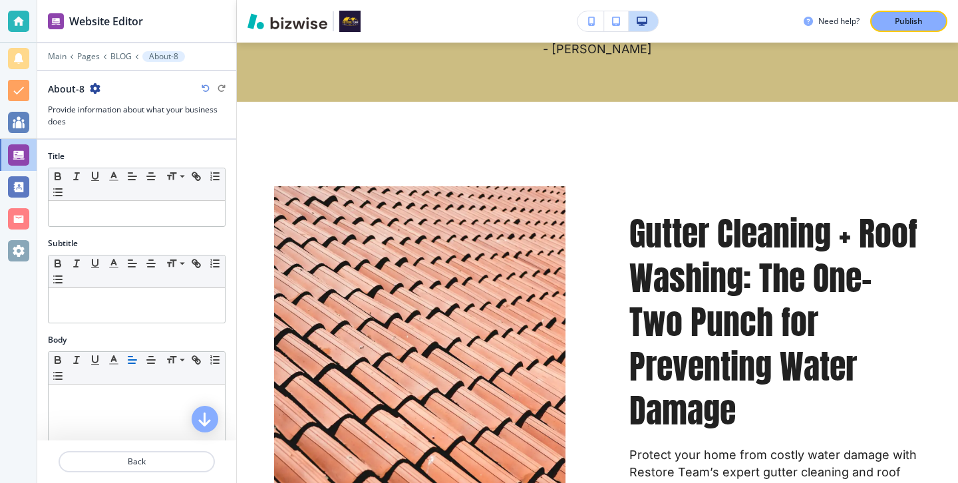
scroll to position [547, 0]
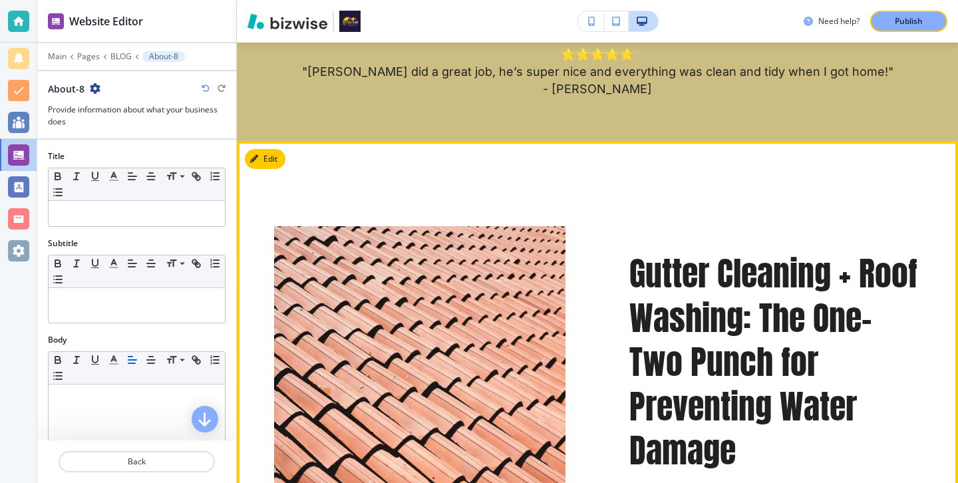
click at [287, 164] on div at bounding box center [387, 412] width 355 height 501
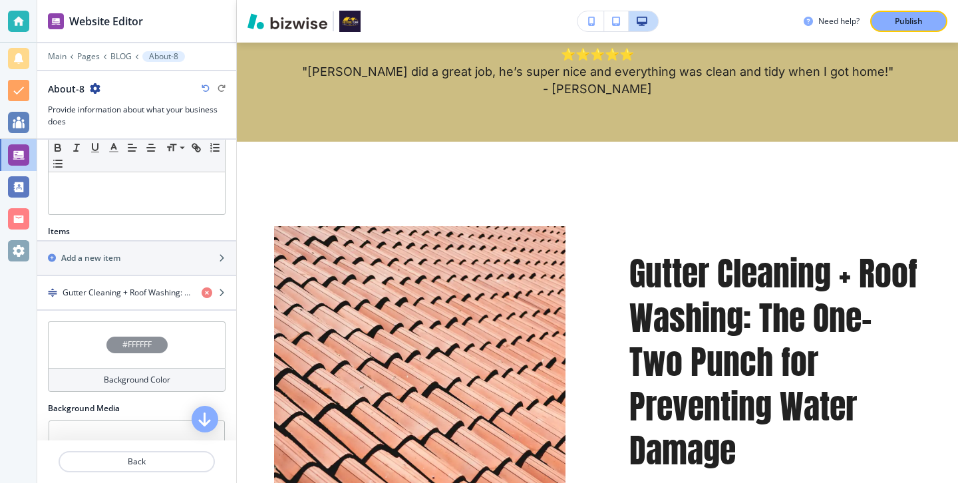
scroll to position [316, 0]
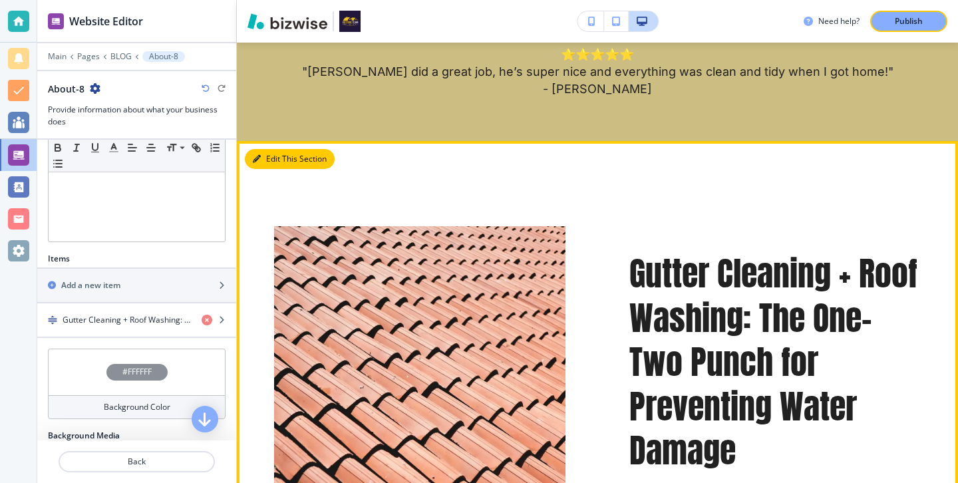
click at [265, 151] on button "Edit This Section" at bounding box center [290, 159] width 90 height 20
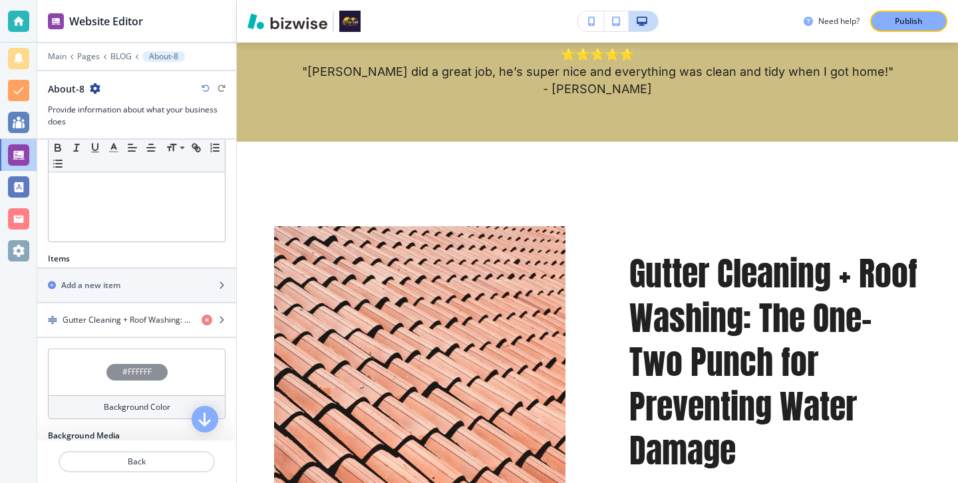
click at [92, 85] on icon "button" at bounding box center [95, 88] width 11 height 11
click at [122, 131] on p "Duplicate Section" at bounding box center [132, 135] width 68 height 12
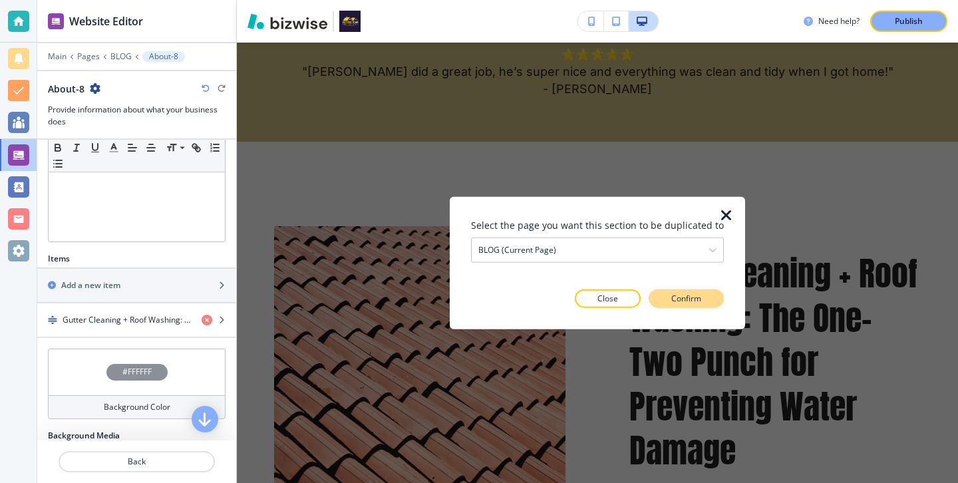
click at [682, 305] on button "Confirm" at bounding box center [685, 298] width 75 height 19
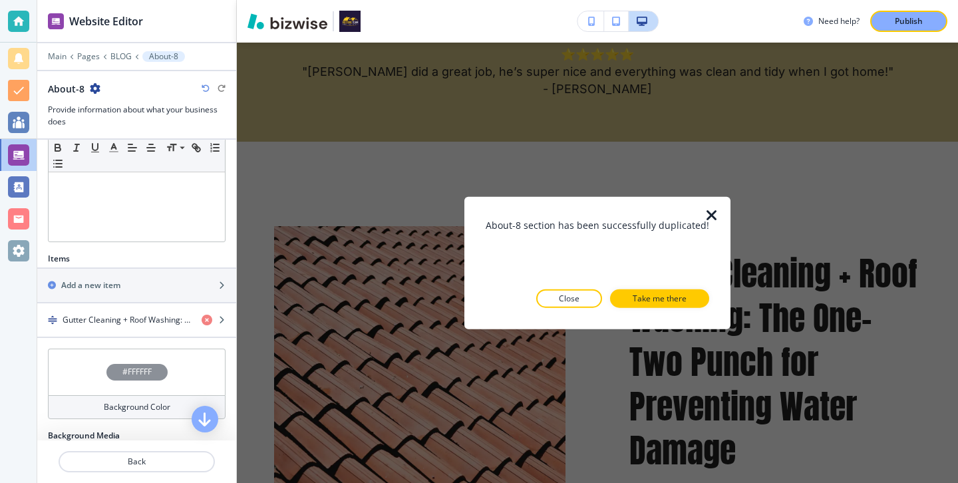
click at [704, 214] on icon "button" at bounding box center [712, 216] width 16 height 16
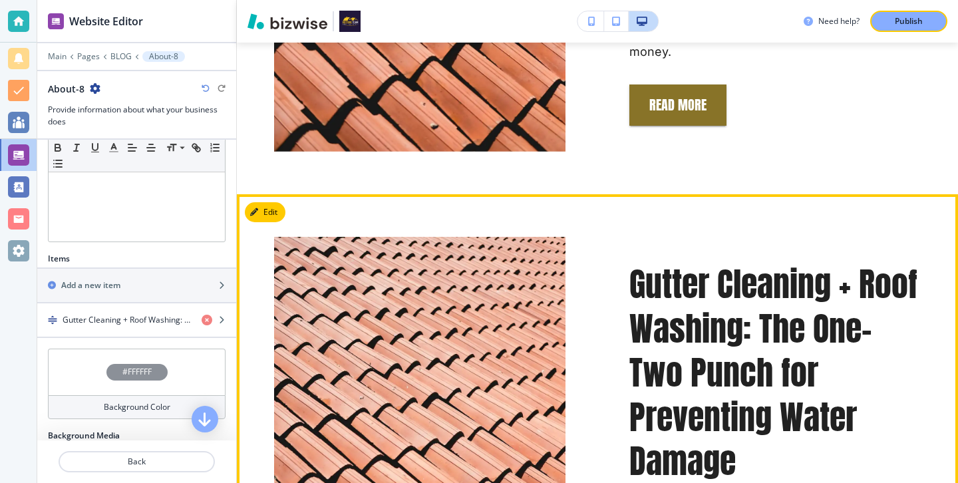
scroll to position [625, 0]
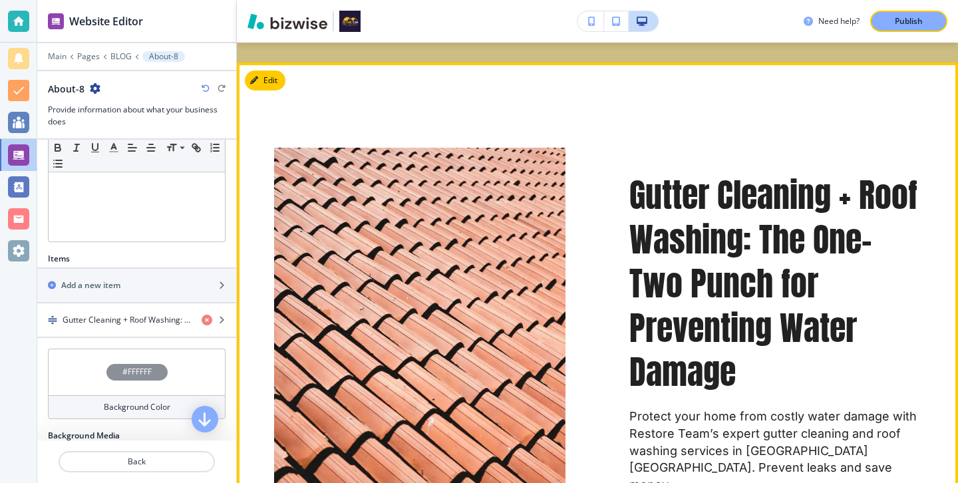
click at [285, 72] on div "Gutter Cleaning + Roof Washing: The One-Two Punch for Preventing Water Damage P…" at bounding box center [597, 345] width 721 height 565
click at [271, 74] on button "Edit" at bounding box center [265, 81] width 41 height 20
click at [277, 77] on button "Edit This Section" at bounding box center [290, 81] width 90 height 20
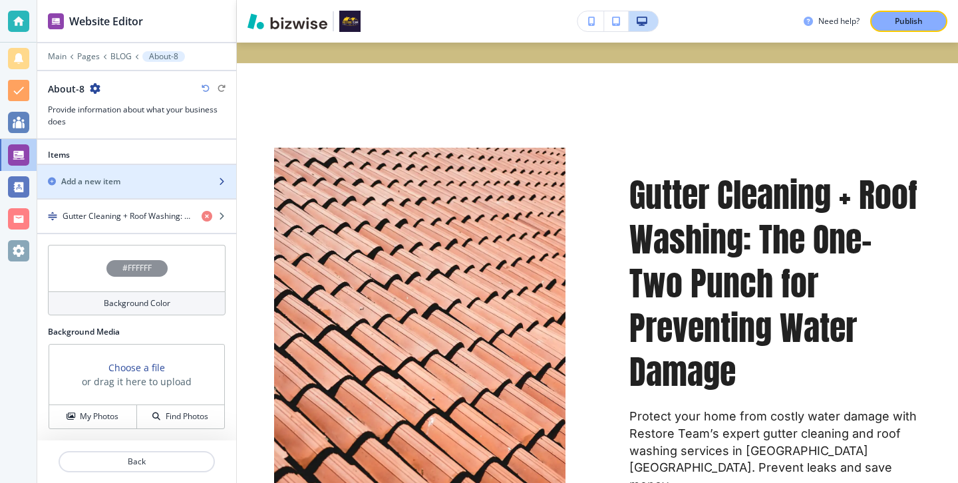
scroll to position [401, 0]
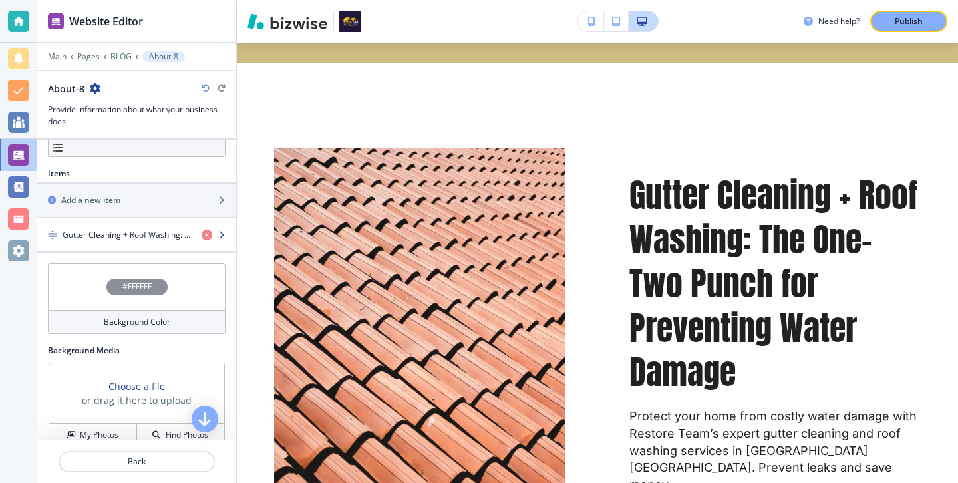
click at [158, 250] on div "button" at bounding box center [136, 246] width 199 height 11
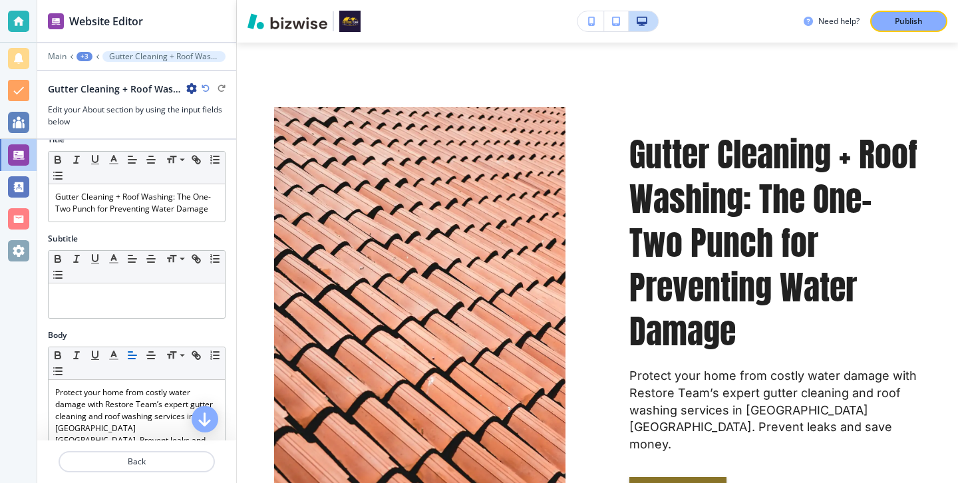
scroll to position [5, 0]
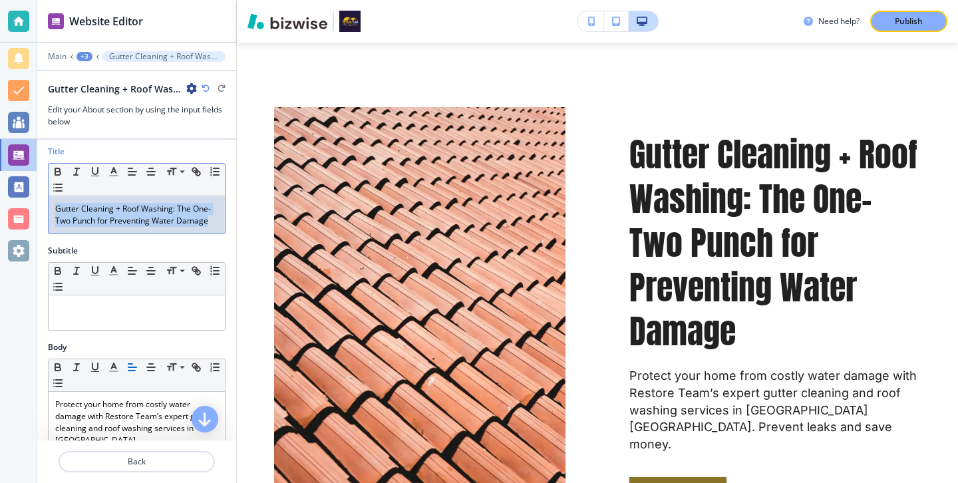
drag, startPoint x: 213, startPoint y: 225, endPoint x: 65, endPoint y: 161, distance: 161.5
click at [65, 161] on div "Title Small Normal Large Huge Gutter Cleaning + Roof Washing: The One-Two Punch…" at bounding box center [137, 190] width 178 height 88
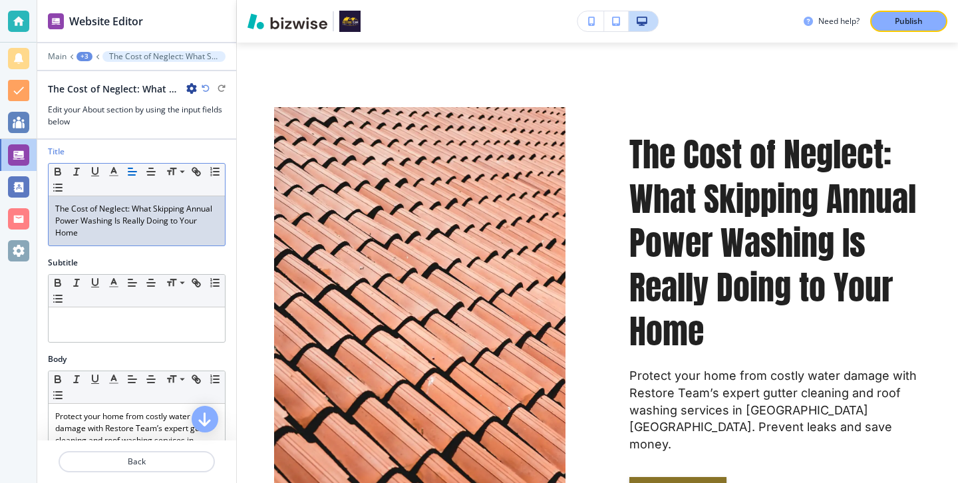
scroll to position [76, 0]
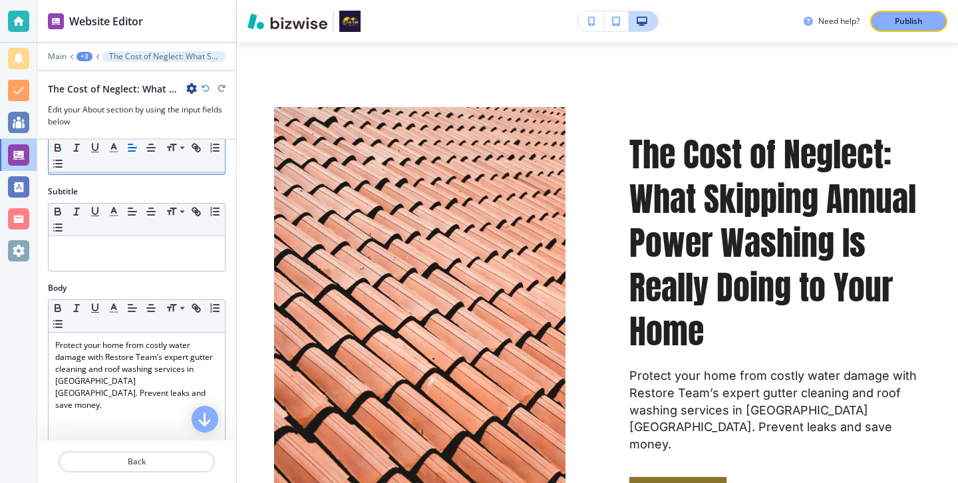
click at [132, 367] on p "Protect your home from costly water damage with Restore Team’s expert gutter cl…" at bounding box center [136, 375] width 163 height 72
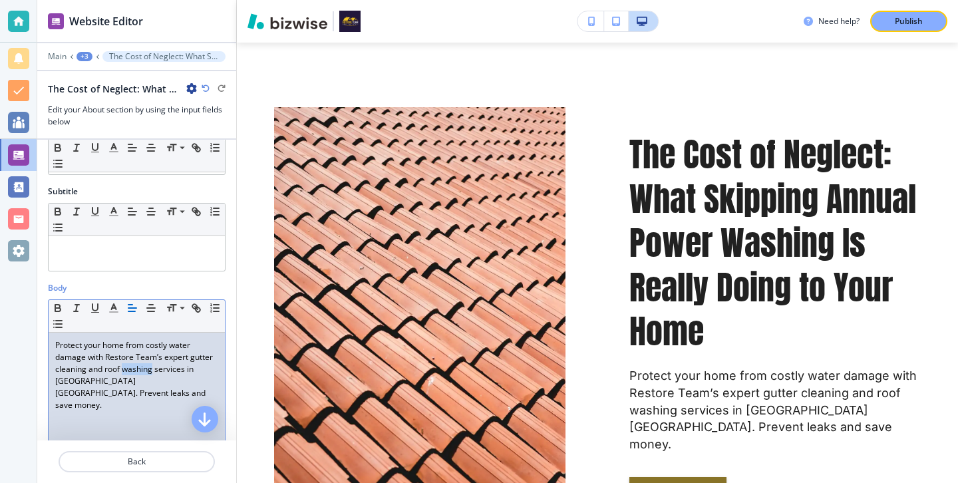
click at [132, 367] on p "Protect your home from costly water damage with Restore Team’s expert gutter cl…" at bounding box center [136, 375] width 163 height 72
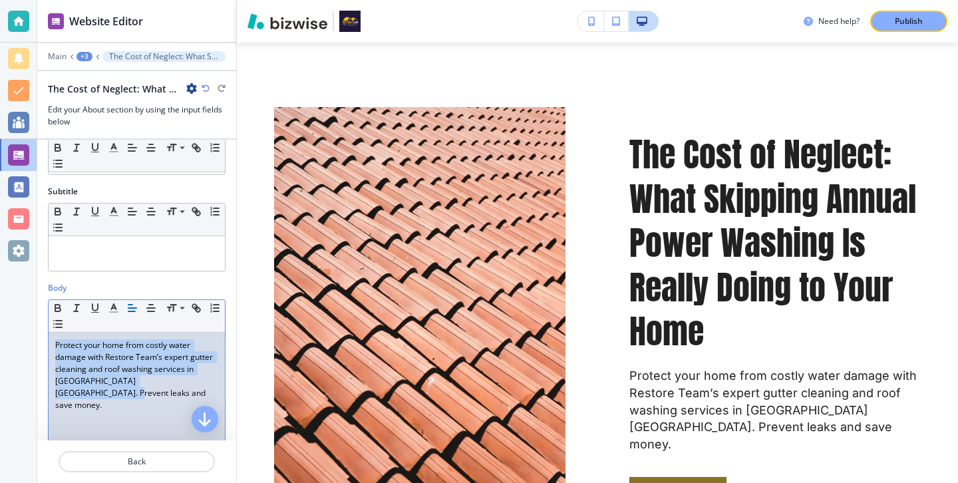
click at [132, 367] on p "Protect your home from costly water damage with Restore Team’s expert gutter cl…" at bounding box center [136, 375] width 163 height 72
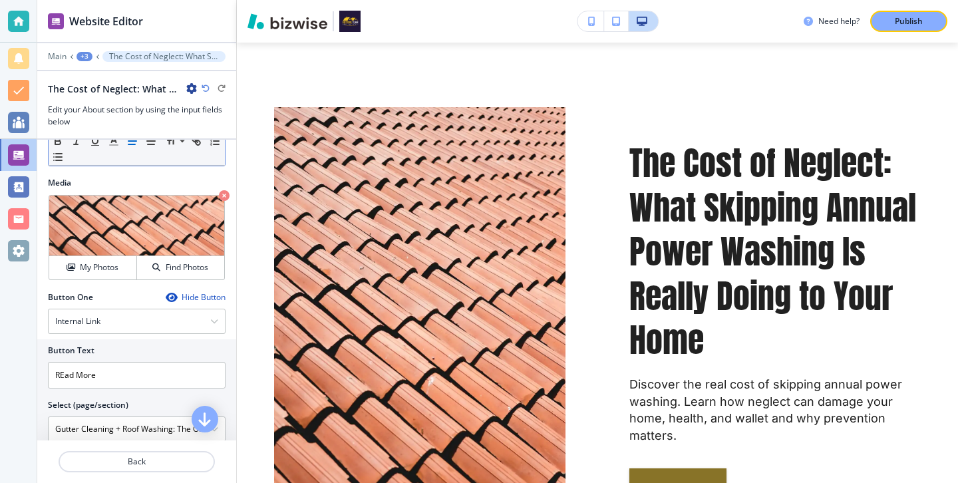
scroll to position [477, 0]
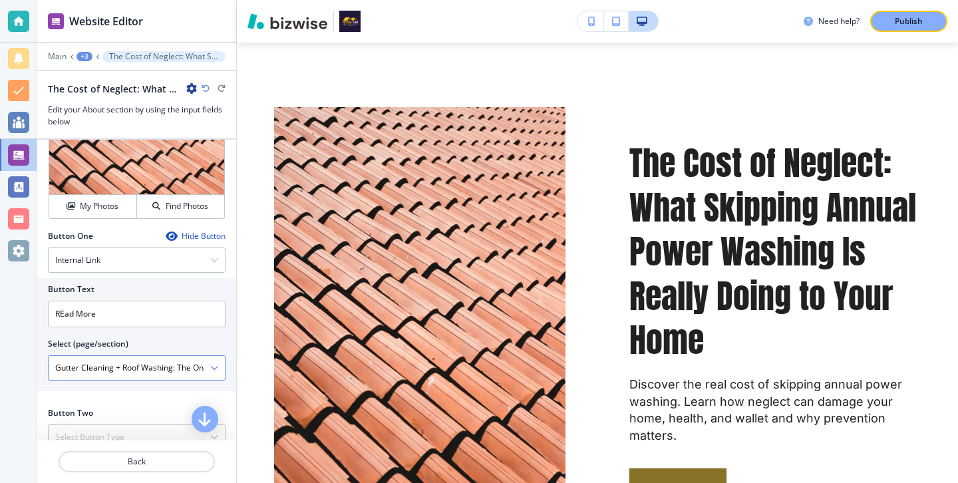
click at [134, 362] on \(page\/section\) "Gutter Cleaning + Roof Washing: The One-Two Punch for Preventing Water Damage" at bounding box center [130, 367] width 162 height 23
click at [212, 364] on icon "button" at bounding box center [214, 368] width 8 height 8
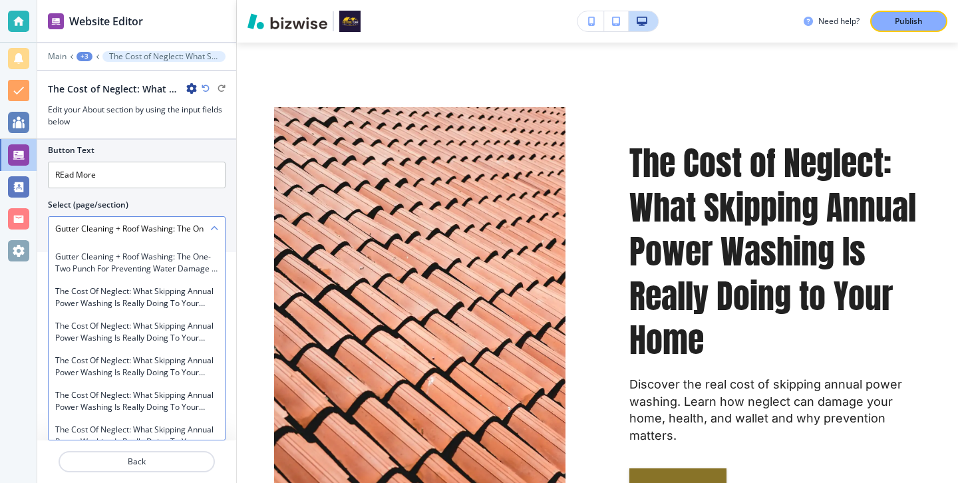
scroll to position [5178, 0]
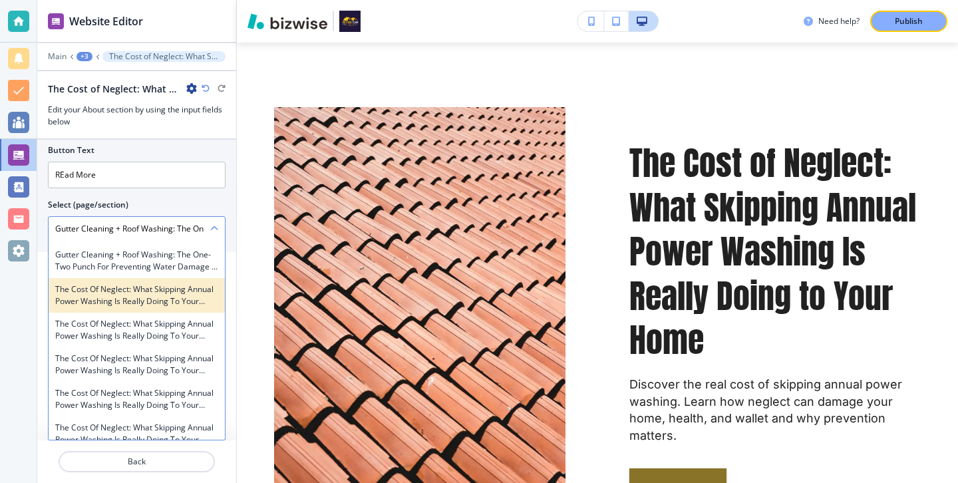
click at [165, 297] on h4 "The Cost of Neglect: What Skipping Annual Power Washing Is Really Doing to Your…" at bounding box center [136, 295] width 163 height 24
type \(page\/section\) "The Cost of Neglect: What Skipping Annual Power Washing Is Really Doing to Your…"
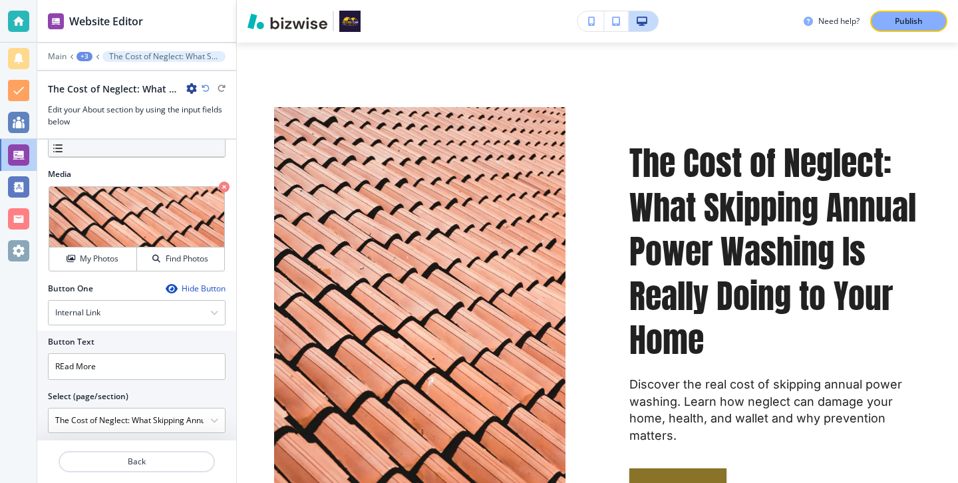
scroll to position [497, 0]
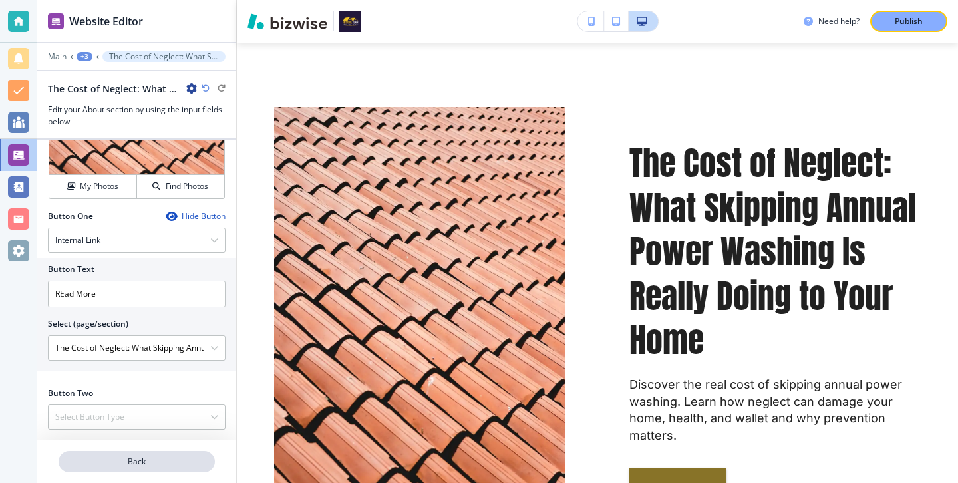
click at [134, 458] on p "Back" at bounding box center [137, 462] width 154 height 12
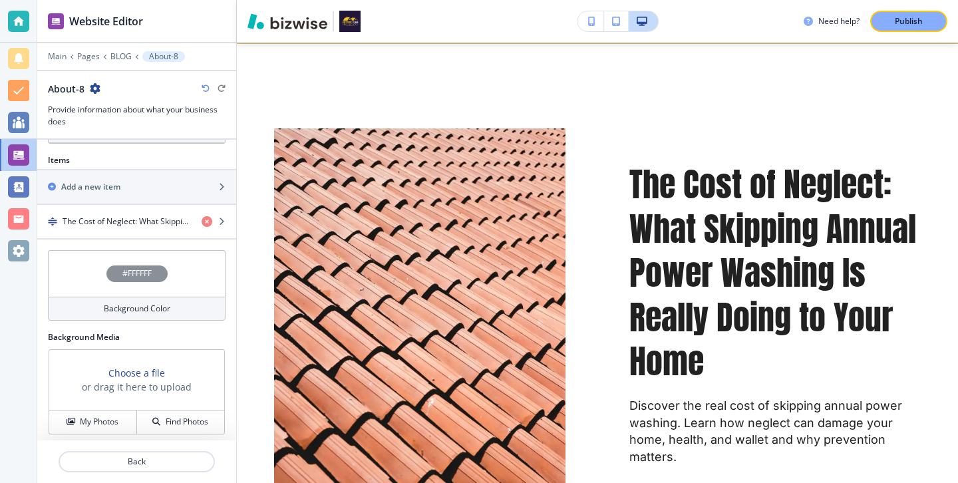
scroll to position [420, 0]
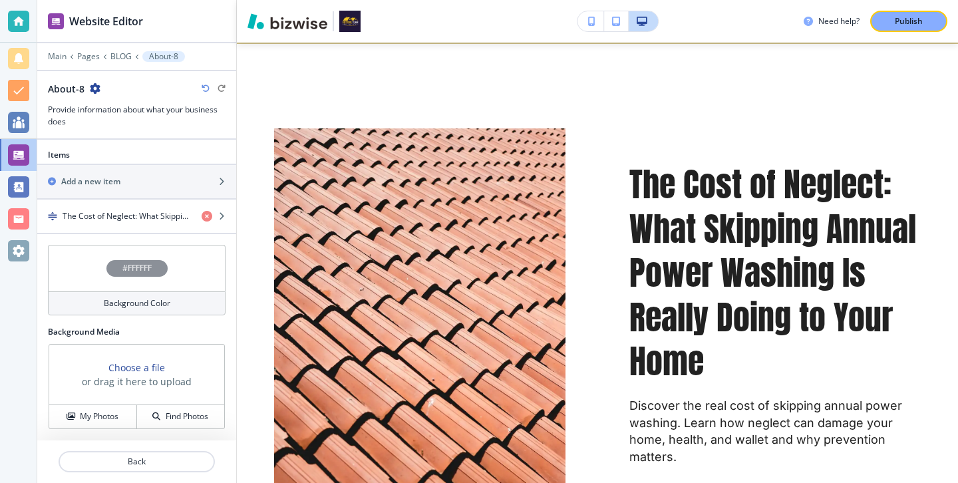
click at [134, 306] on h4 "Background Color" at bounding box center [137, 303] width 67 height 12
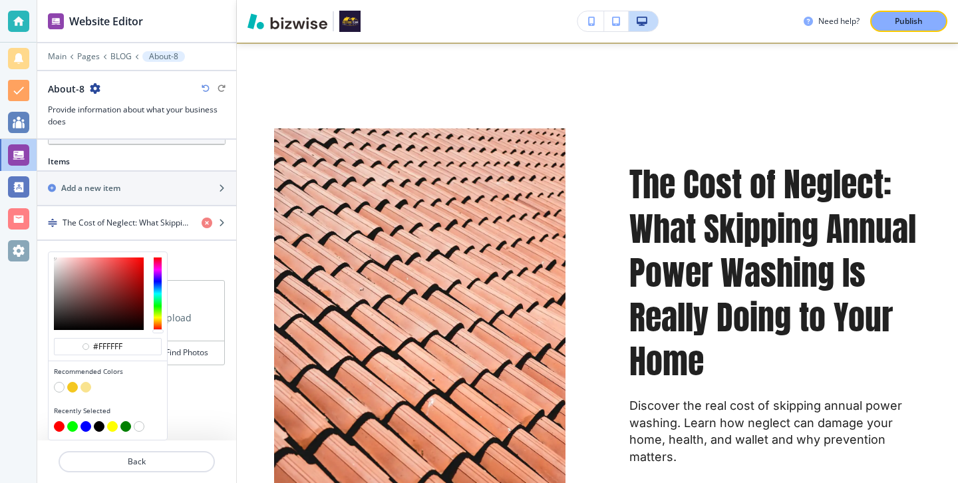
scroll to position [413, 0]
click at [75, 388] on button "button" at bounding box center [72, 387] width 11 height 11
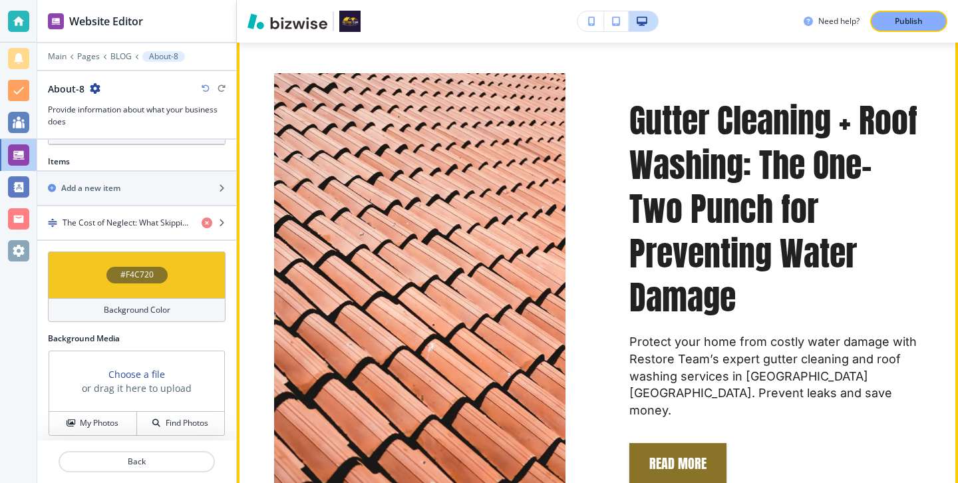
scroll to position [1252, 0]
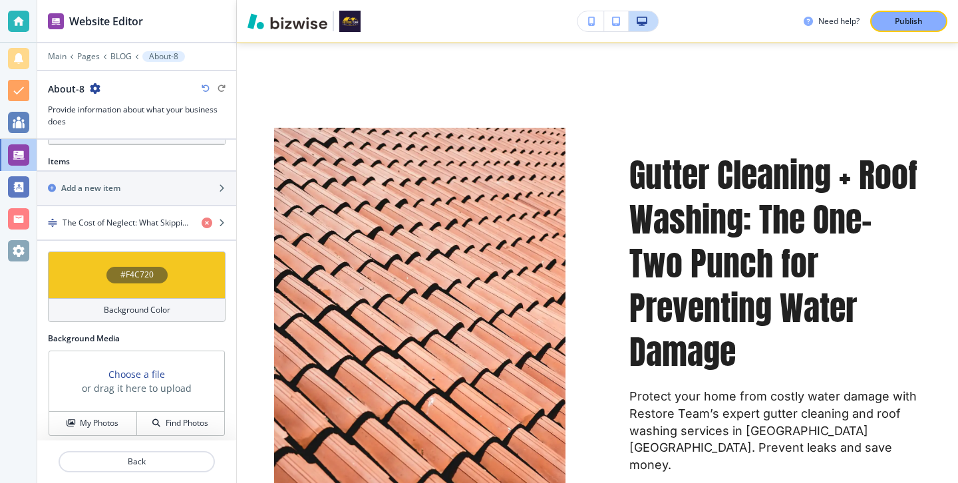
click at [133, 307] on h4 "Background Color" at bounding box center [137, 310] width 67 height 12
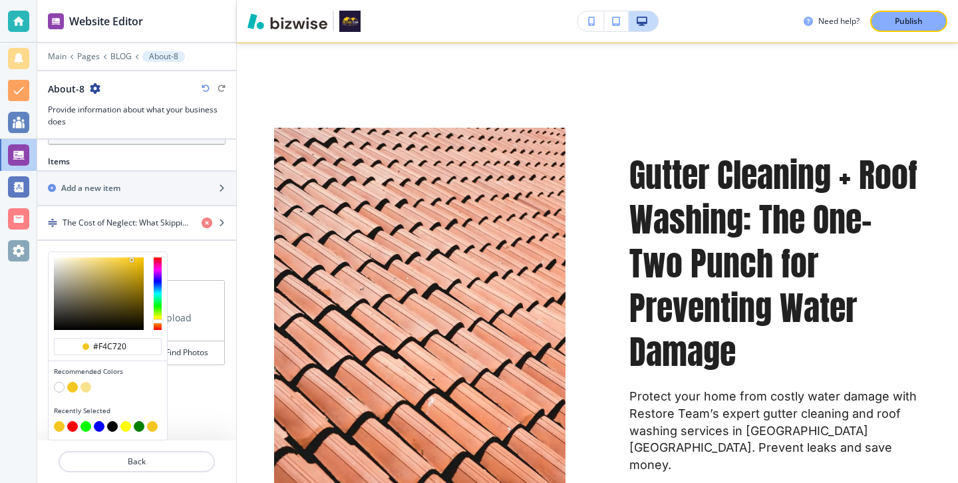
click at [84, 389] on button "button" at bounding box center [85, 387] width 11 height 11
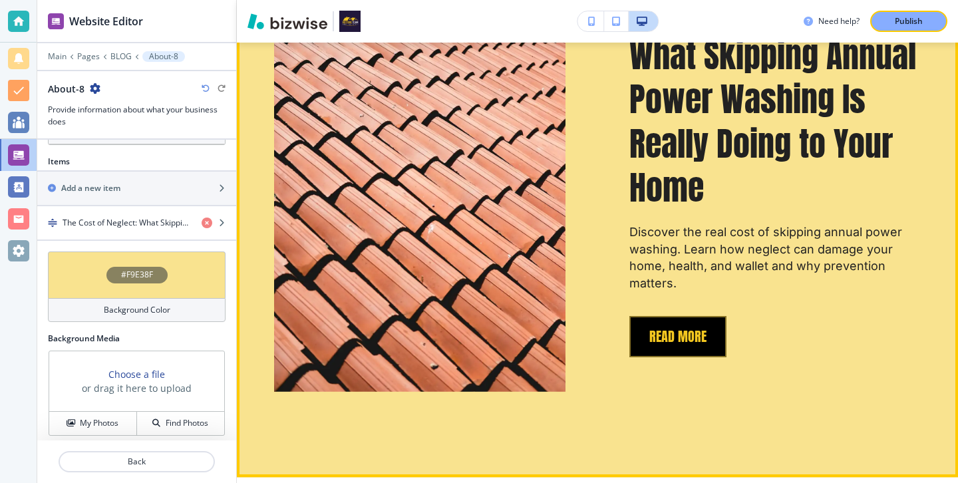
scroll to position [844, 0]
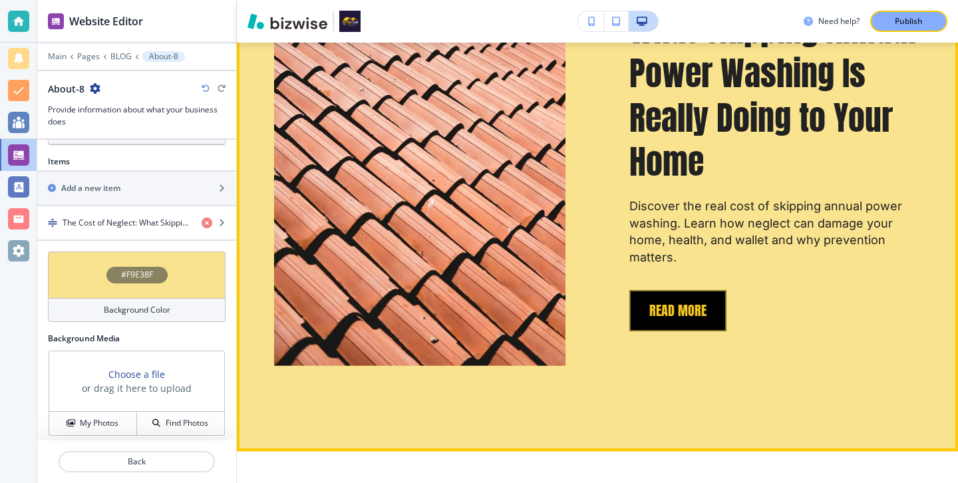
click at [719, 322] on button "REad More" at bounding box center [677, 310] width 97 height 41
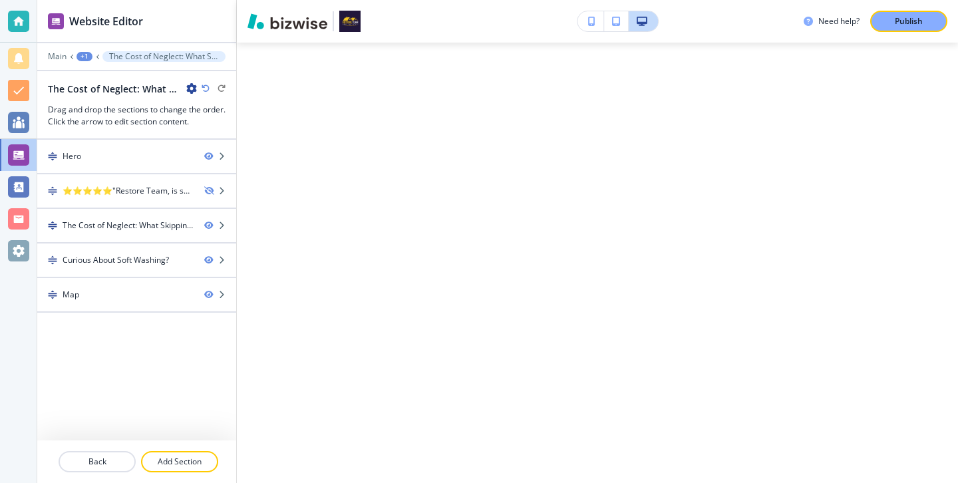
scroll to position [0, 0]
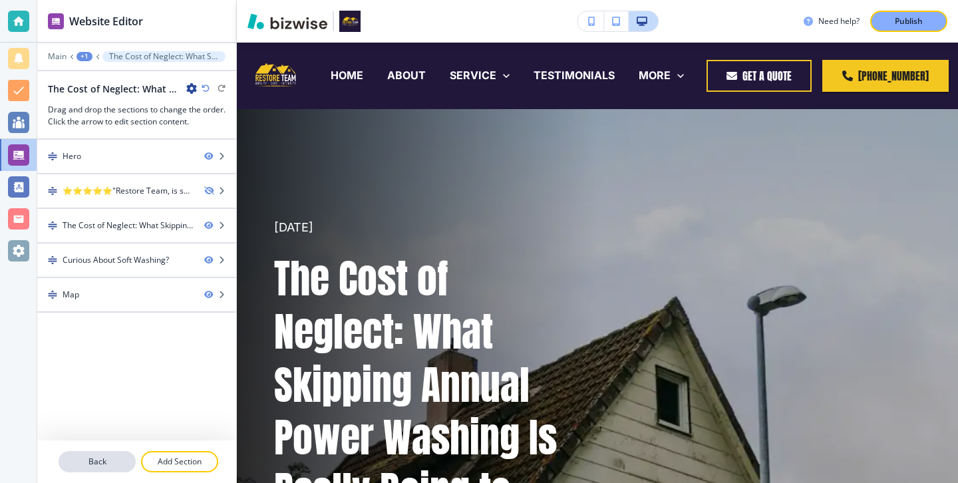
click at [114, 453] on button "Back" at bounding box center [97, 461] width 77 height 21
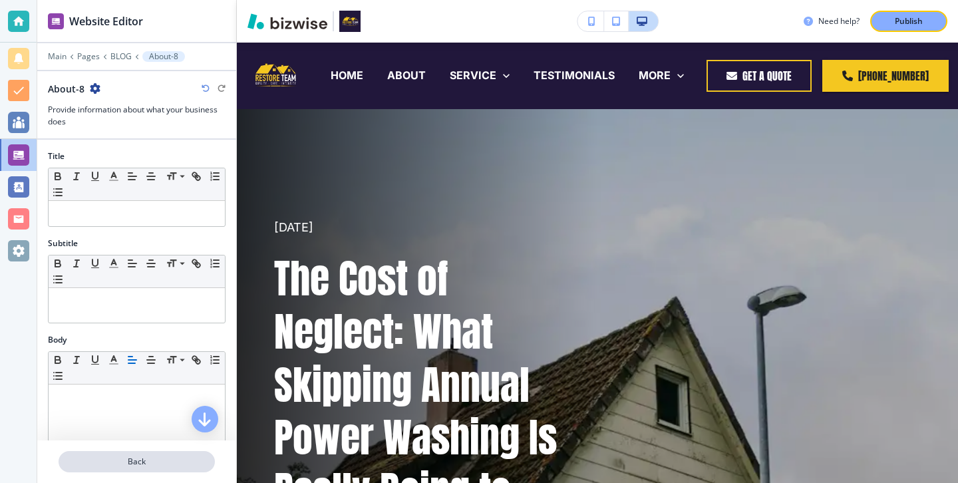
click at [116, 452] on button "Back" at bounding box center [137, 461] width 156 height 21
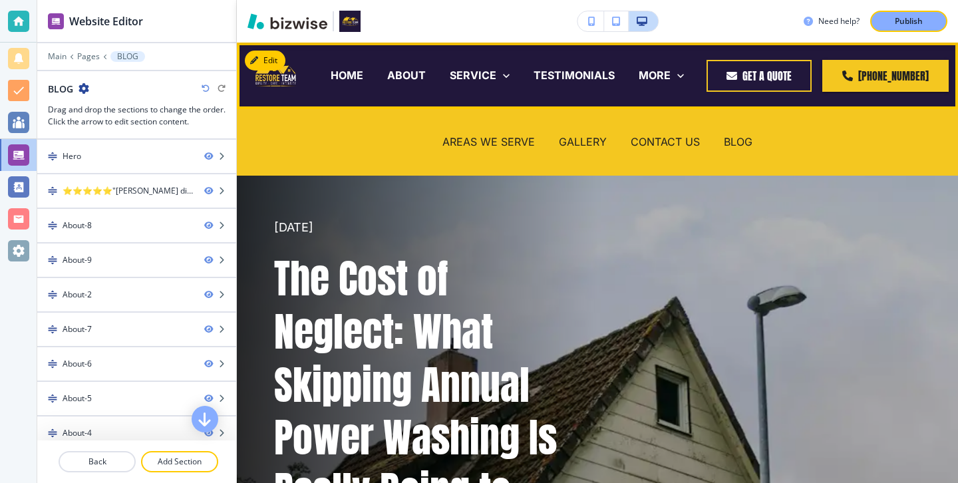
click at [727, 132] on div "BLOG" at bounding box center [738, 142] width 53 height 53
click at [727, 134] on div "BLOG" at bounding box center [738, 142] width 53 height 53
click at [727, 136] on p "BLOG" at bounding box center [738, 141] width 29 height 15
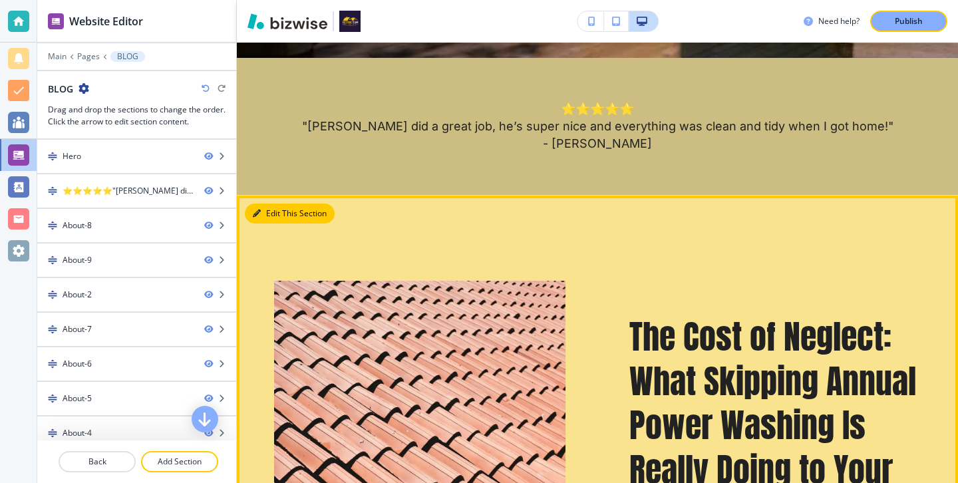
click at [269, 215] on button "Edit This Section" at bounding box center [290, 214] width 90 height 20
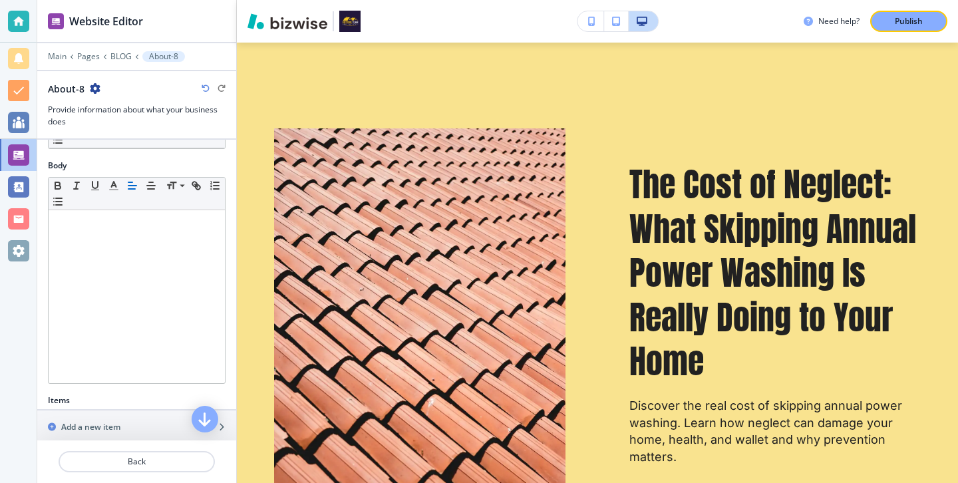
scroll to position [410, 0]
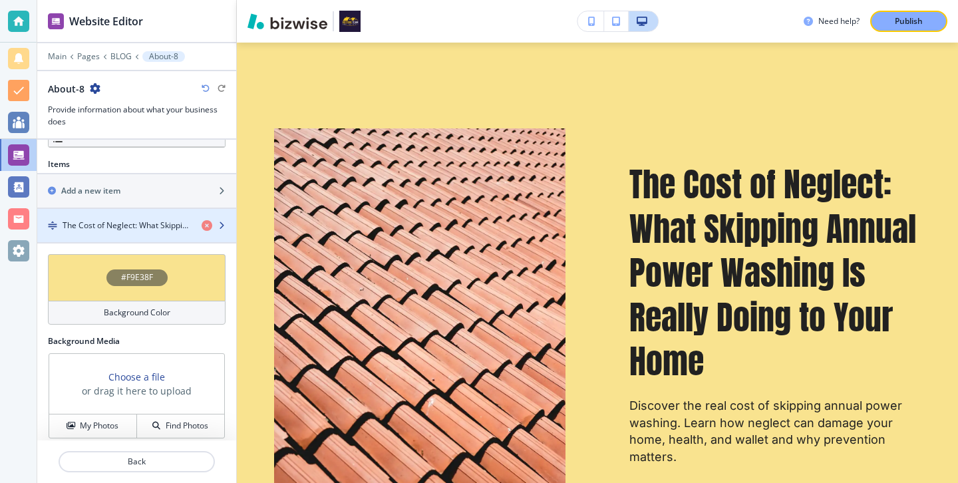
click at [154, 233] on div "button" at bounding box center [136, 236] width 199 height 11
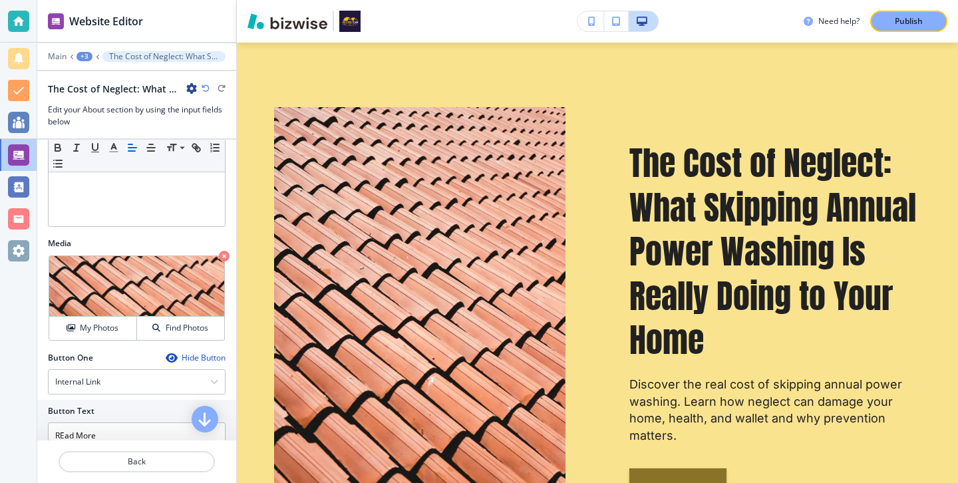
scroll to position [497, 0]
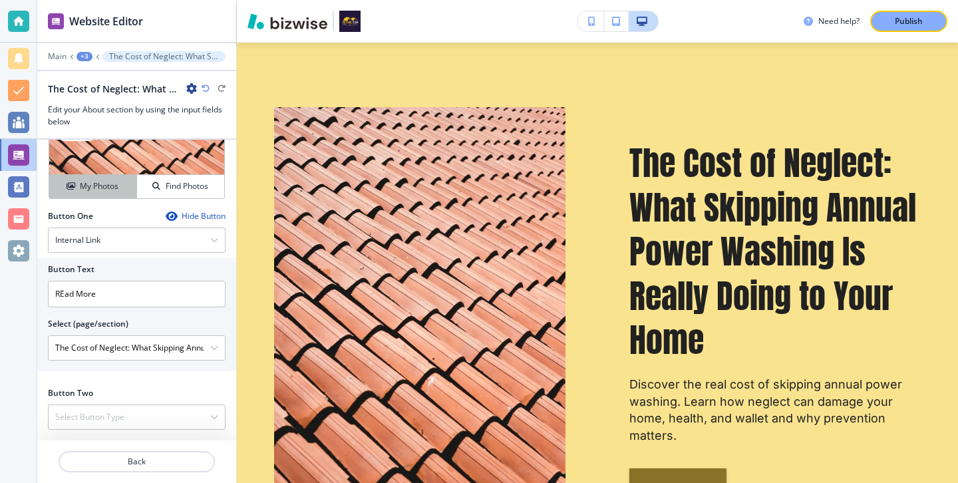
click at [97, 197] on button "My Photos" at bounding box center [93, 186] width 88 height 23
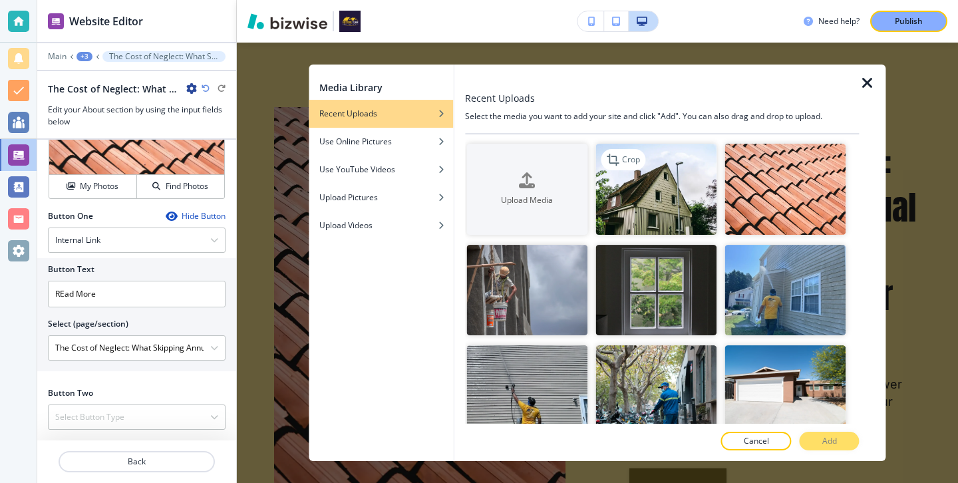
click at [604, 215] on img "button" at bounding box center [655, 189] width 121 height 91
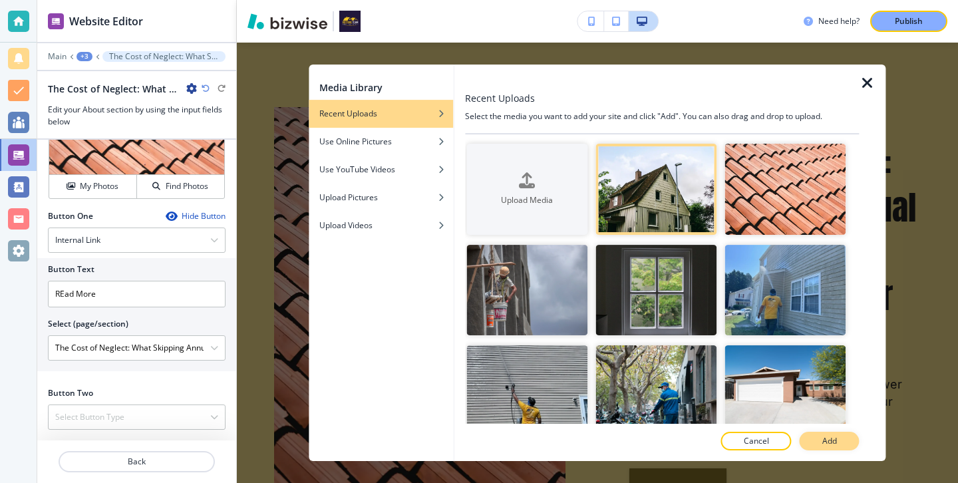
click at [835, 443] on p "Add" at bounding box center [829, 441] width 15 height 12
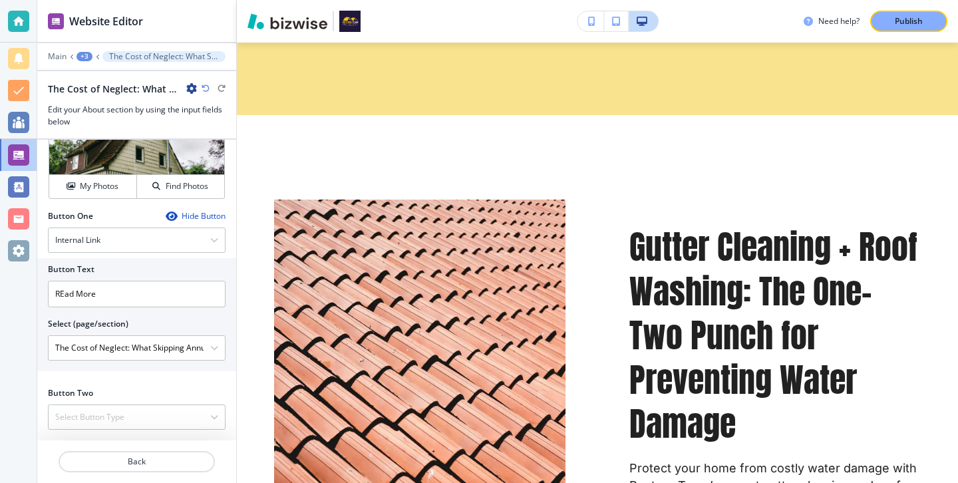
scroll to position [1374, 0]
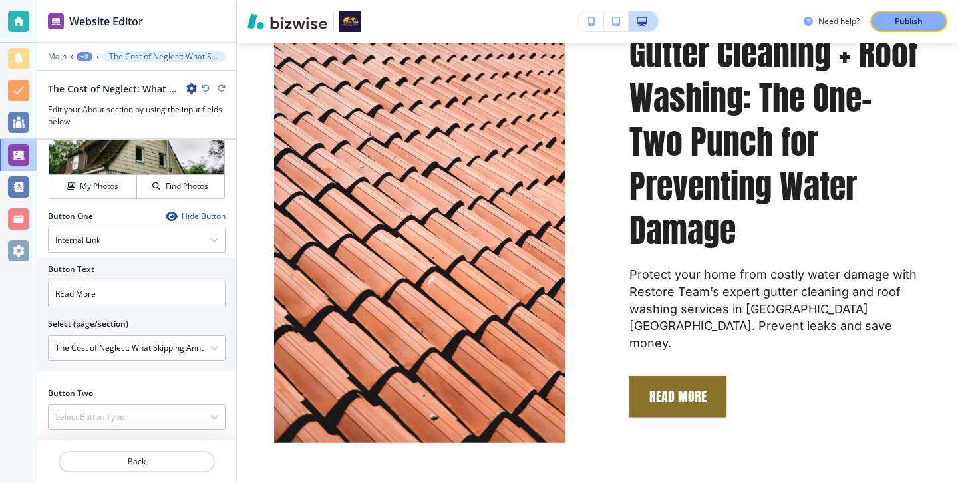
click at [936, 33] on div "Need help? Publish" at bounding box center [597, 21] width 721 height 43
click at [931, 27] on button "Publish" at bounding box center [908, 21] width 77 height 21
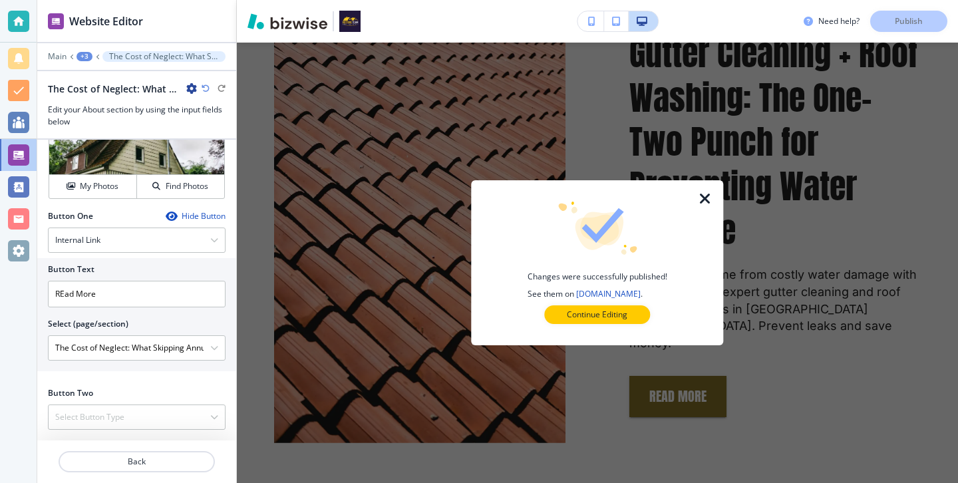
click at [704, 195] on icon "button" at bounding box center [705, 199] width 16 height 16
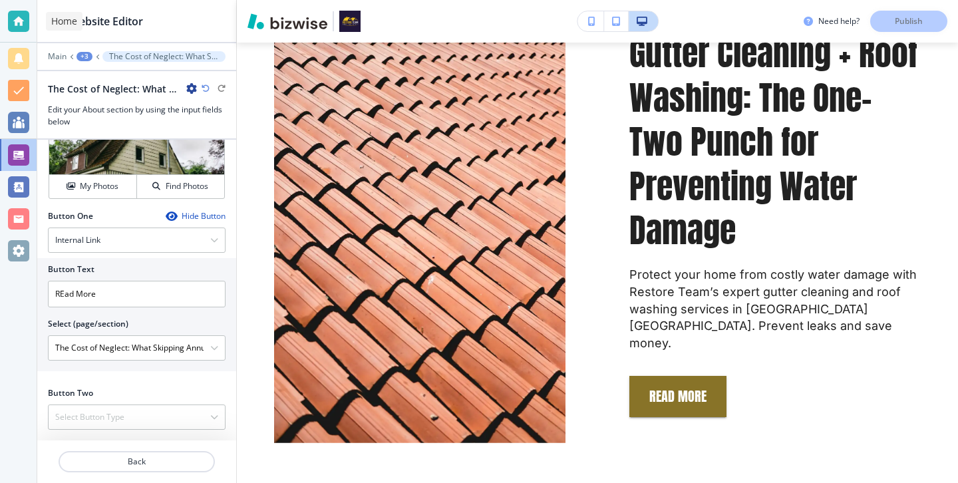
click at [28, 20] on div at bounding box center [18, 21] width 21 height 21
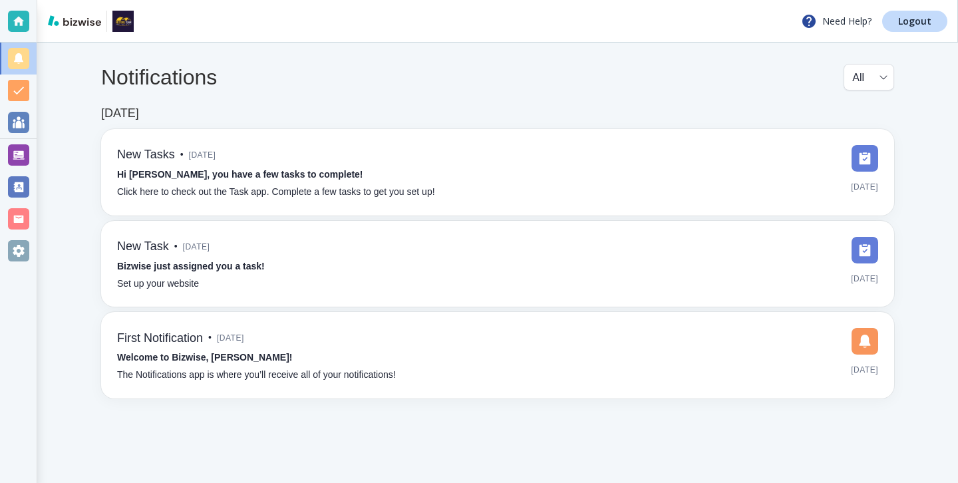
click at [936, 37] on div "Need Help? Logout" at bounding box center [497, 21] width 920 height 43
click at [930, 30] on link "Logout" at bounding box center [914, 21] width 65 height 21
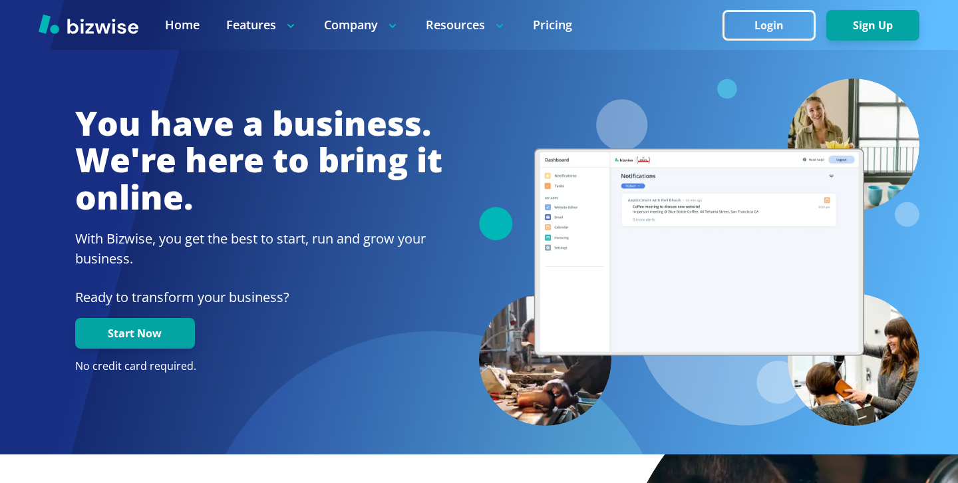
scroll to position [415, 0]
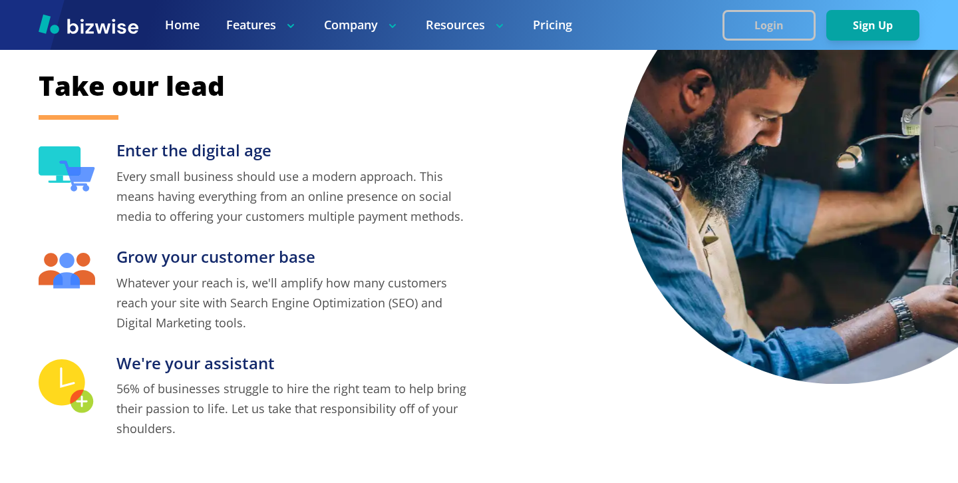
click at [740, 21] on button "Login" at bounding box center [768, 25] width 93 height 31
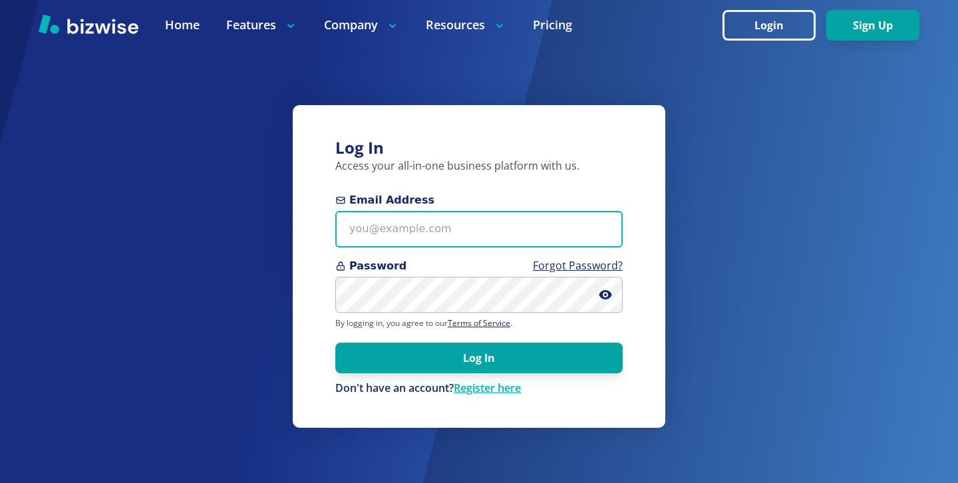
click at [473, 241] on input "Email Address" at bounding box center [478, 229] width 287 height 37
paste input "randall@alertinspector.com"
type input "randall@alertinspector.com"
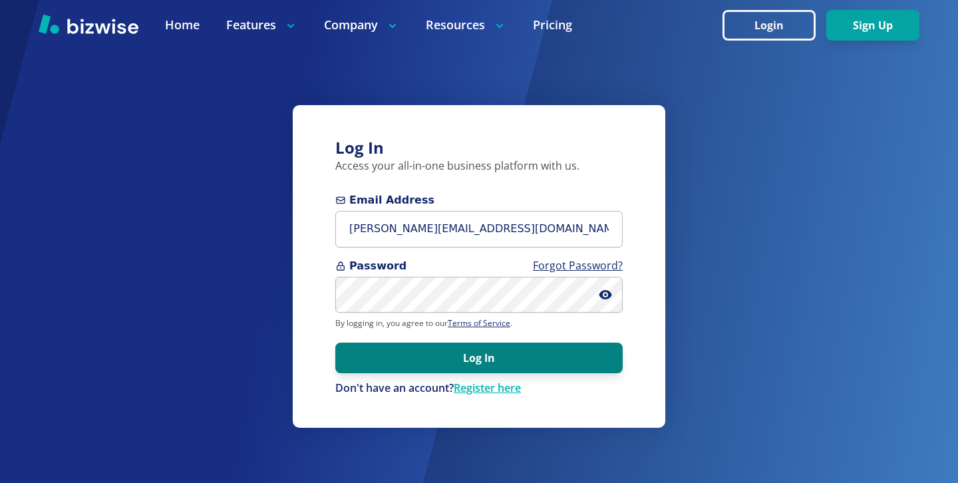
click at [412, 353] on button "Log In" at bounding box center [478, 358] width 287 height 31
